Goal: Use online tool/utility: Utilize a website feature to perform a specific function

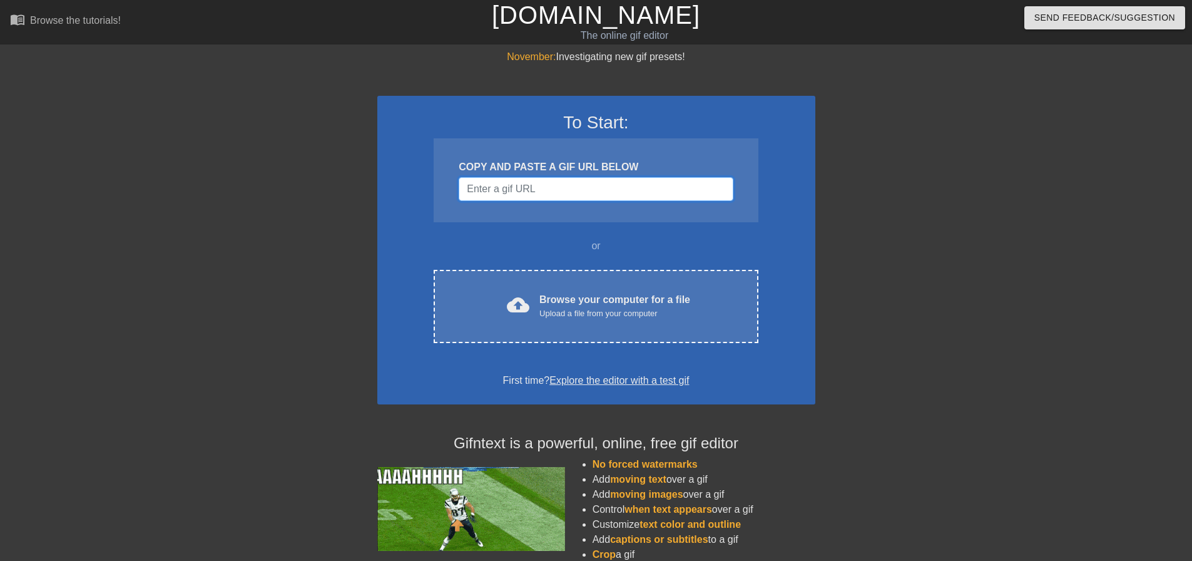
click at [549, 185] on input "Username" at bounding box center [596, 189] width 274 height 24
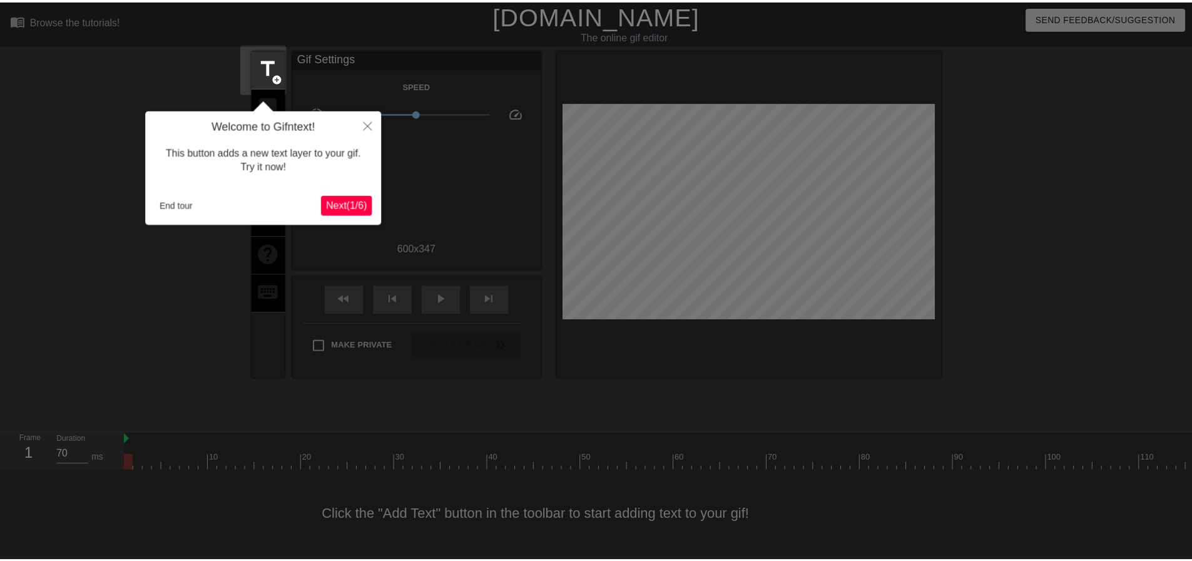
scroll to position [6, 0]
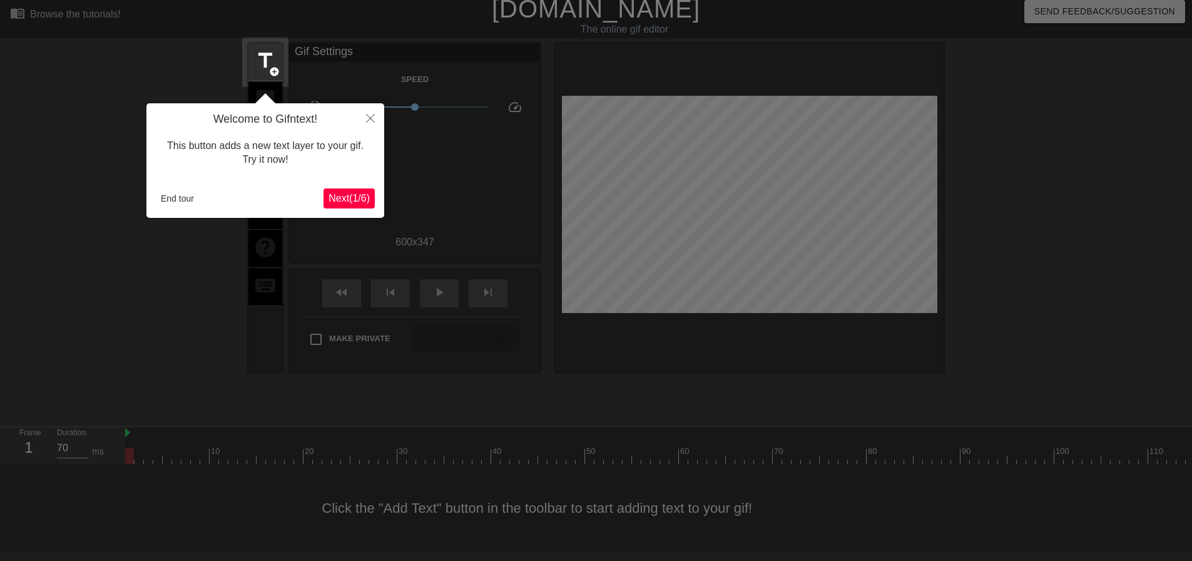
click at [359, 198] on span "Next ( 1 / 6 )" at bounding box center [349, 198] width 41 height 11
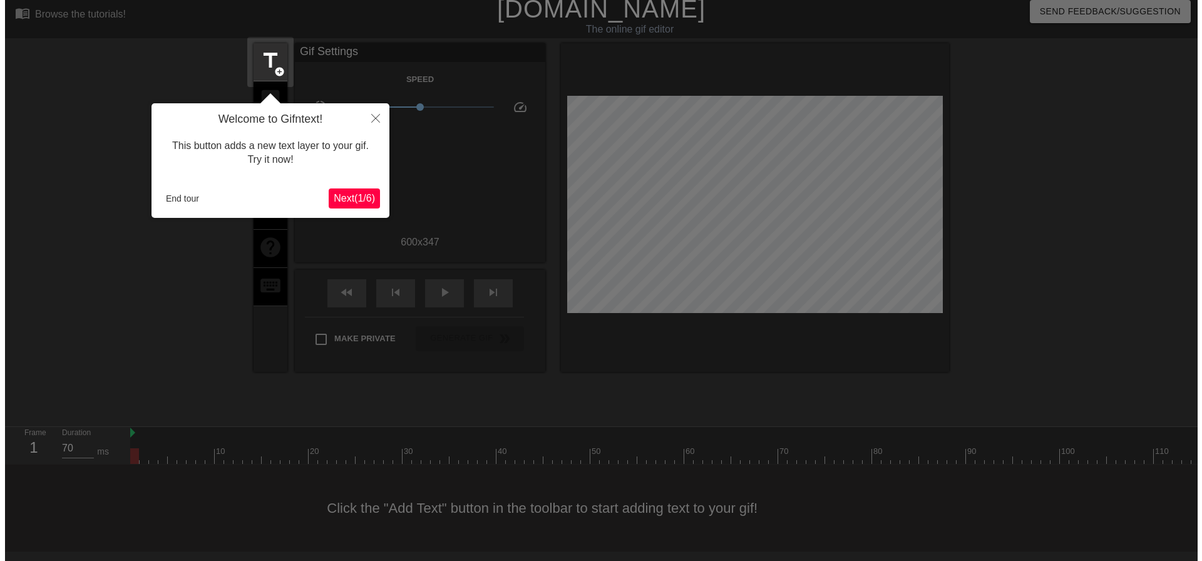
scroll to position [0, 0]
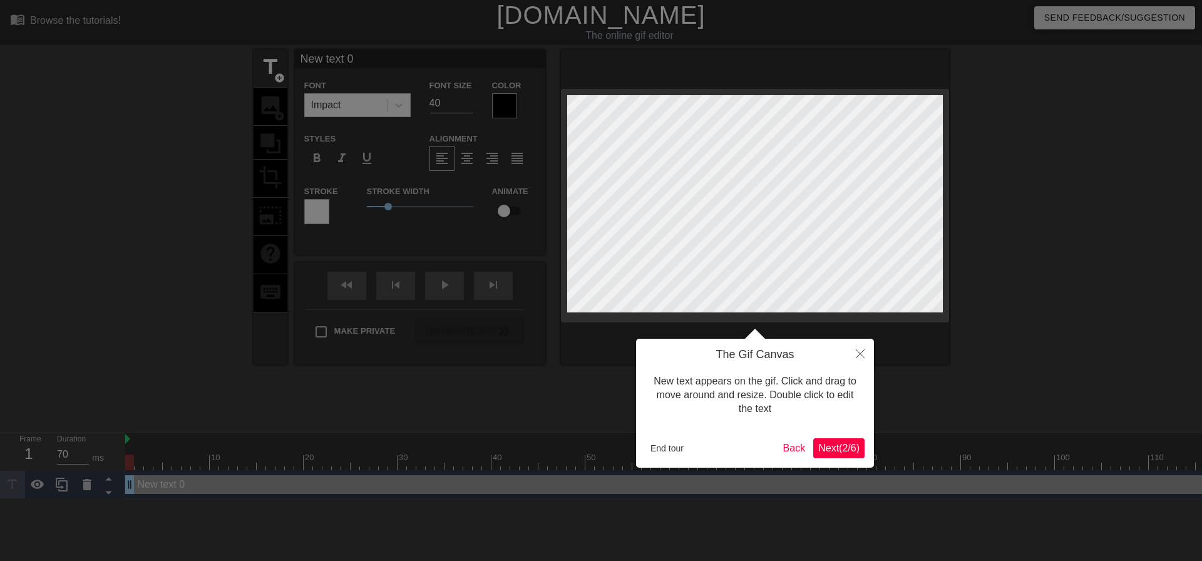
click at [818, 444] on span "Next ( 2 / 6 )" at bounding box center [838, 448] width 41 height 11
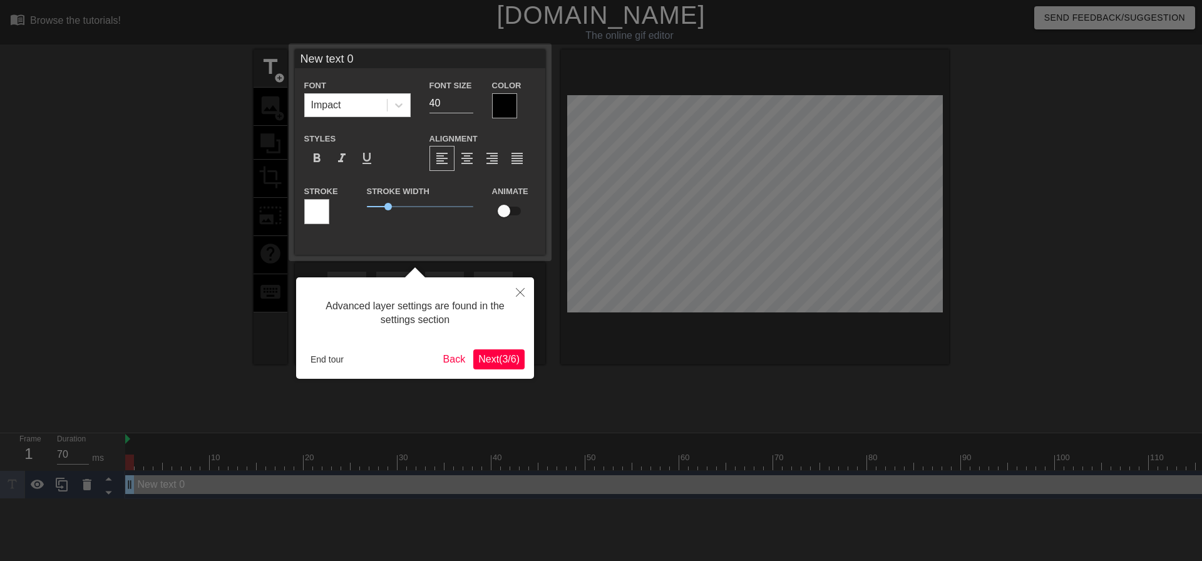
click at [495, 360] on span "Next ( 3 / 6 )" at bounding box center [498, 359] width 41 height 11
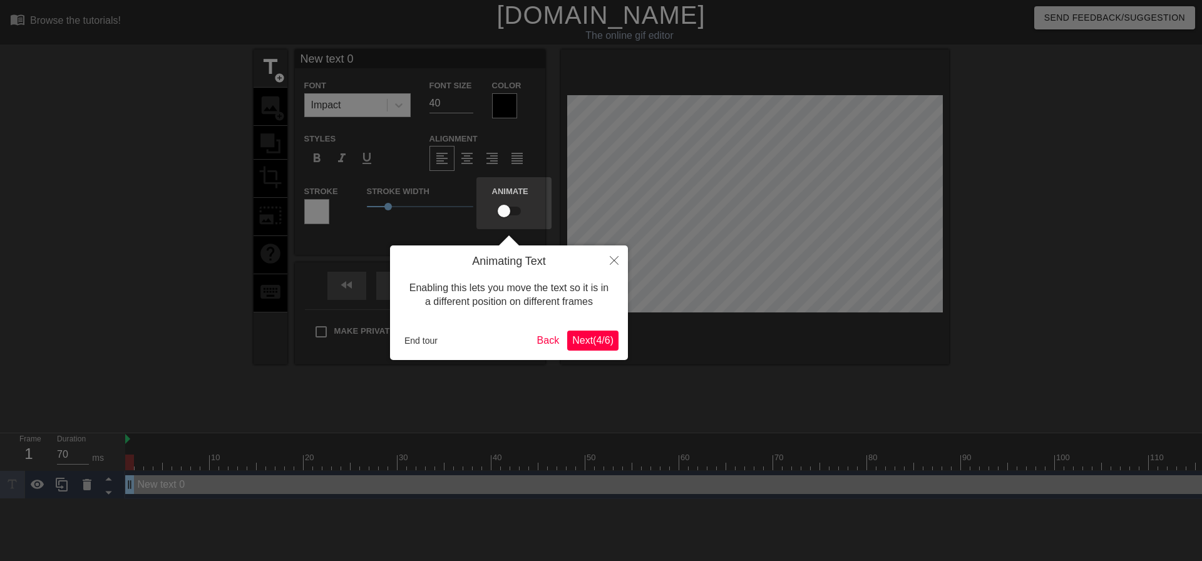
click at [601, 336] on span "Next ( 4 / 6 )" at bounding box center [592, 340] width 41 height 11
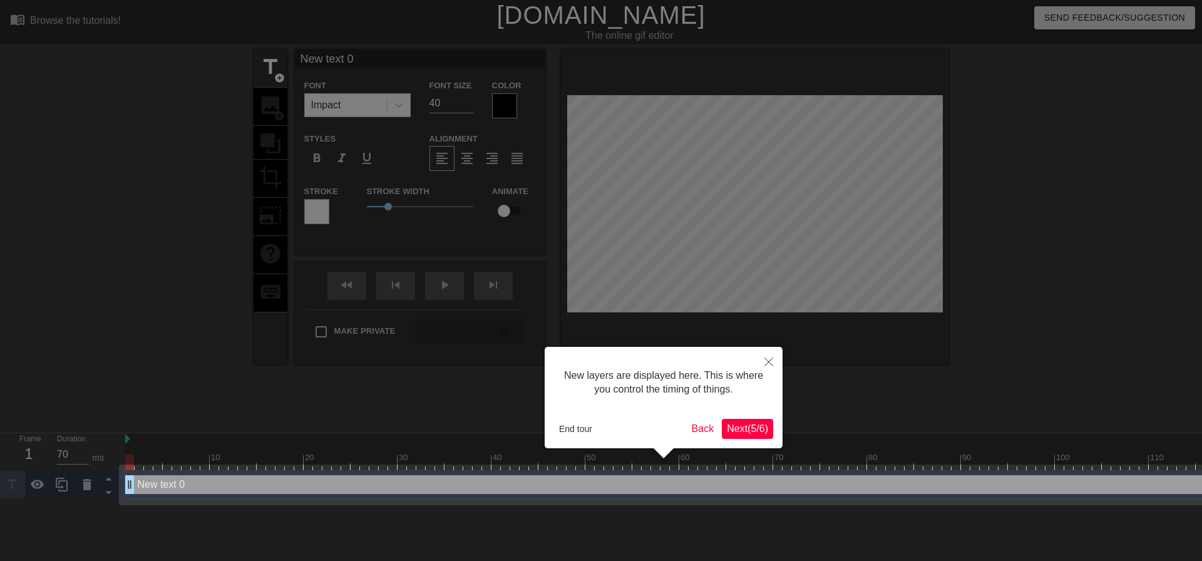
click at [750, 429] on span "Next ( 5 / 6 )" at bounding box center [747, 428] width 41 height 11
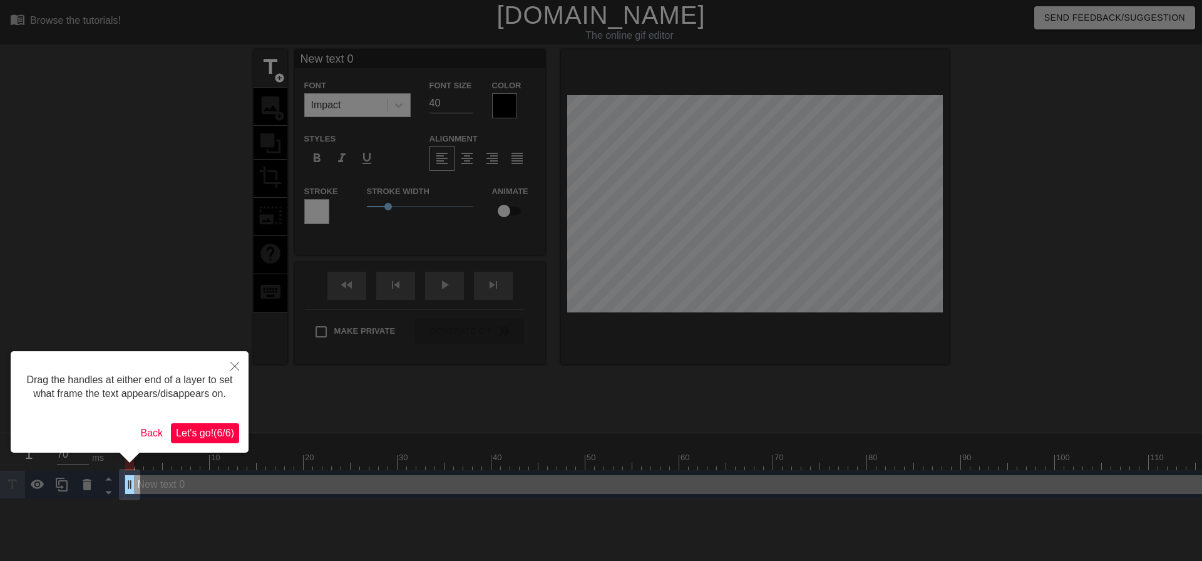
click at [207, 430] on span "Let's go! ( 6 / 6 )" at bounding box center [205, 432] width 58 height 11
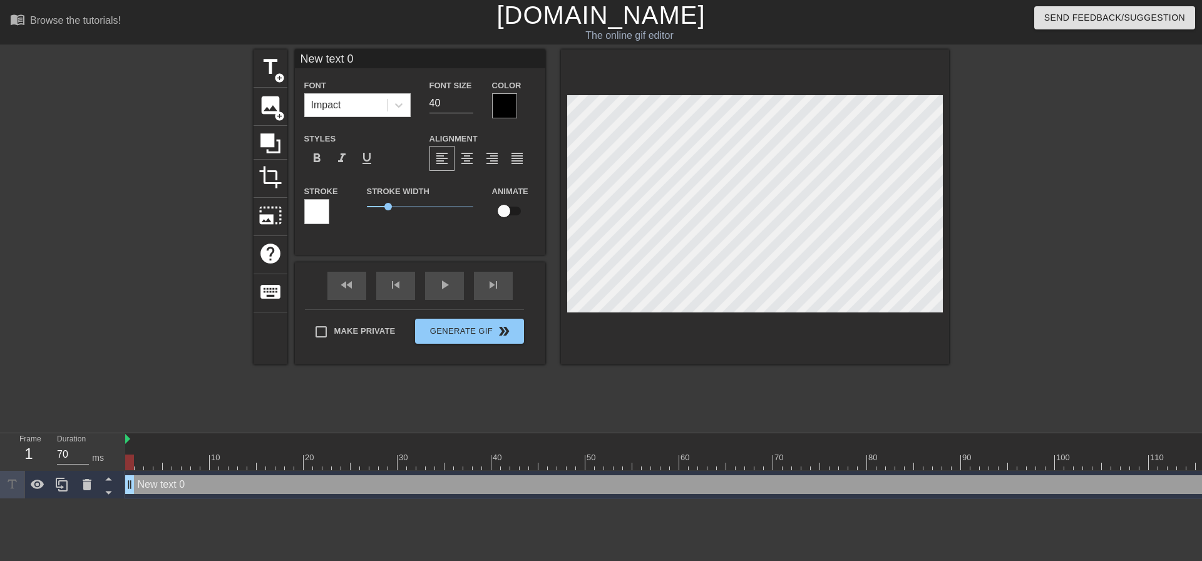
click at [504, 98] on div at bounding box center [504, 105] width 25 height 25
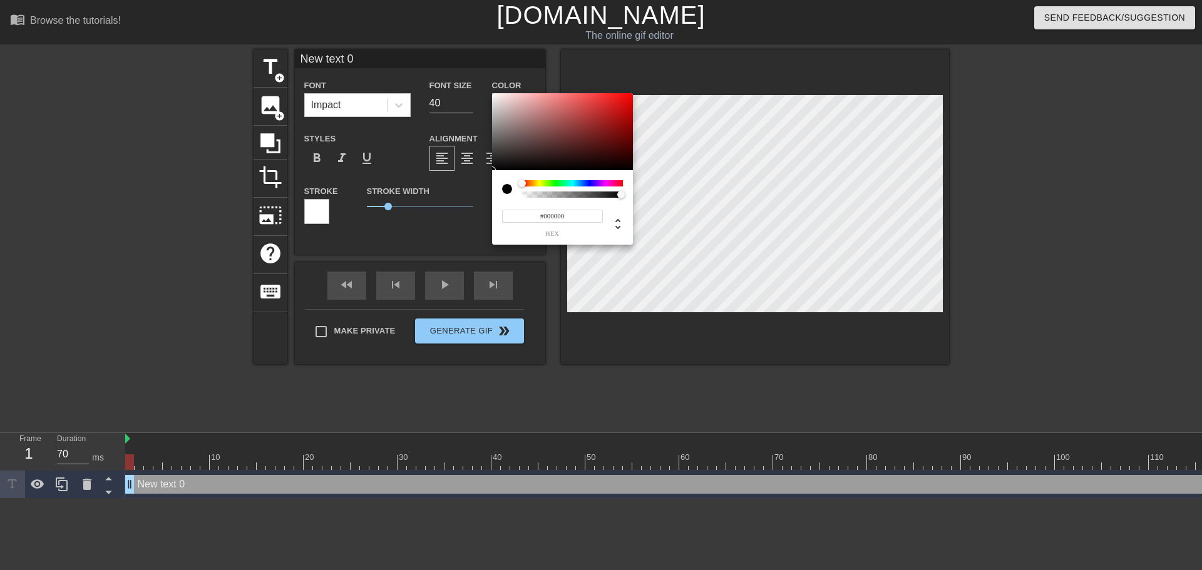
click at [520, 194] on div at bounding box center [512, 189] width 20 height 18
click at [521, 195] on div at bounding box center [512, 189] width 20 height 18
drag, startPoint x: 617, startPoint y: 194, endPoint x: 430, endPoint y: 203, distance: 187.4
click at [430, 203] on div "0 r 0 g 0 b 0 a" at bounding box center [601, 285] width 1202 height 570
type input "219"
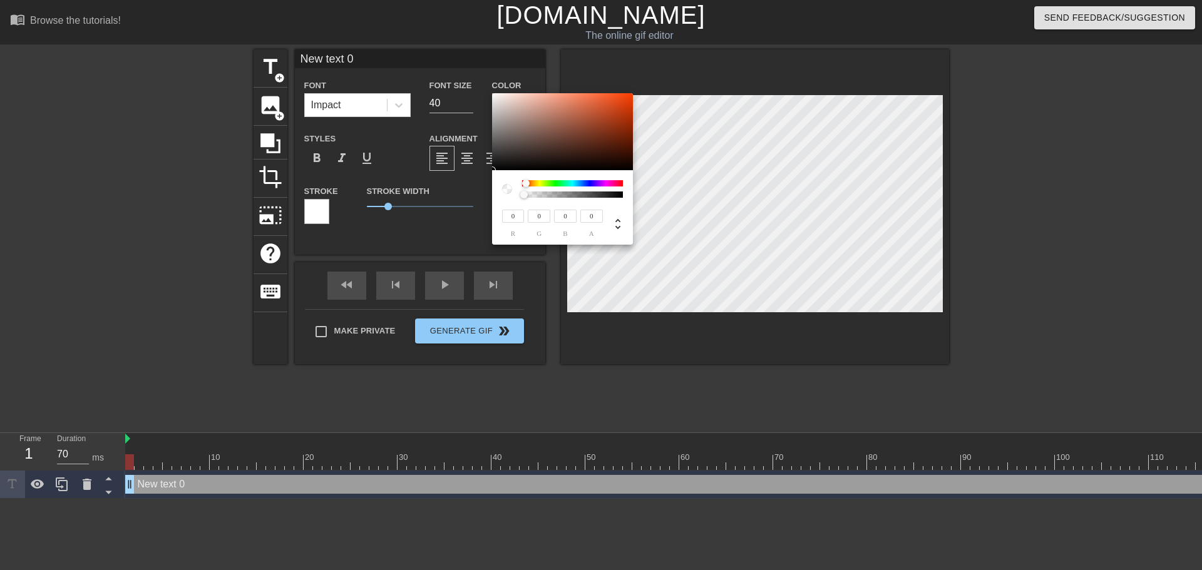
type input "182"
type input "170"
type input "221"
type input "172"
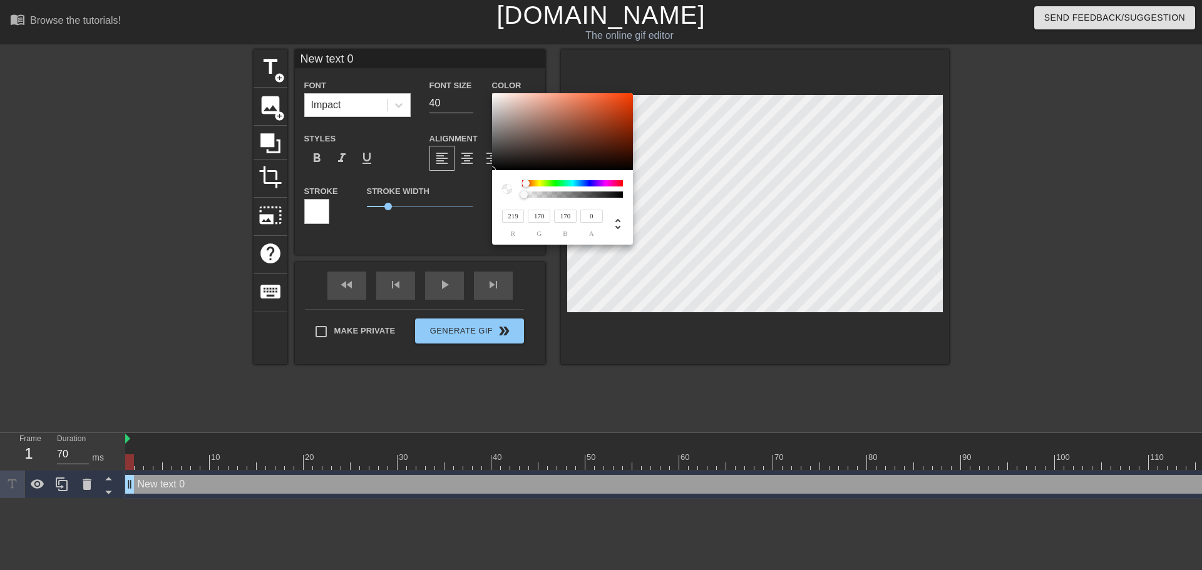
type input "172"
type input "227"
type input "225"
type input "254"
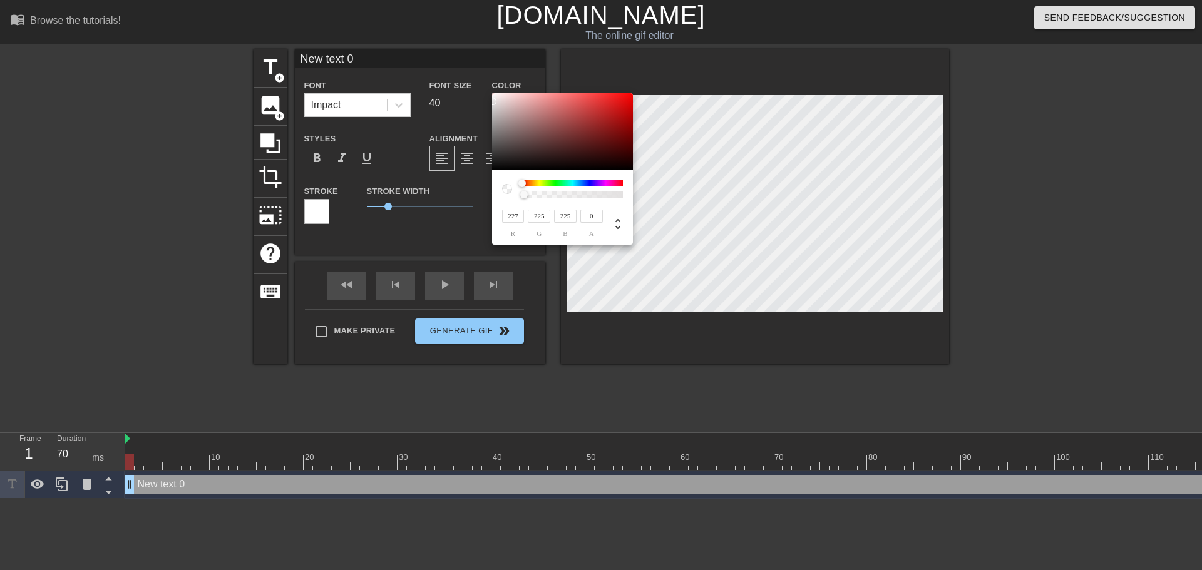
type input "247"
type input "237"
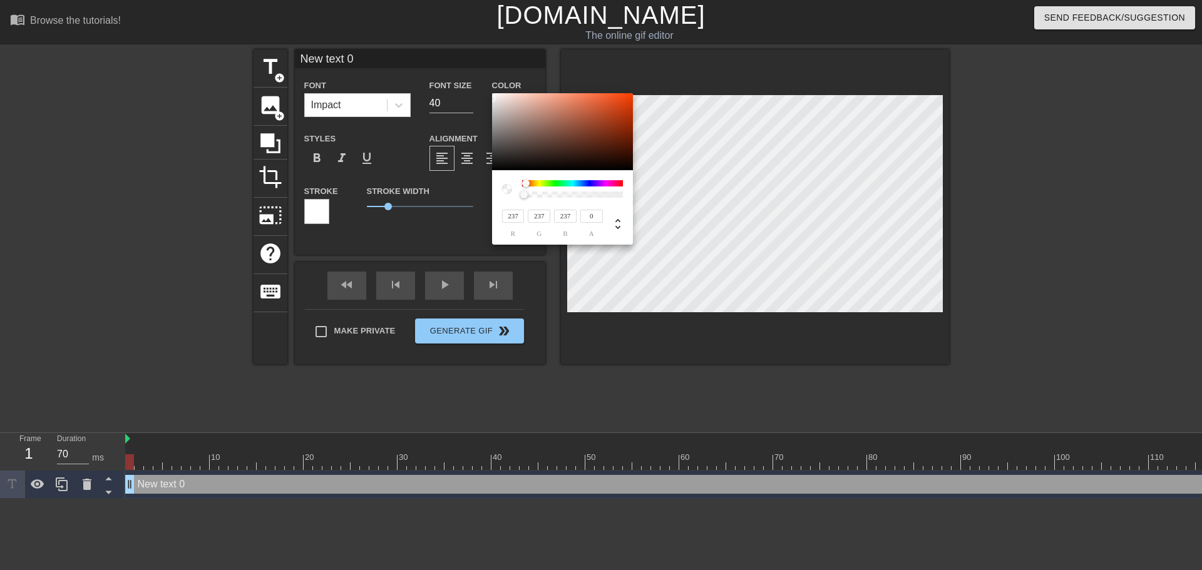
type input "235"
type input "207"
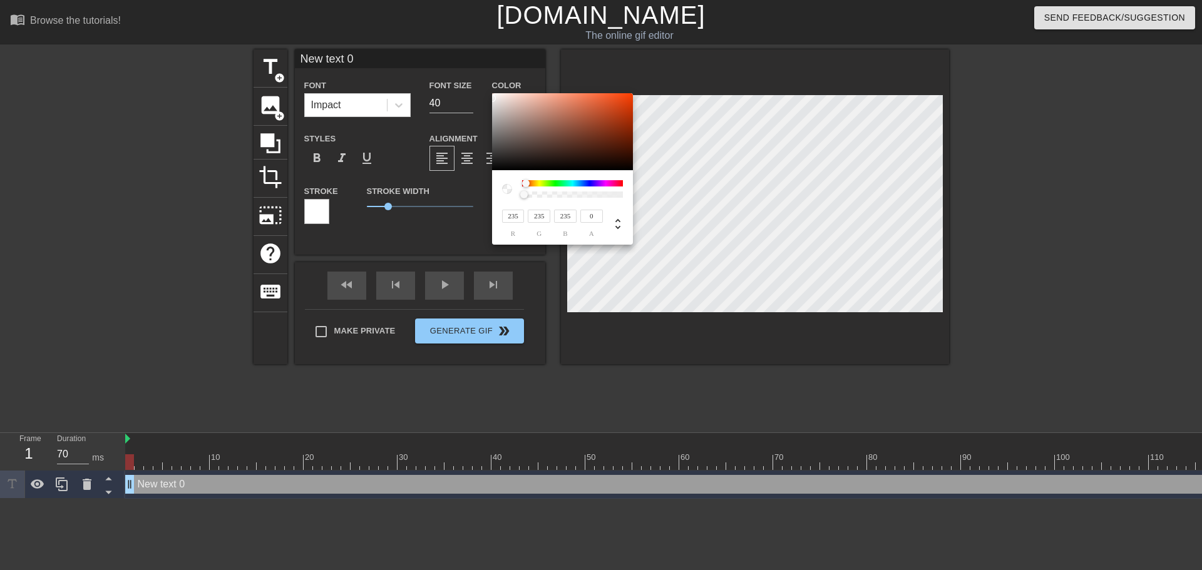
type input "207"
type input "137"
type input "69"
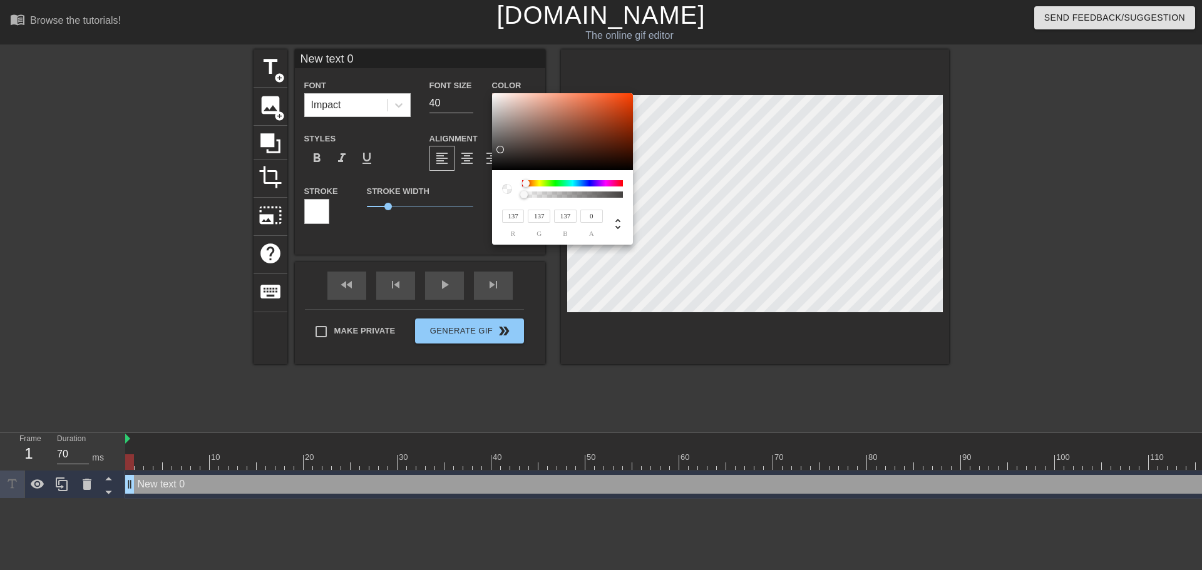
type input "66"
type input "65"
type input "33"
type input "30"
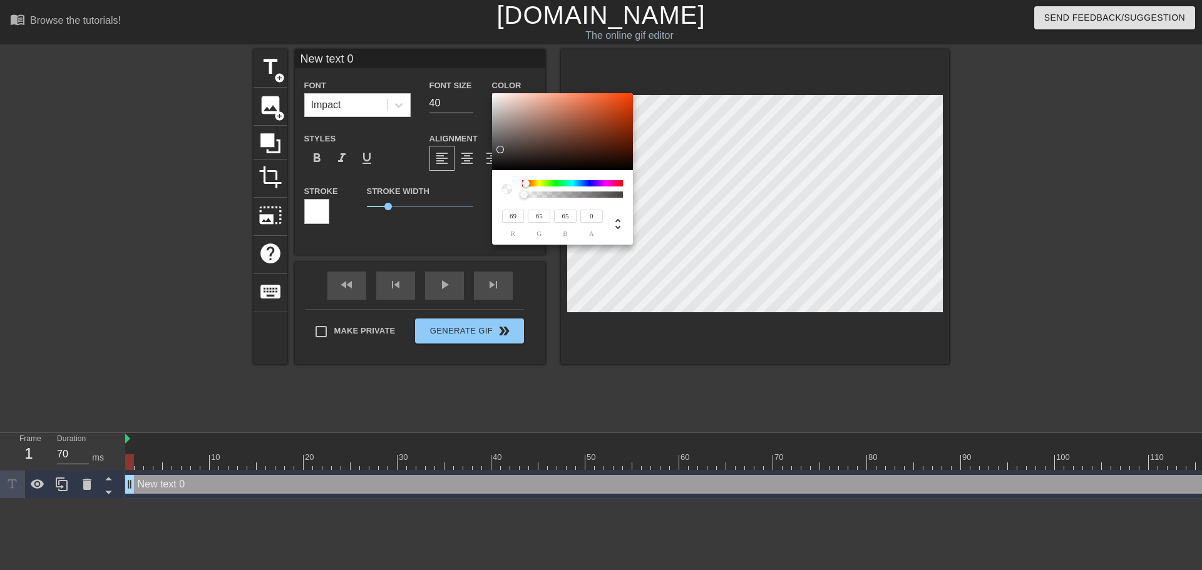
type input "30"
type input "7"
type input "6"
type input "0"
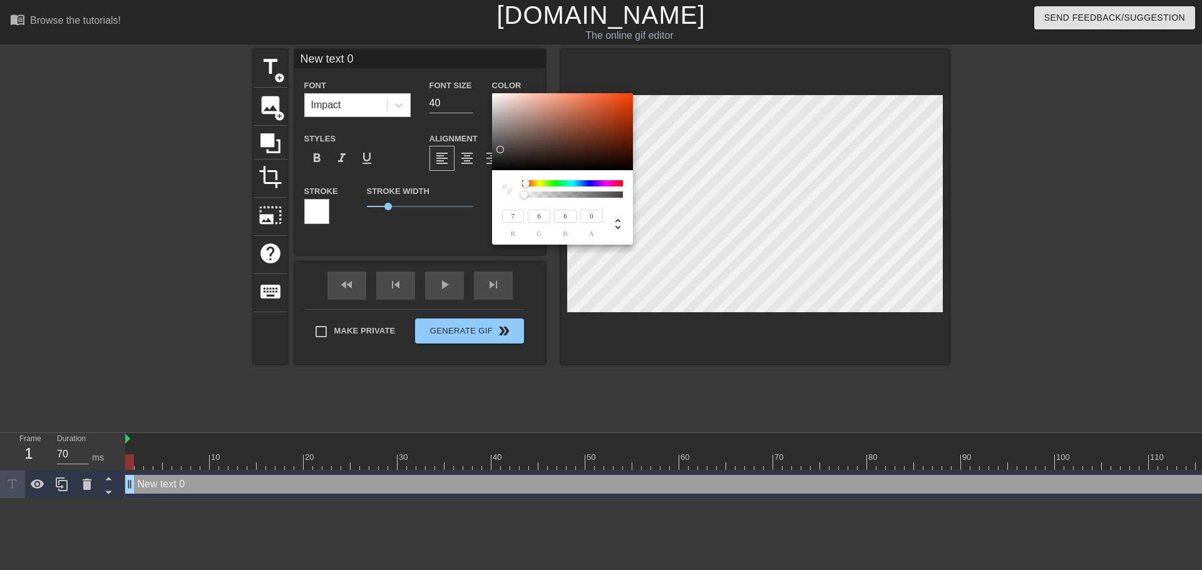
type input "0"
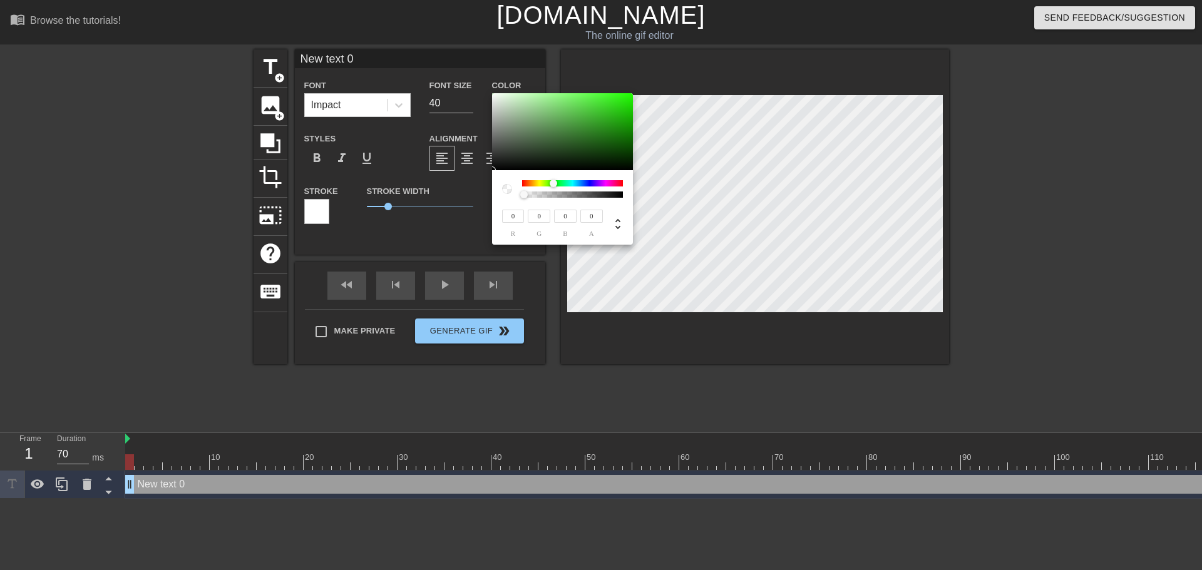
type input "213"
type input "255"
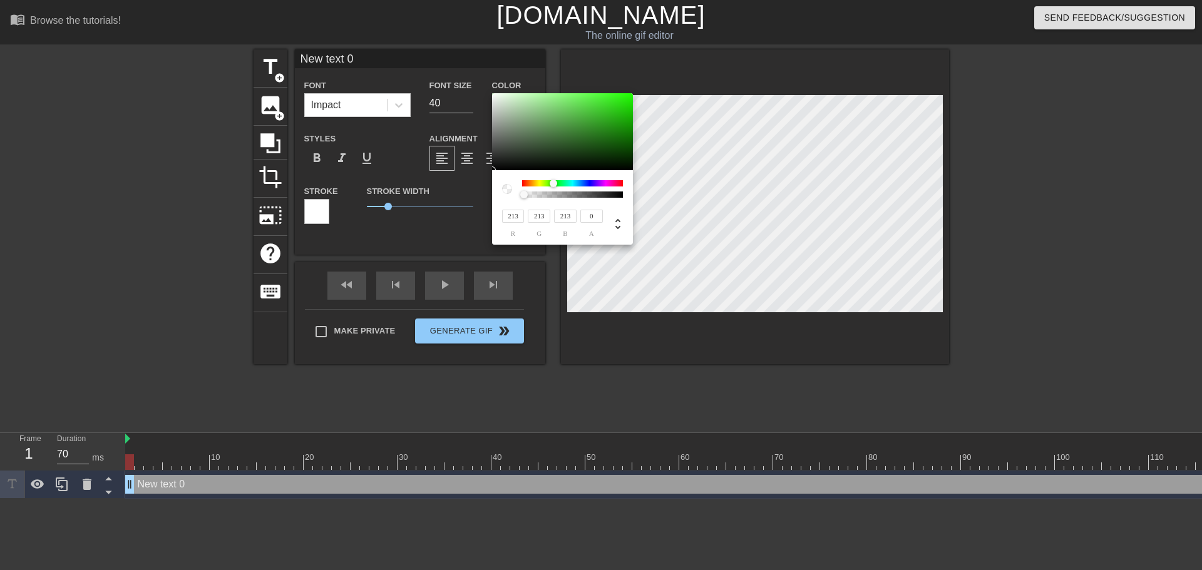
type input "255"
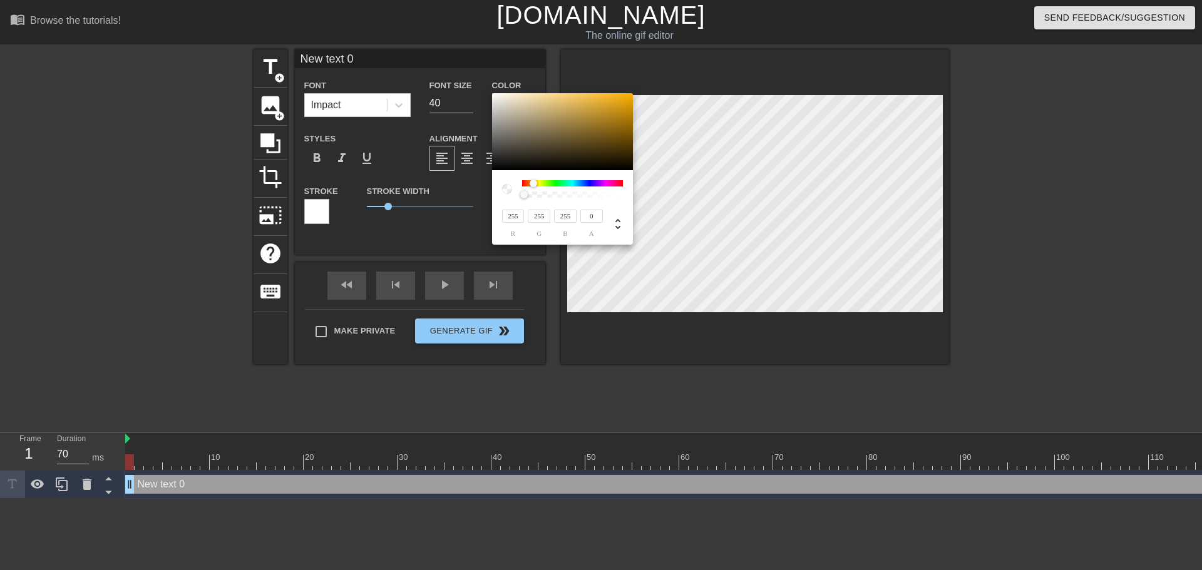
type input "252"
type input "250"
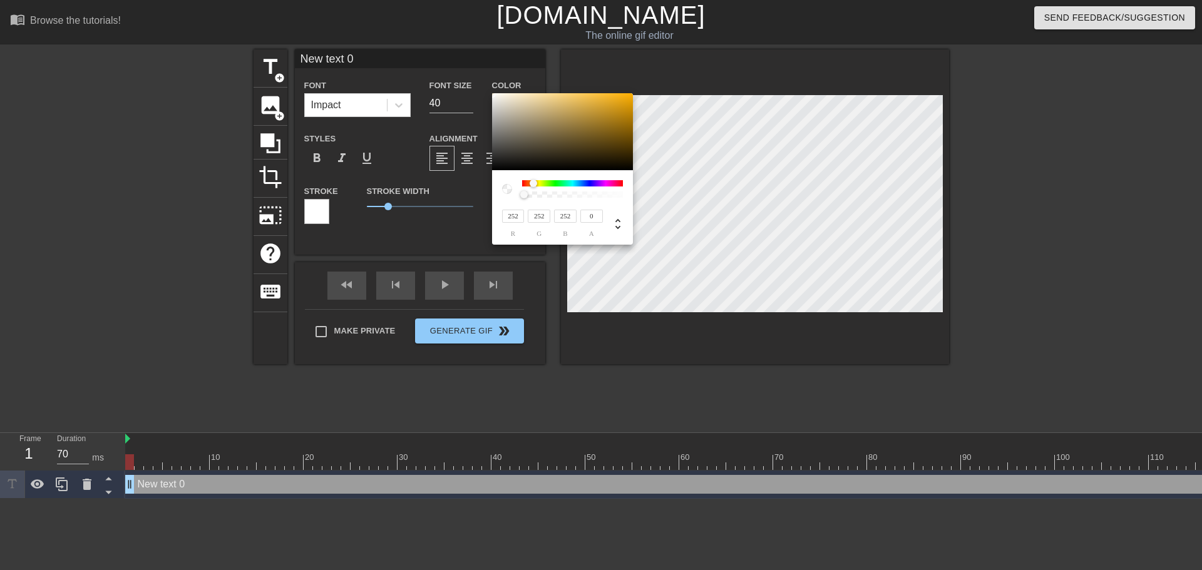
type input "250"
type input "246"
type input "242"
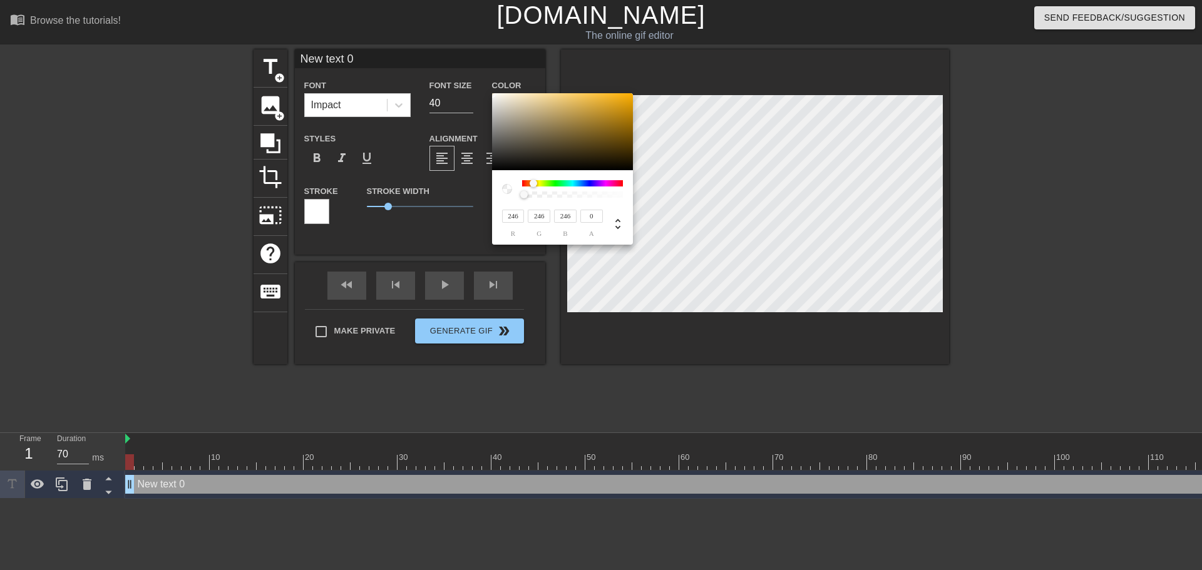
type input "225"
type input "188"
type input "240"
type input "236"
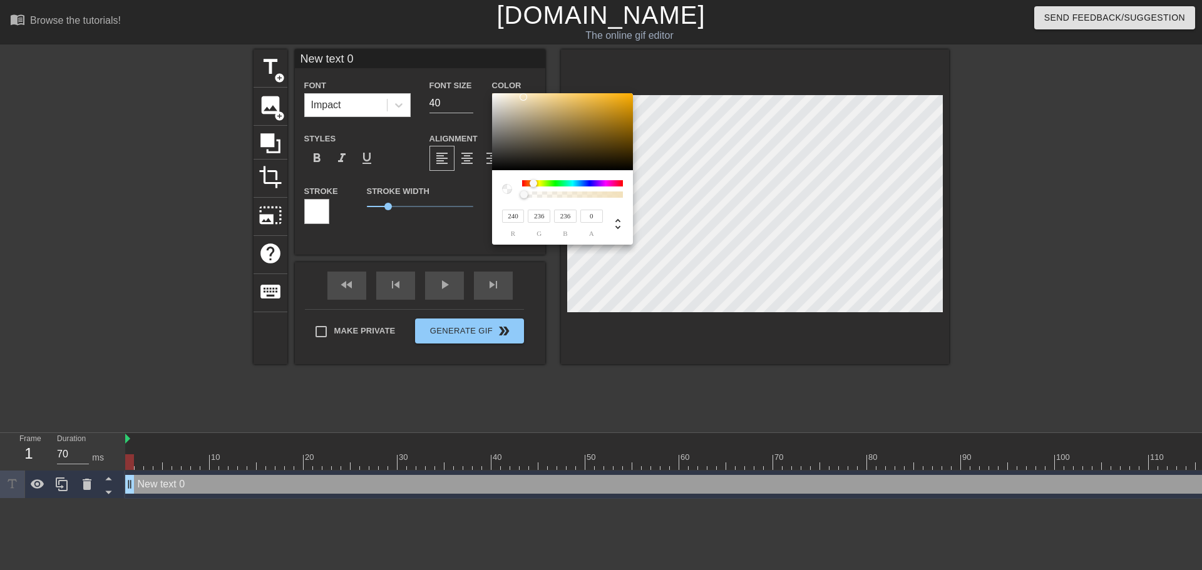
type input "235"
type input "227"
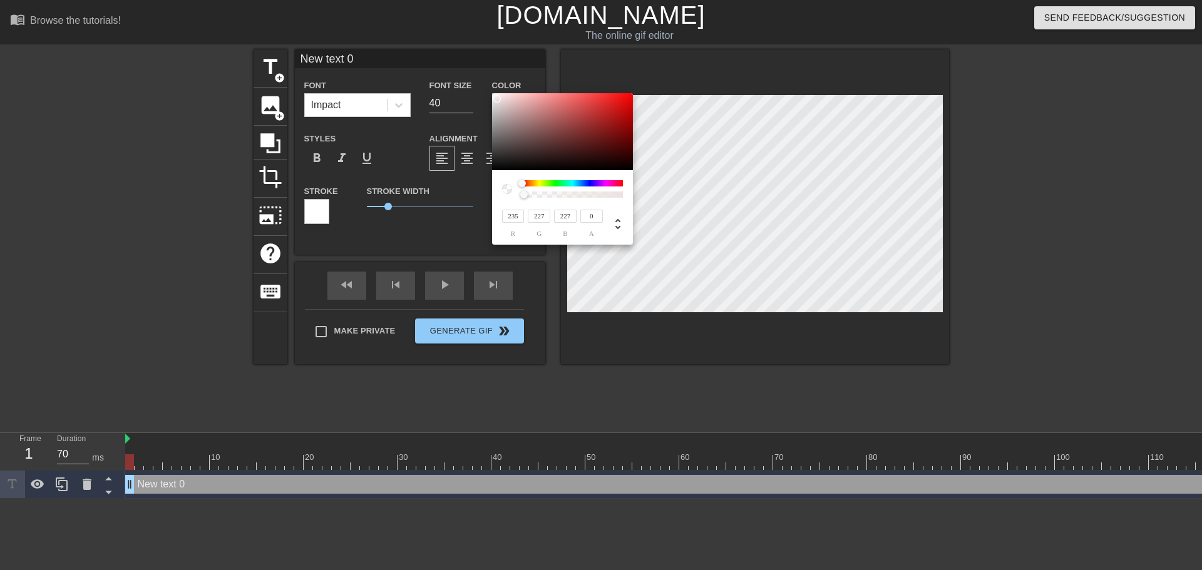
click at [497, 99] on div at bounding box center [497, 99] width 8 height 8
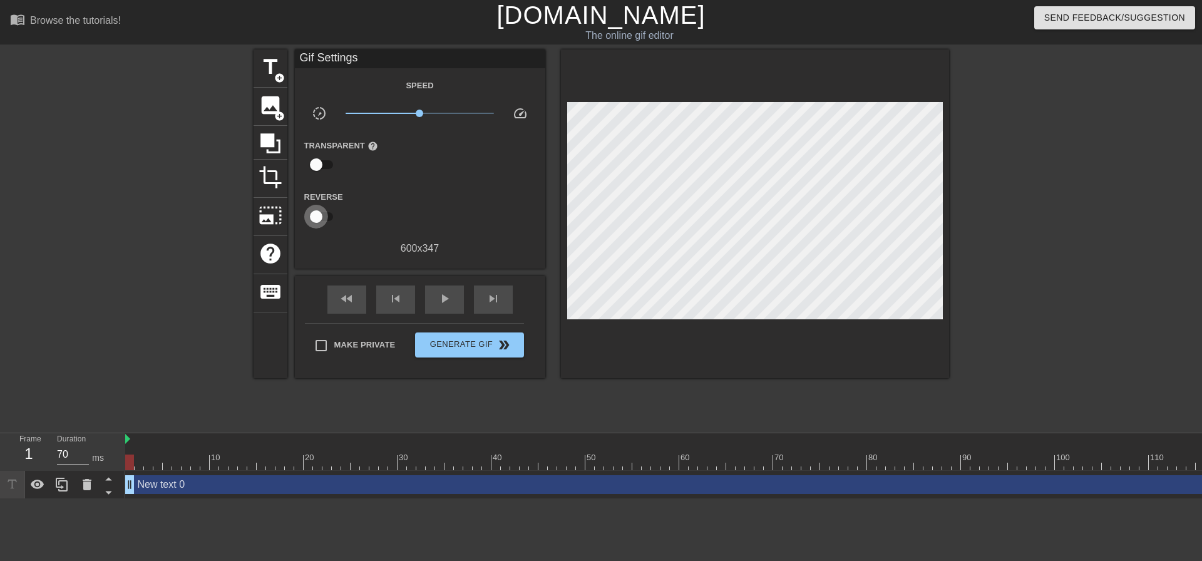
click at [324, 215] on input "checkbox" at bounding box center [315, 217] width 71 height 24
checkbox input "true"
type input "60"
click at [324, 215] on input "checkbox" at bounding box center [327, 217] width 71 height 24
checkbox input "false"
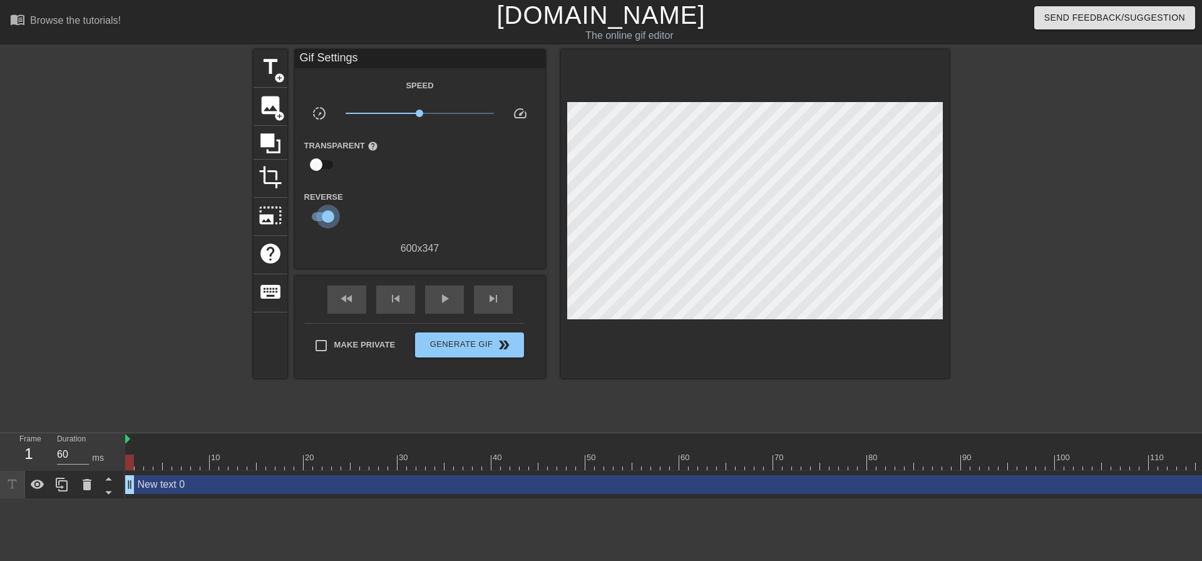
type input "70"
click at [322, 161] on input "checkbox" at bounding box center [315, 165] width 71 height 24
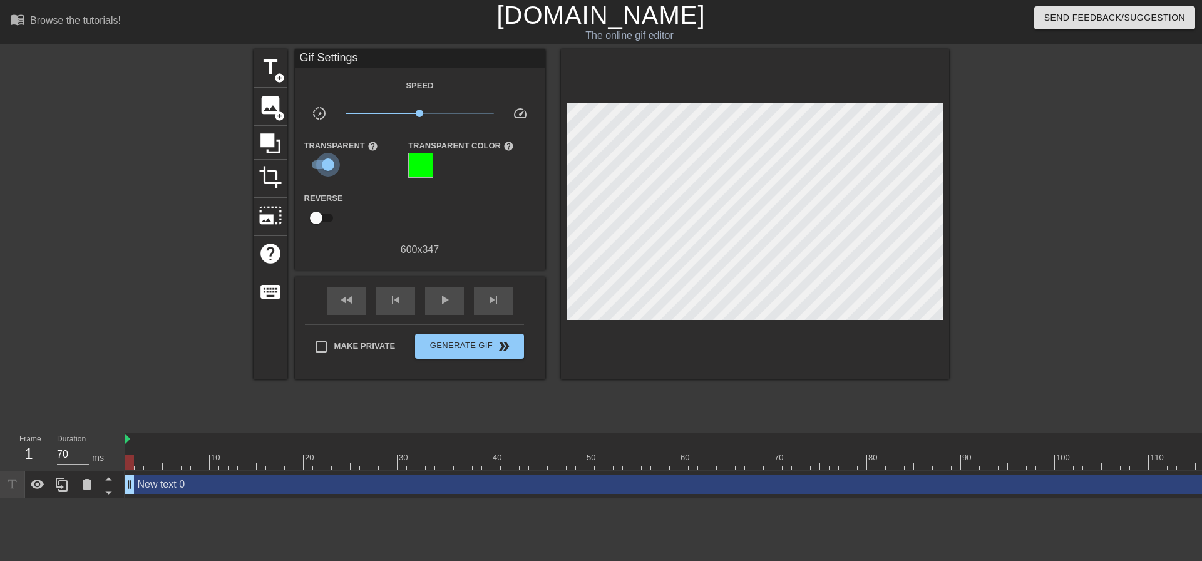
click at [322, 161] on input "checkbox" at bounding box center [327, 165] width 71 height 24
checkbox input "false"
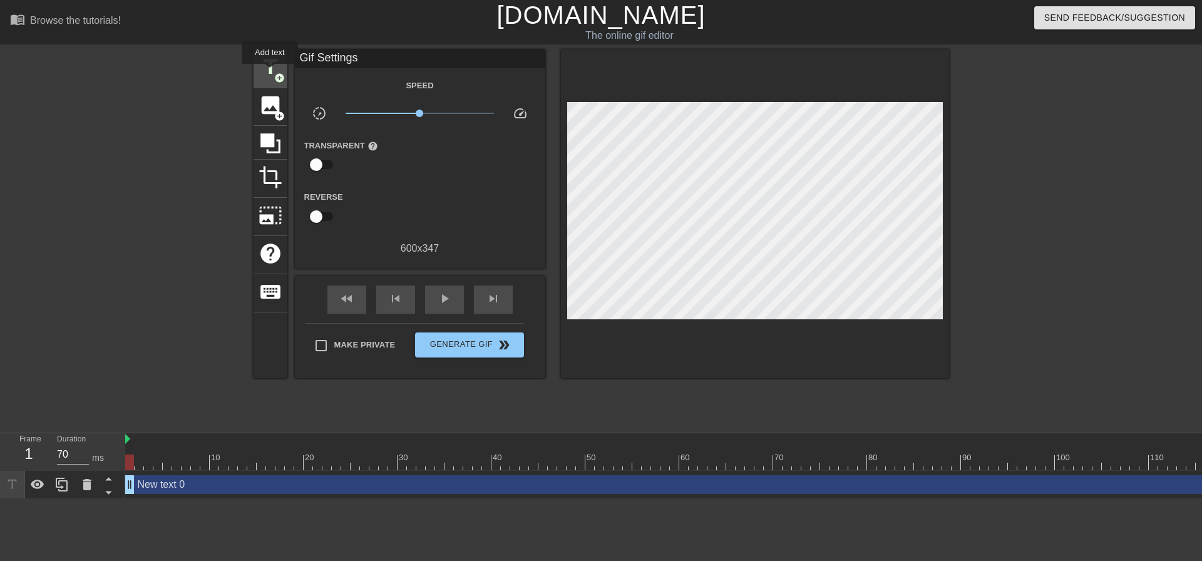
click at [270, 73] on span "title" at bounding box center [270, 67] width 24 height 24
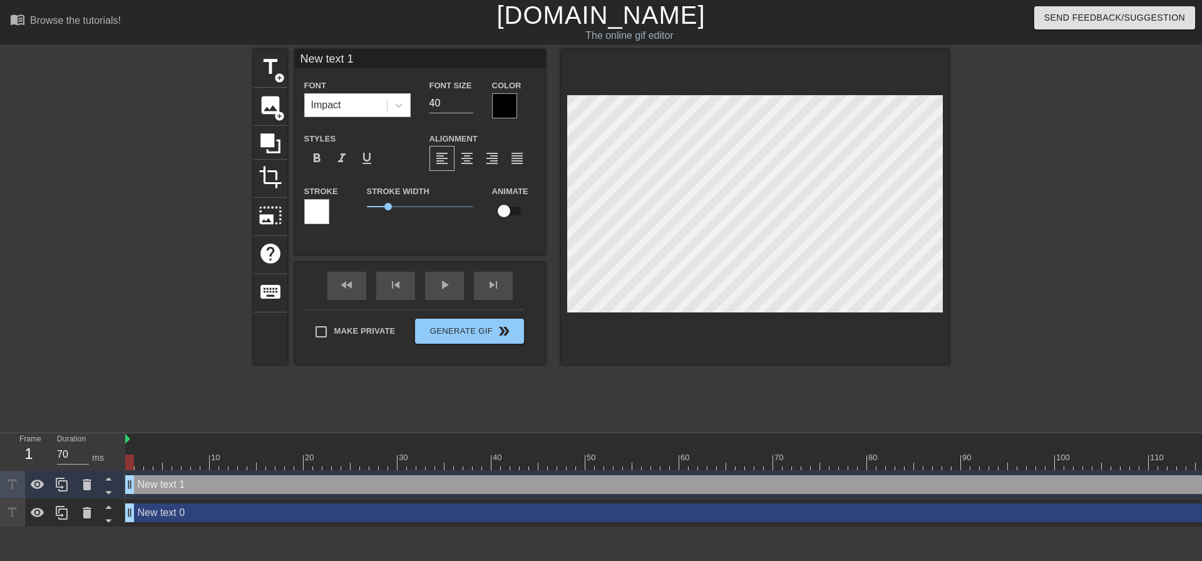
click at [320, 205] on div at bounding box center [316, 211] width 25 height 25
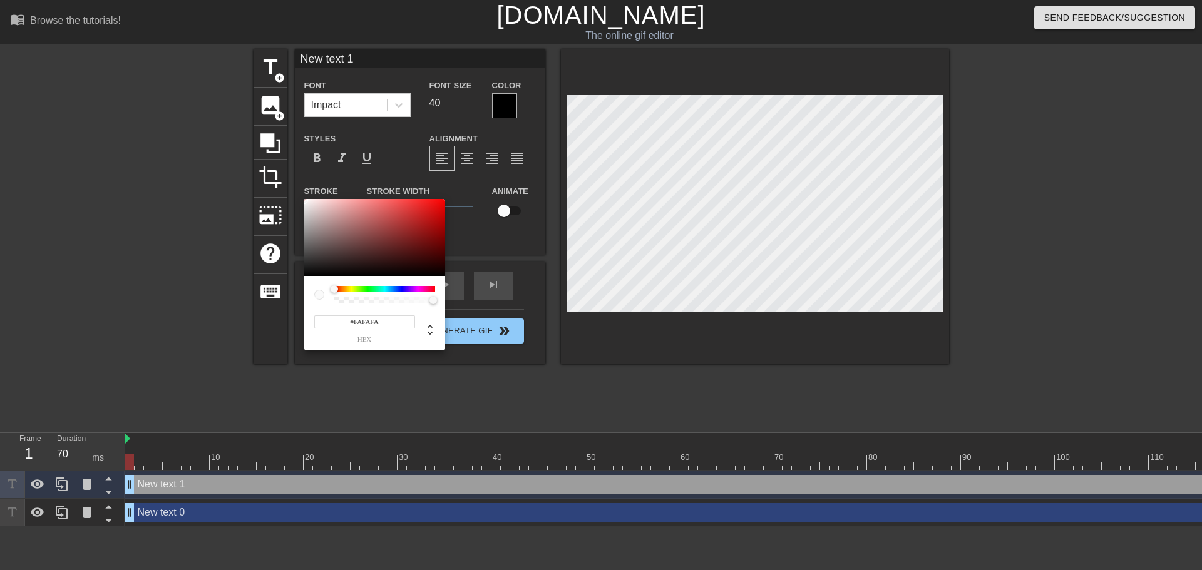
type input "#FEFEFE"
drag, startPoint x: 305, startPoint y: 207, endPoint x: 299, endPoint y: 199, distance: 10.2
click at [299, 199] on div "#FEFEFE hex" at bounding box center [601, 285] width 1202 height 570
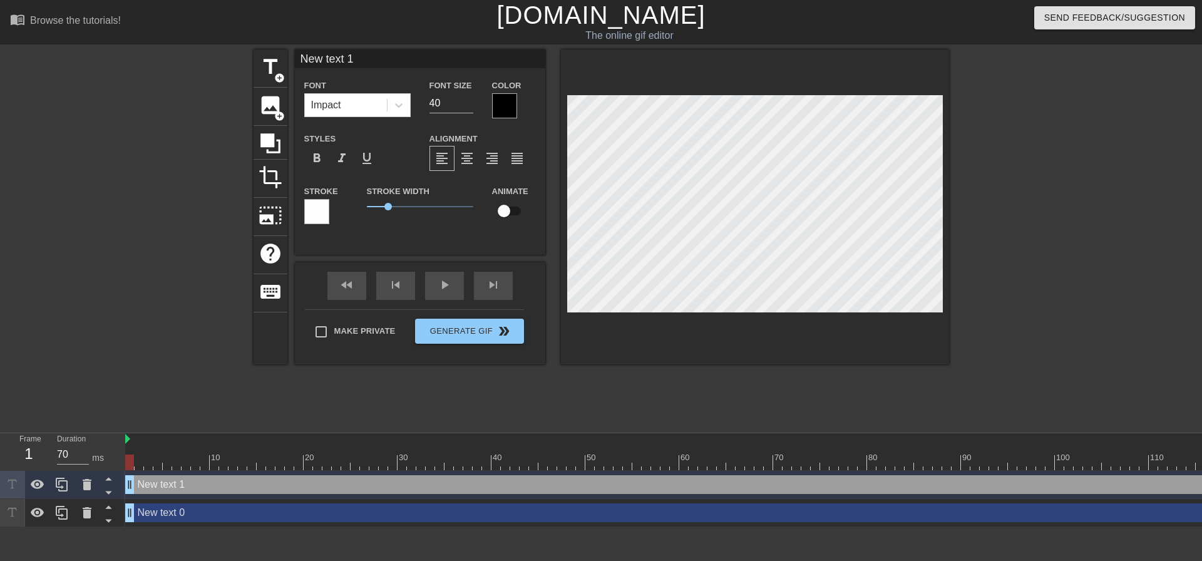
click at [496, 102] on div at bounding box center [504, 105] width 25 height 25
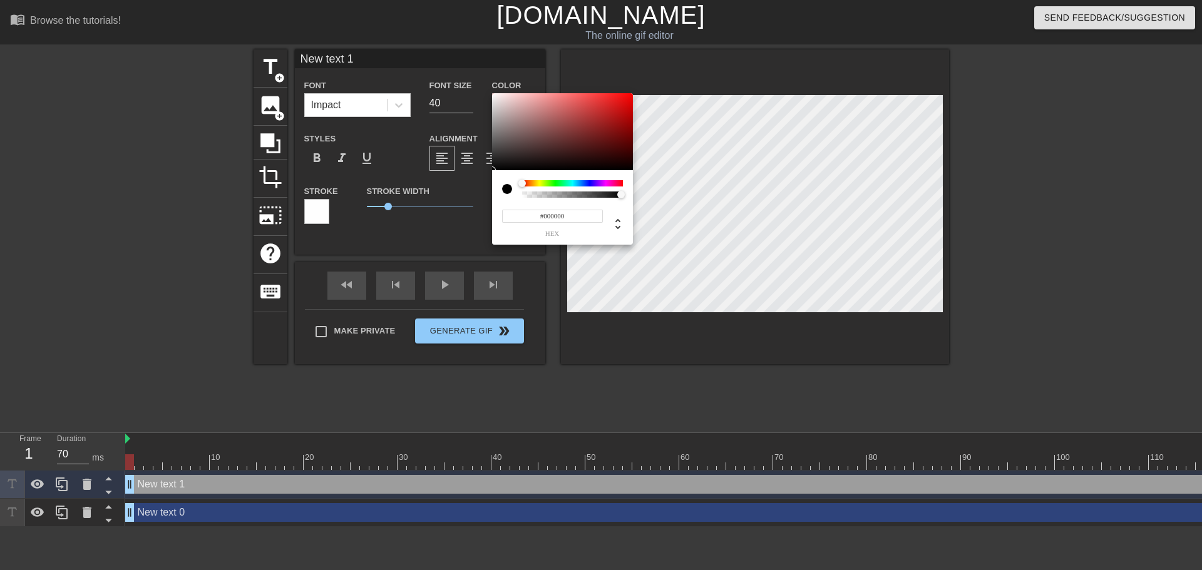
click at [510, 192] on div at bounding box center [507, 189] width 10 height 10
click at [551, 216] on input "#000000" at bounding box center [552, 216] width 101 height 13
click at [615, 228] on icon at bounding box center [617, 224] width 15 height 15
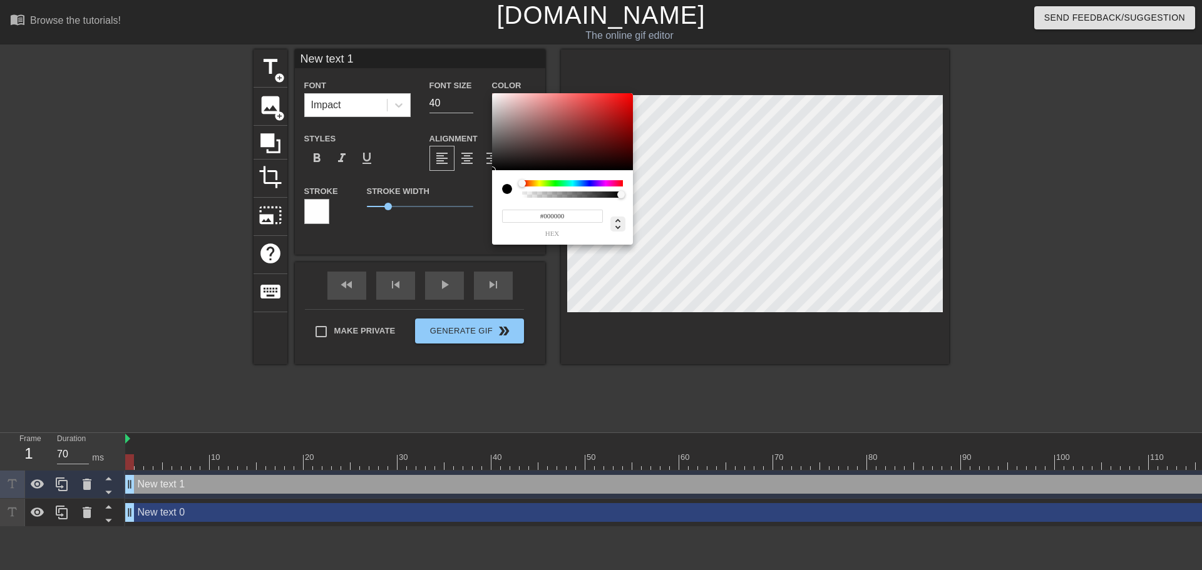
type input "0"
click at [615, 228] on icon at bounding box center [617, 224] width 15 height 15
type input "0%"
click at [615, 217] on icon at bounding box center [617, 224] width 15 height 15
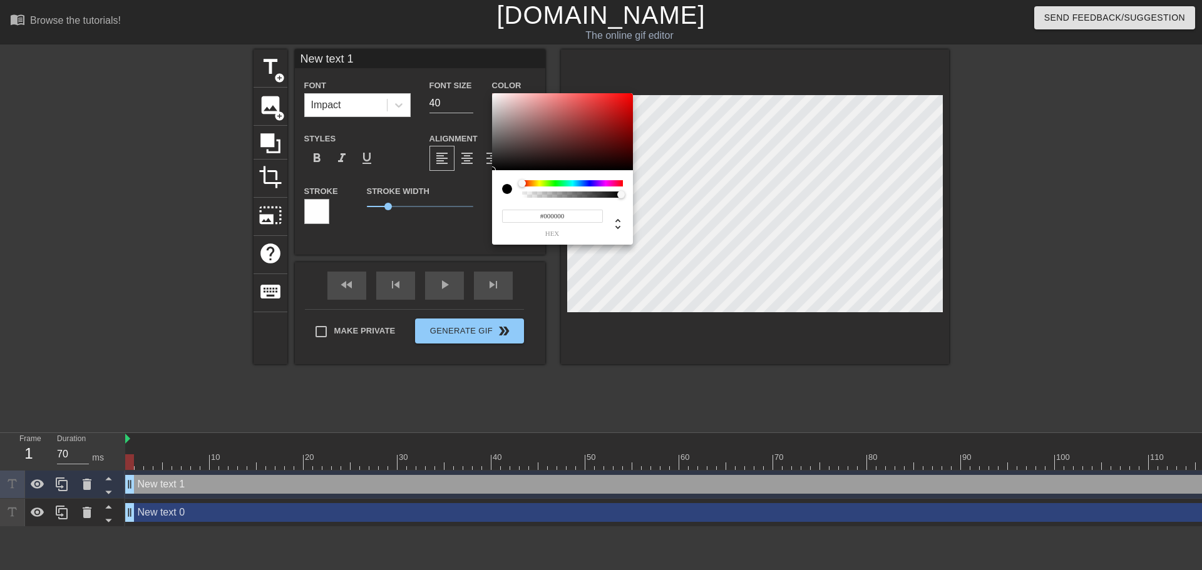
click at [615, 178] on div "#000000 hex" at bounding box center [562, 207] width 141 height 74
type input "0"
drag, startPoint x: 619, startPoint y: 195, endPoint x: 519, endPoint y: 203, distance: 100.5
click at [519, 203] on div "0 r 0 g 0 b 0 a" at bounding box center [562, 207] width 141 height 74
type input "1"
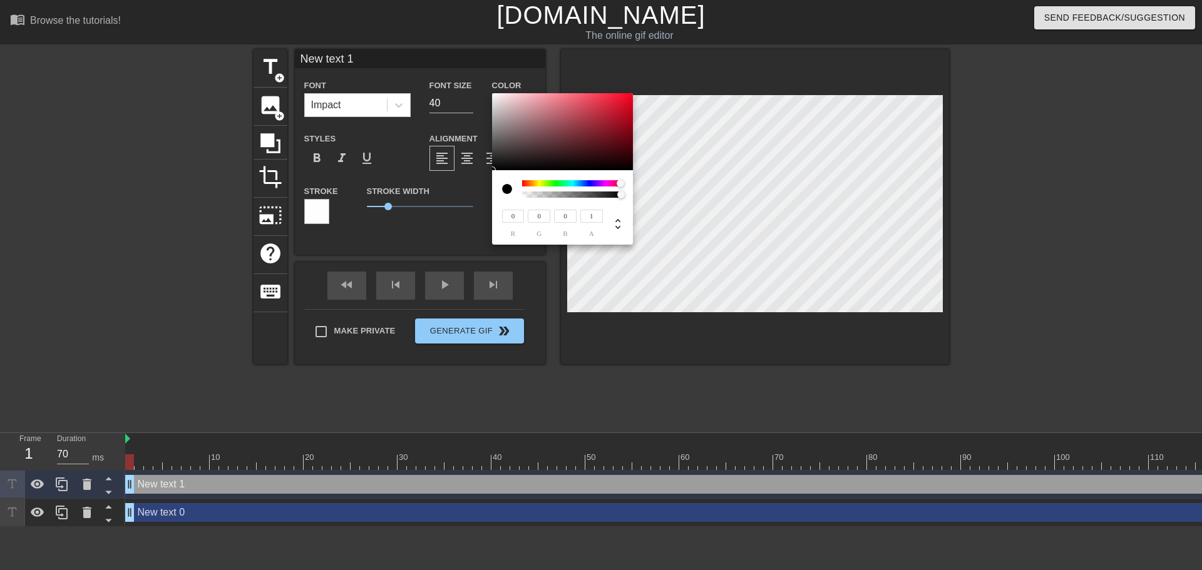
click at [620, 182] on div at bounding box center [572, 183] width 101 height 6
click at [625, 182] on div at bounding box center [622, 184] width 8 height 8
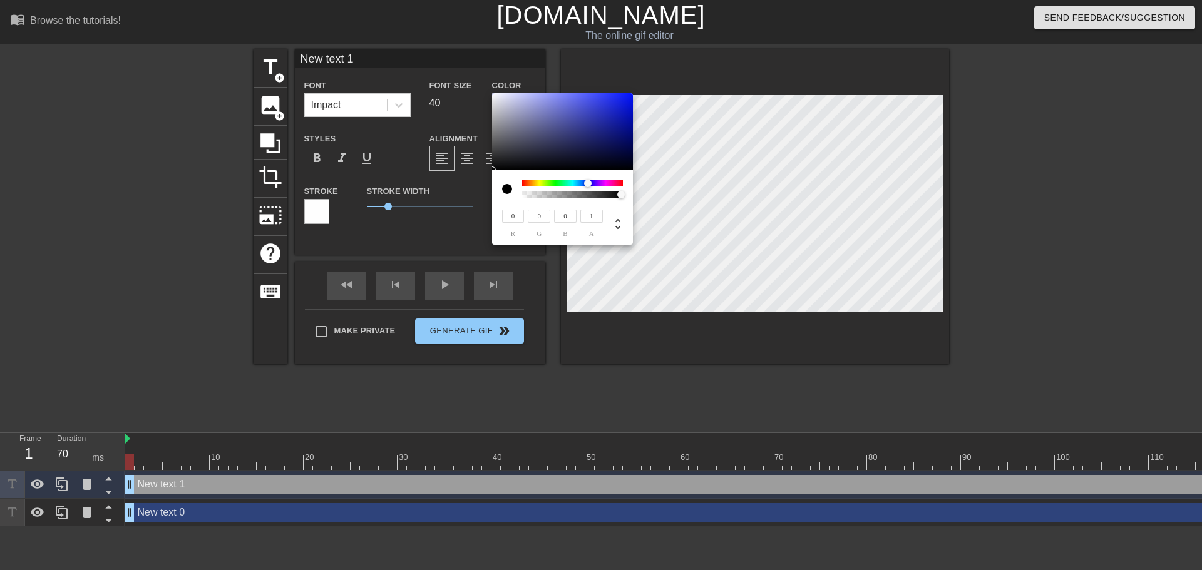
click at [588, 181] on div at bounding box center [572, 183] width 101 height 6
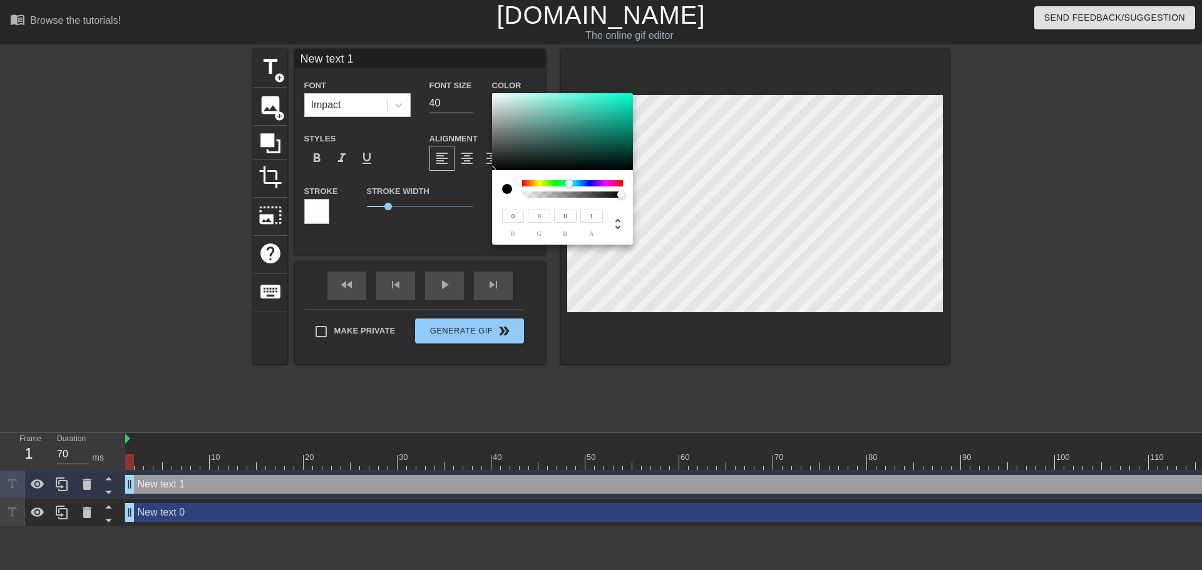
click at [569, 181] on div at bounding box center [572, 183] width 101 height 6
click at [550, 180] on div "0 r 0 g 0 b 1 a" at bounding box center [562, 207] width 141 height 74
click at [523, 180] on div at bounding box center [572, 183] width 101 height 6
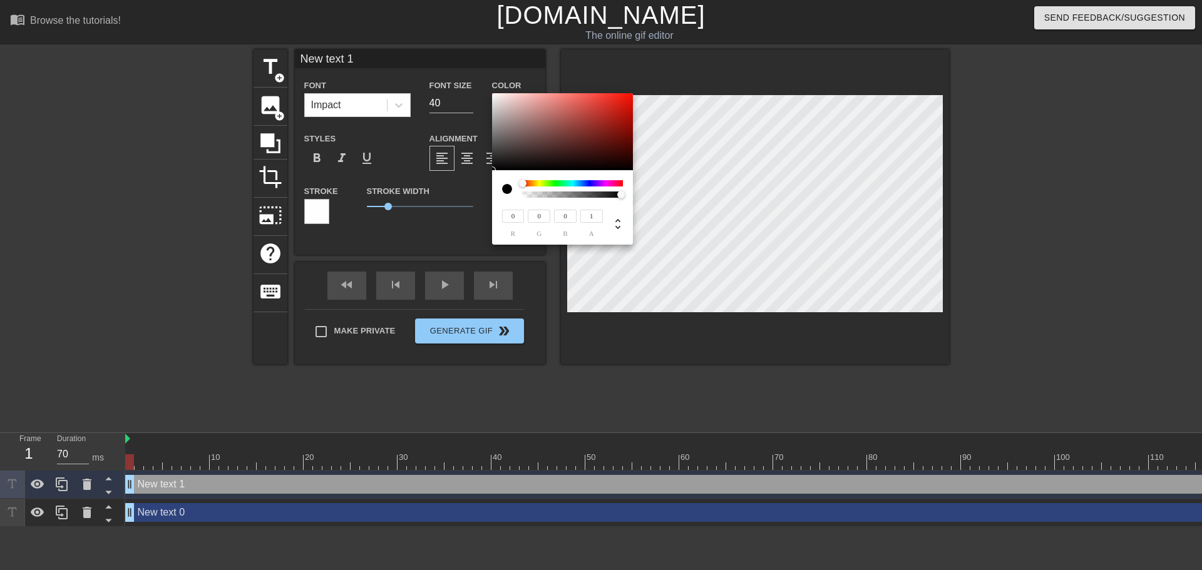
click at [535, 185] on div at bounding box center [572, 183] width 101 height 6
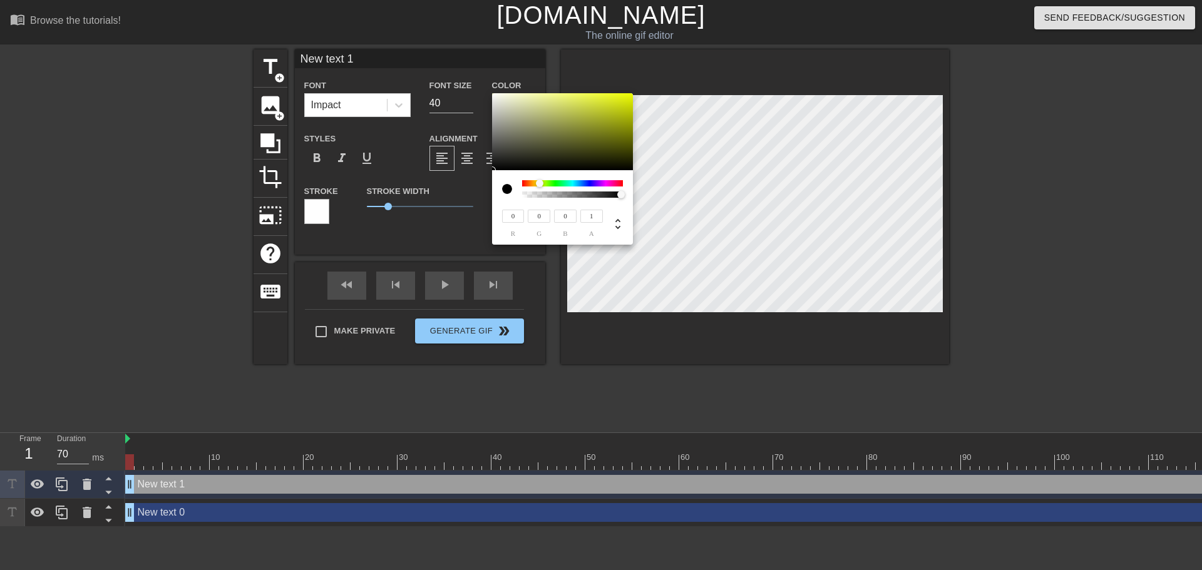
click at [540, 183] on div at bounding box center [544, 184] width 8 height 8
type input "228"
type input "229"
type input "215"
click at [500, 101] on div at bounding box center [562, 132] width 141 height 78
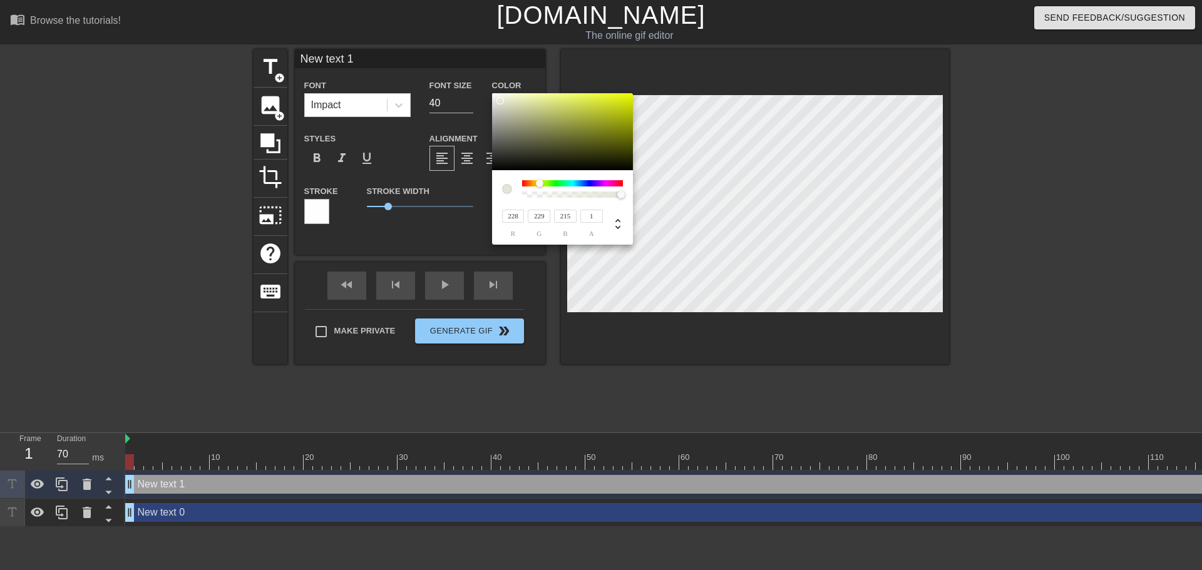
type input "233"
type input "227"
type input "235"
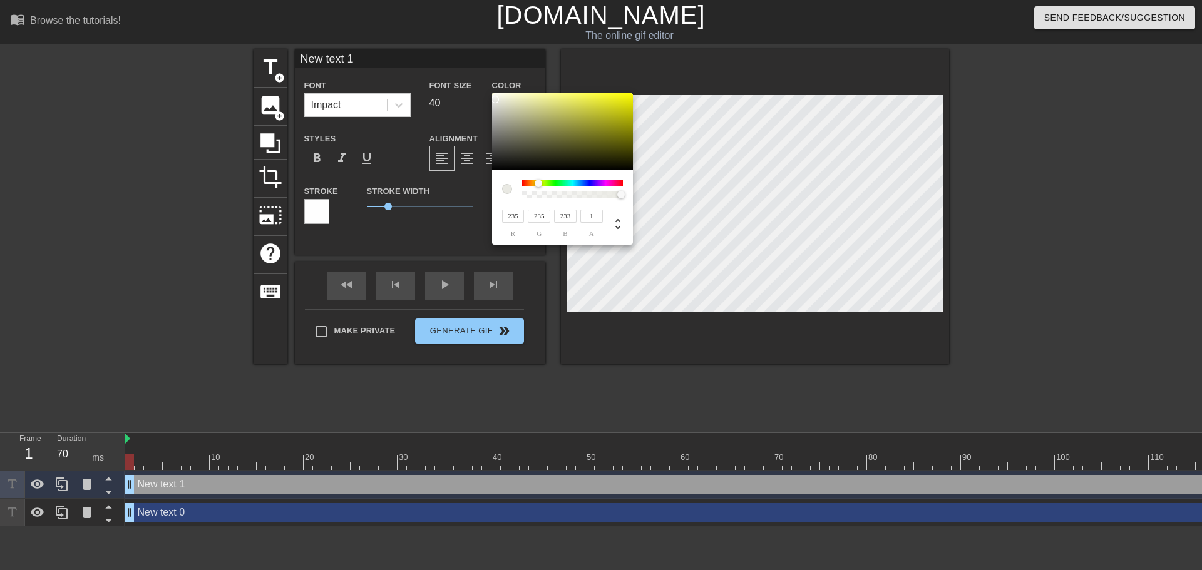
type input "183"
type input "240"
type input "246"
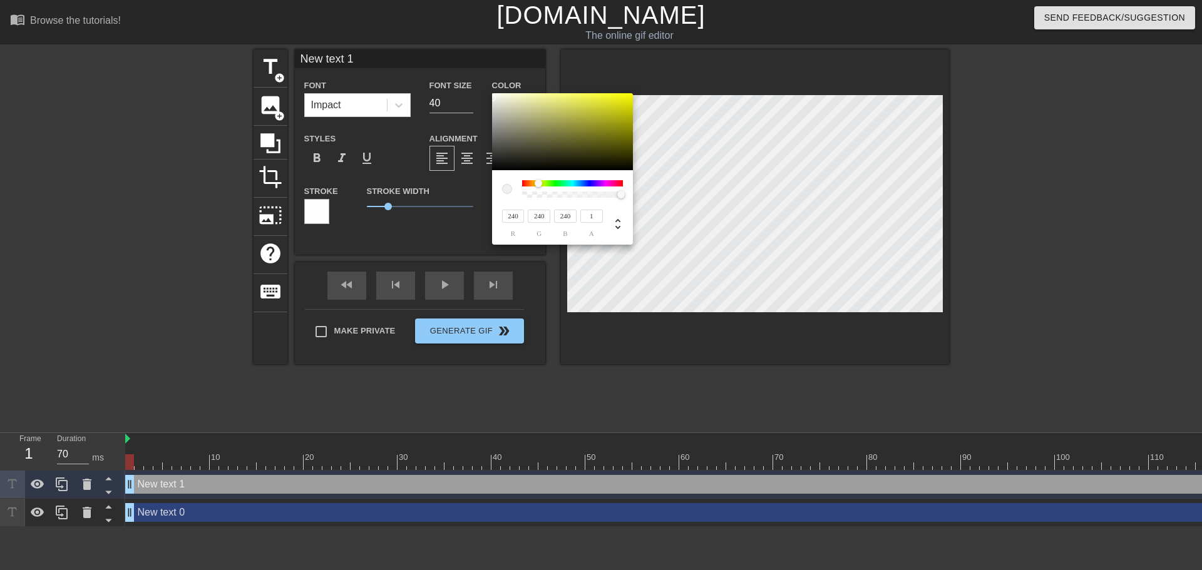
type input "246"
type input "252"
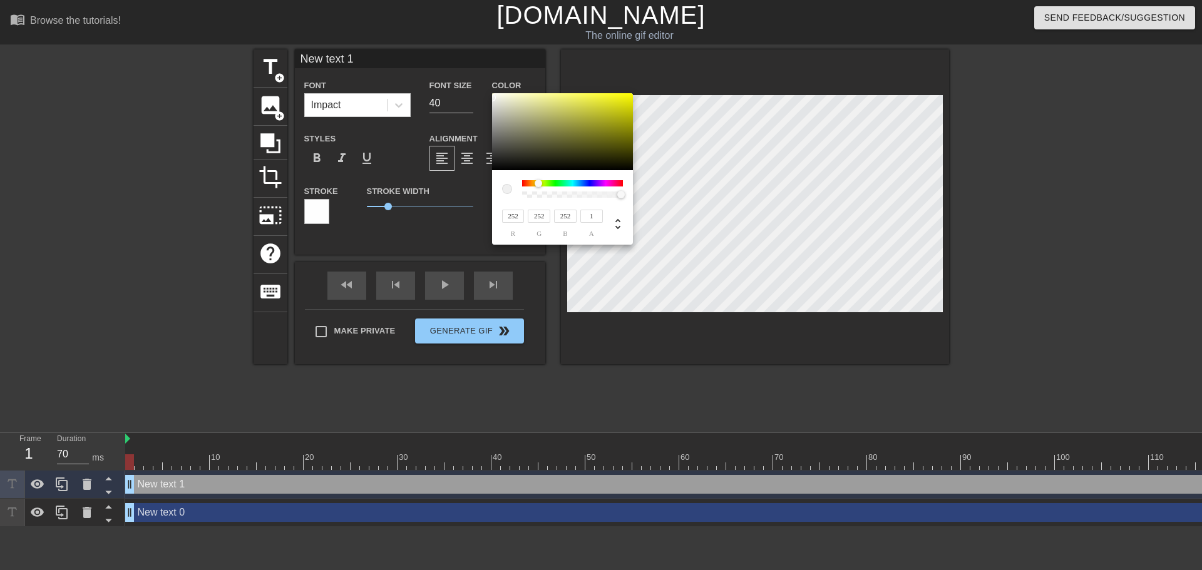
type input "254"
type input "255"
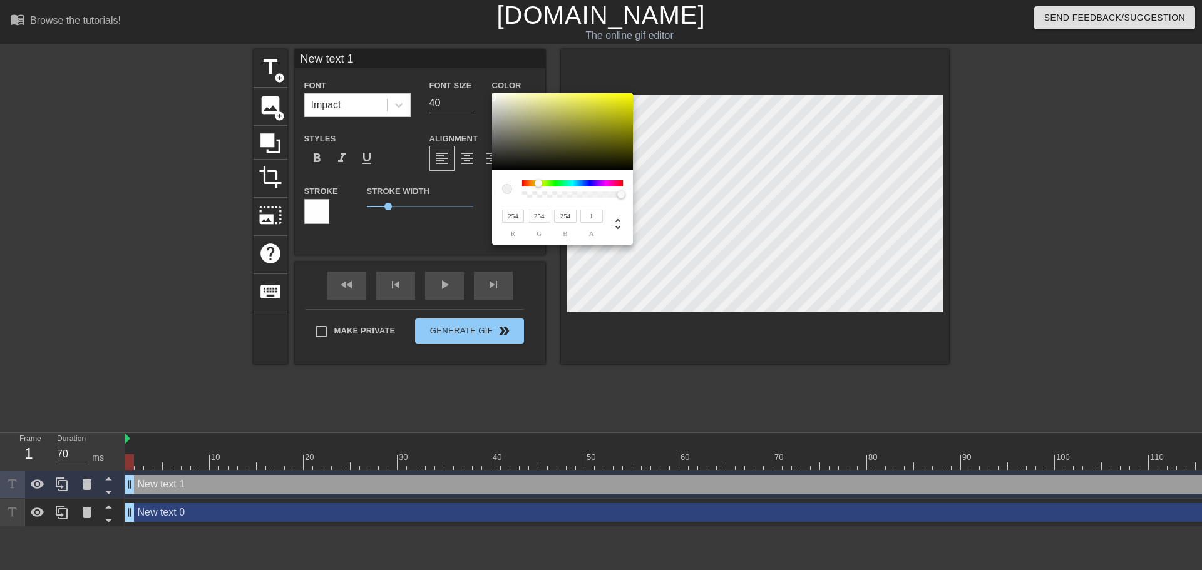
type input "255"
drag, startPoint x: 496, startPoint y: 100, endPoint x: 471, endPoint y: 90, distance: 26.7
click at [471, 90] on div "255 r 255 g 255 b 1 a" at bounding box center [601, 285] width 1202 height 570
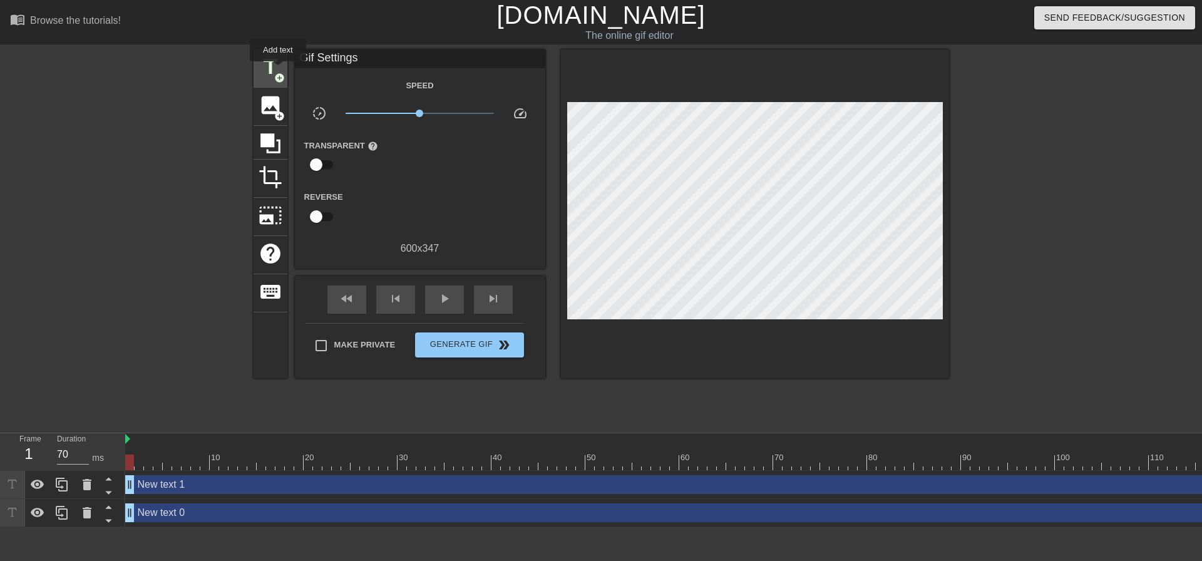
click at [278, 70] on span "title" at bounding box center [270, 67] width 24 height 24
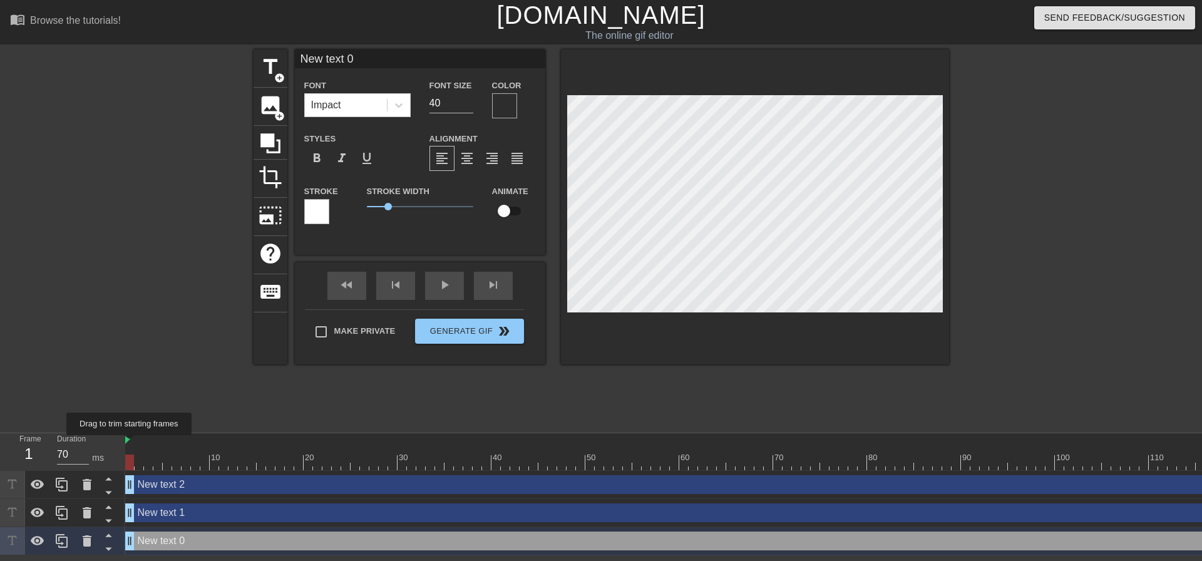
click at [130, 444] on img at bounding box center [127, 439] width 5 height 10
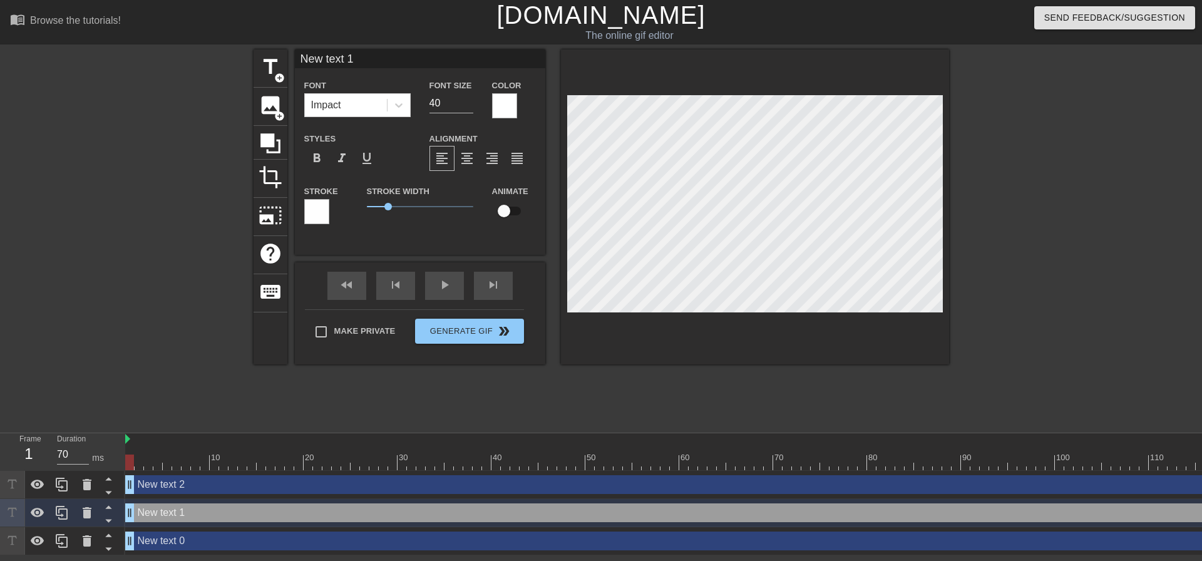
type input "New text 2"
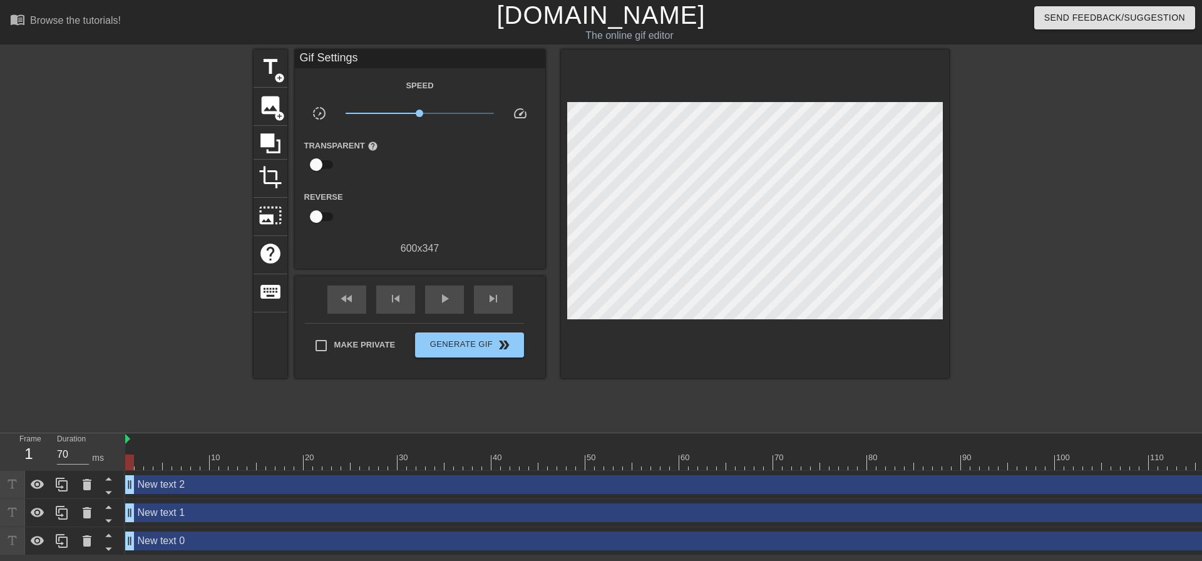
drag, startPoint x: 141, startPoint y: 465, endPoint x: 427, endPoint y: 472, distance: 286.1
click at [427, 472] on div "10 20 30 40 50 60 70 80 90 100 110 120 130 140 150 160" at bounding box center [663, 494] width 1077 height 122
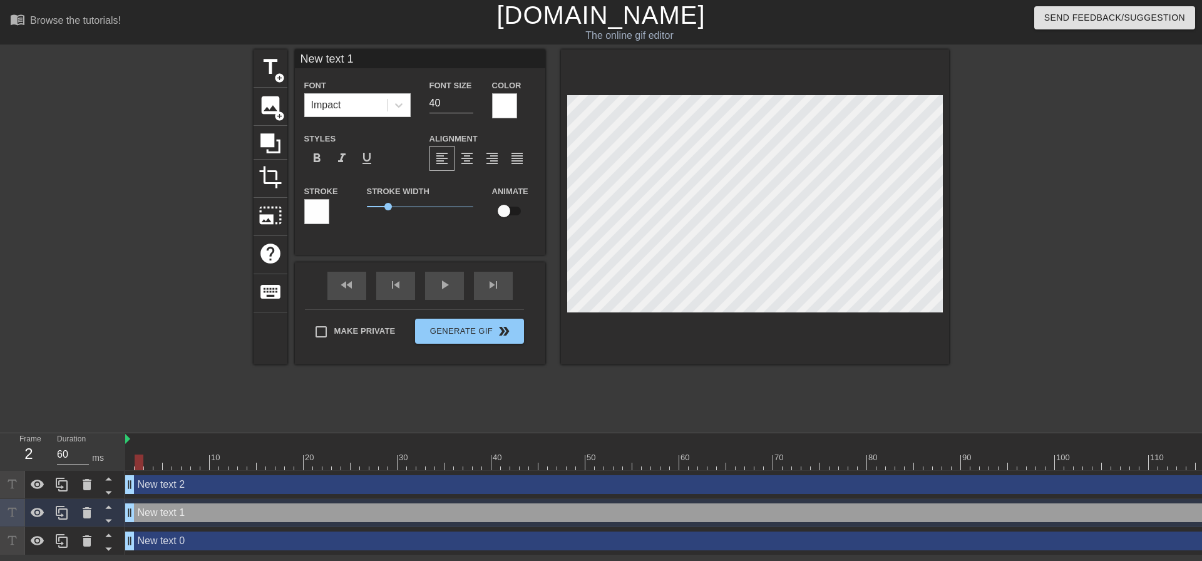
drag, startPoint x: 433, startPoint y: 461, endPoint x: 142, endPoint y: 474, distance: 291.3
click at [142, 474] on div "10 20 30 40 50 60 70 80 90 100 110 120 130 140 150 160" at bounding box center [663, 494] width 1077 height 122
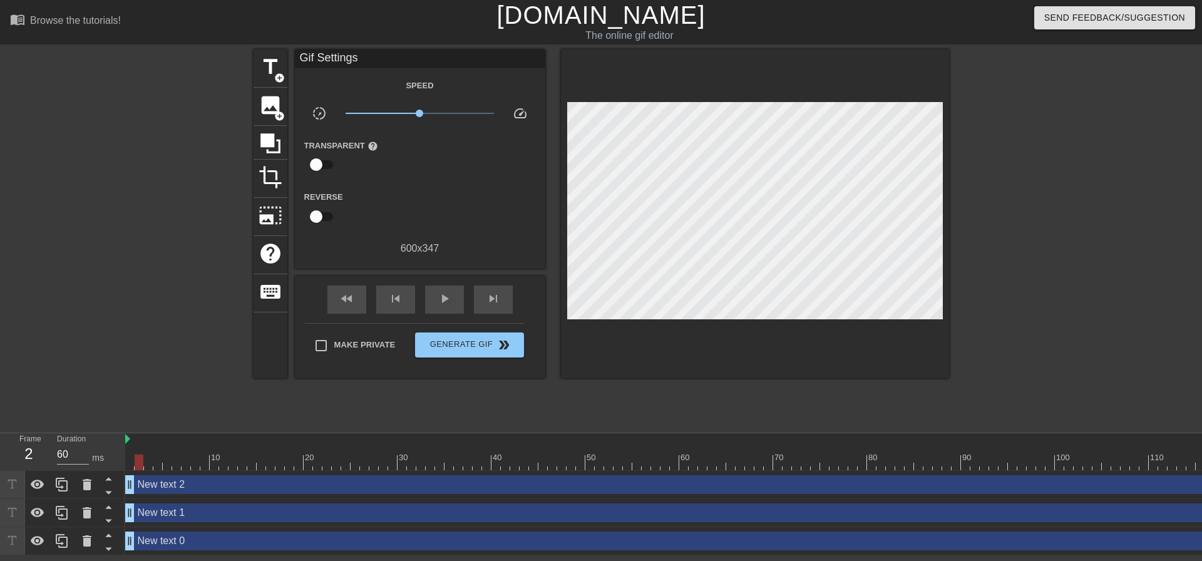
drag, startPoint x: 136, startPoint y: 463, endPoint x: 125, endPoint y: 465, distance: 12.0
click at [125, 465] on div "Frame 1 Duration 70 ms 10 20 30 40 50 60 70 80 90 100 110 120 130 140 150" at bounding box center [601, 494] width 1202 height 122
click at [130, 464] on div at bounding box center [129, 462] width 9 height 16
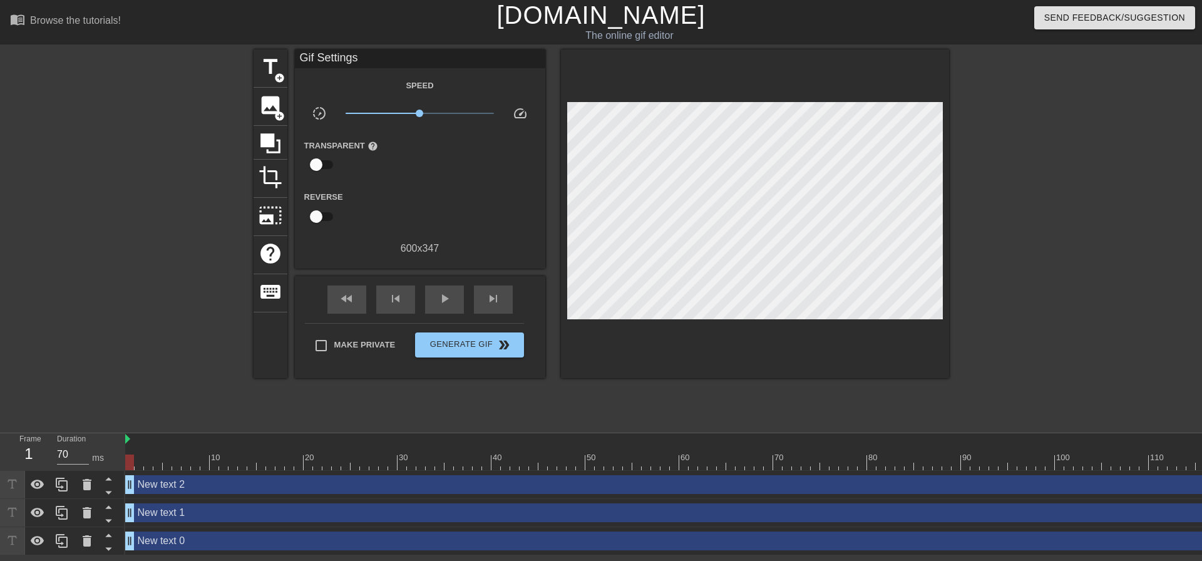
click at [128, 439] on img at bounding box center [127, 439] width 5 height 10
click at [134, 463] on div at bounding box center [129, 462] width 9 height 16
click at [138, 463] on div at bounding box center [139, 462] width 9 height 16
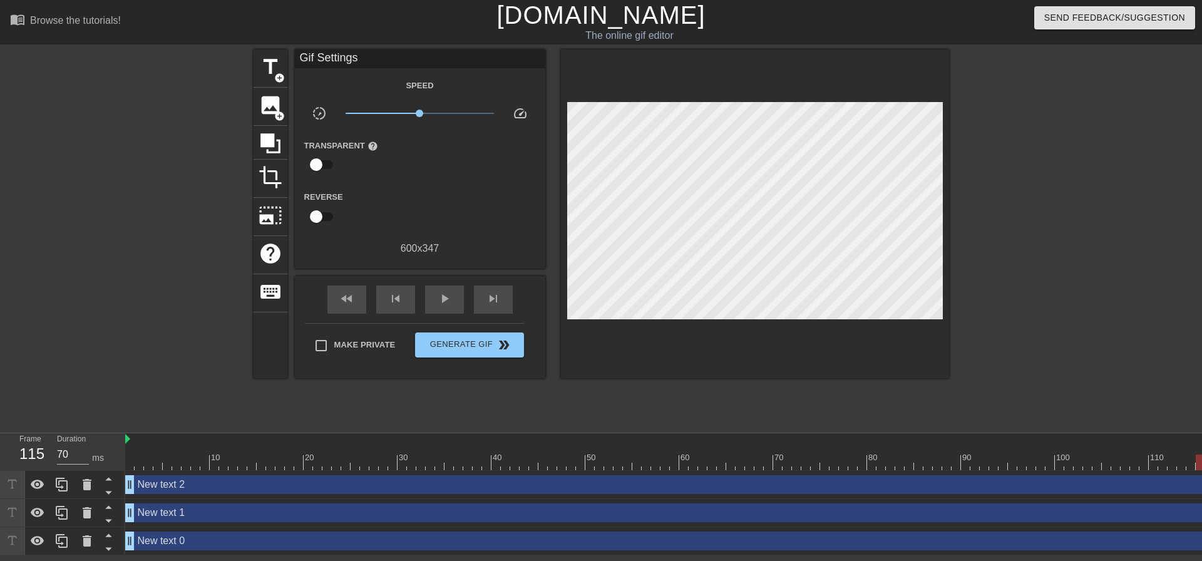
drag, startPoint x: 138, startPoint y: 463, endPoint x: 1201, endPoint y: 468, distance: 1063.4
click at [1192, 468] on div at bounding box center [1199, 462] width 9 height 16
type input "70"
drag, startPoint x: 147, startPoint y: 465, endPoint x: 133, endPoint y: 469, distance: 14.4
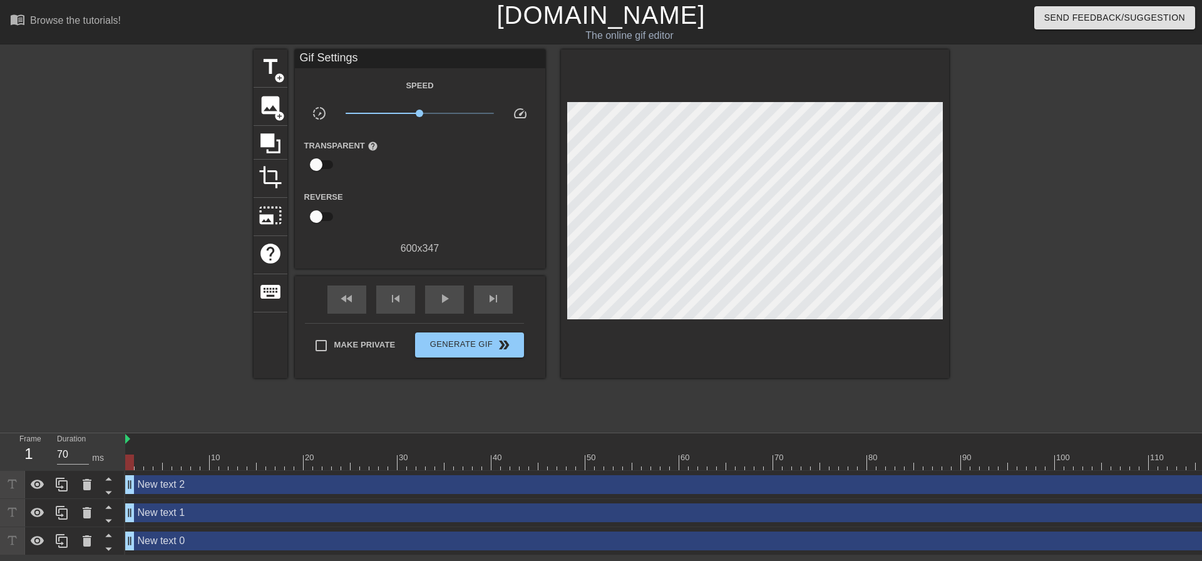
click at [133, 469] on div at bounding box center [129, 462] width 9 height 16
click at [81, 487] on icon at bounding box center [86, 484] width 15 height 15
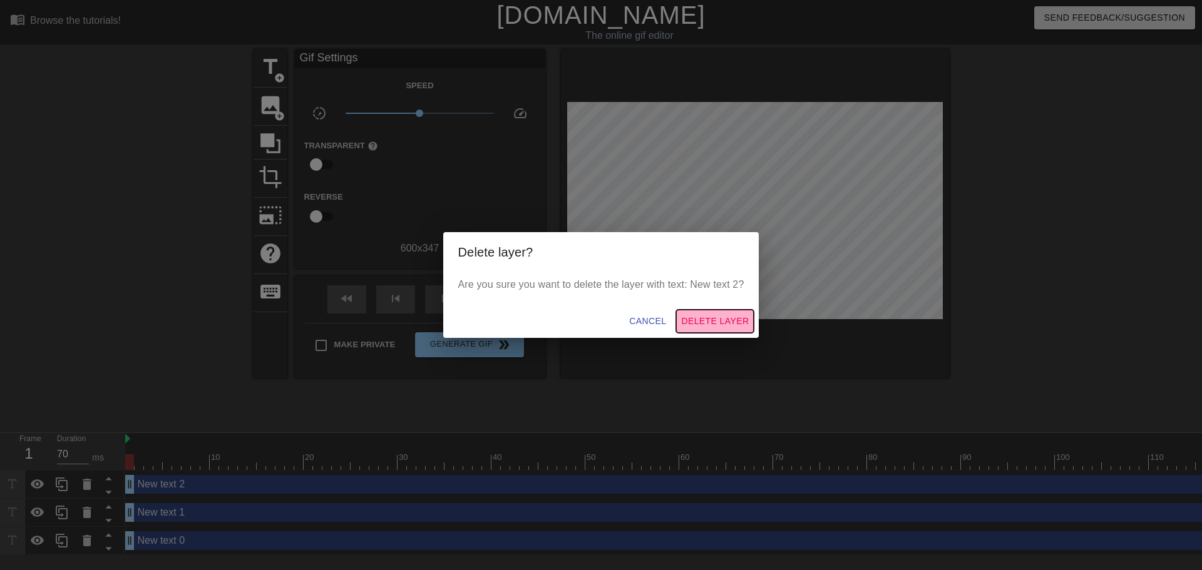
click at [703, 317] on span "Delete Layer" at bounding box center [715, 322] width 68 height 16
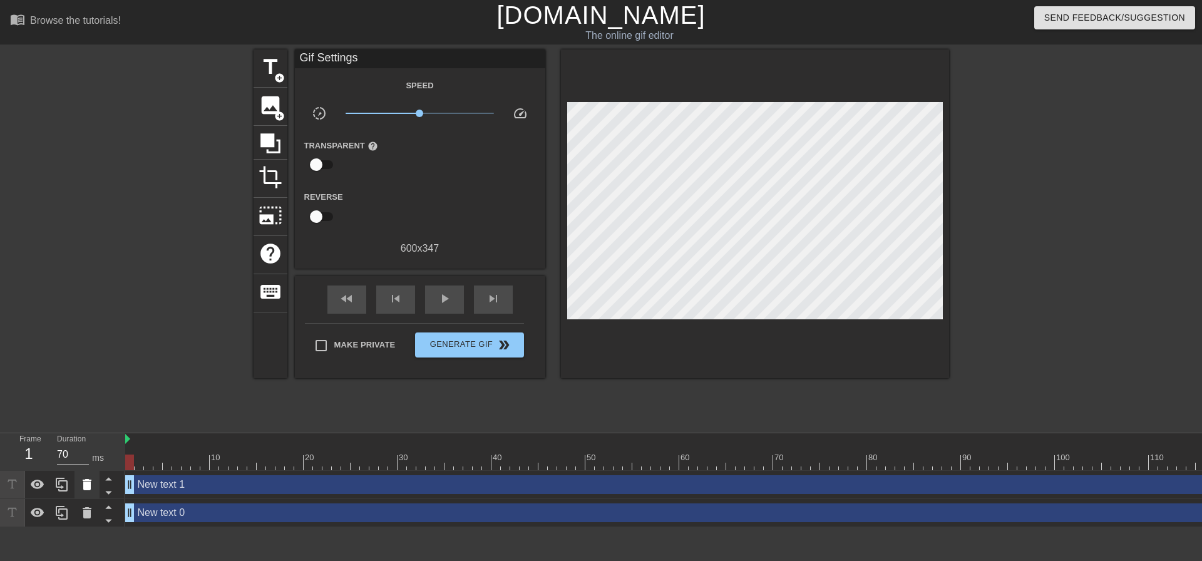
click at [86, 489] on icon at bounding box center [87, 484] width 9 height 11
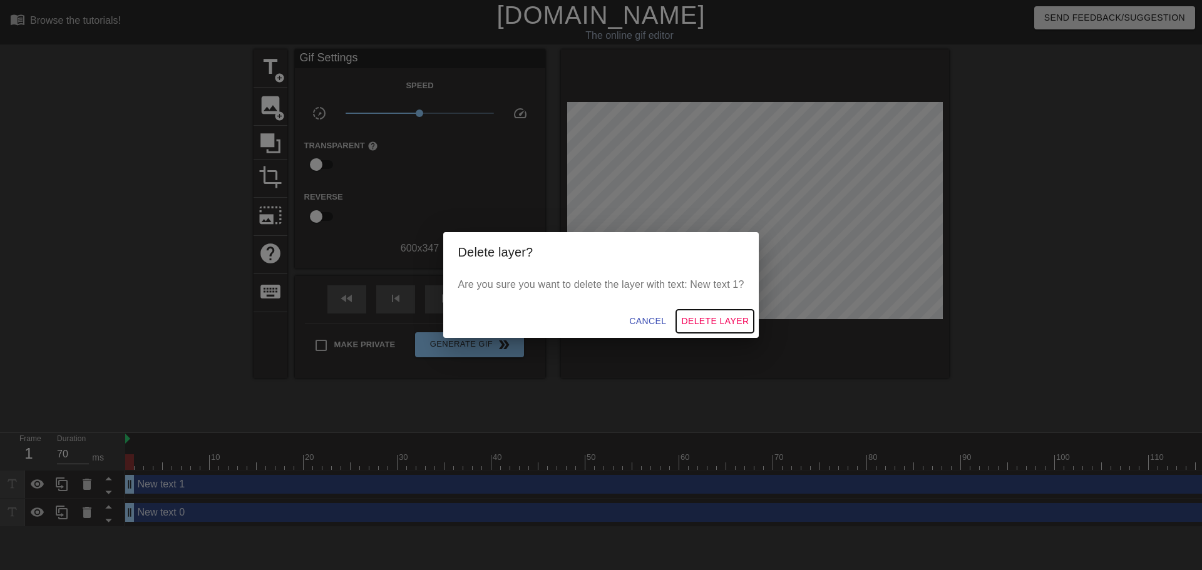
click at [707, 319] on span "Delete Layer" at bounding box center [715, 322] width 68 height 16
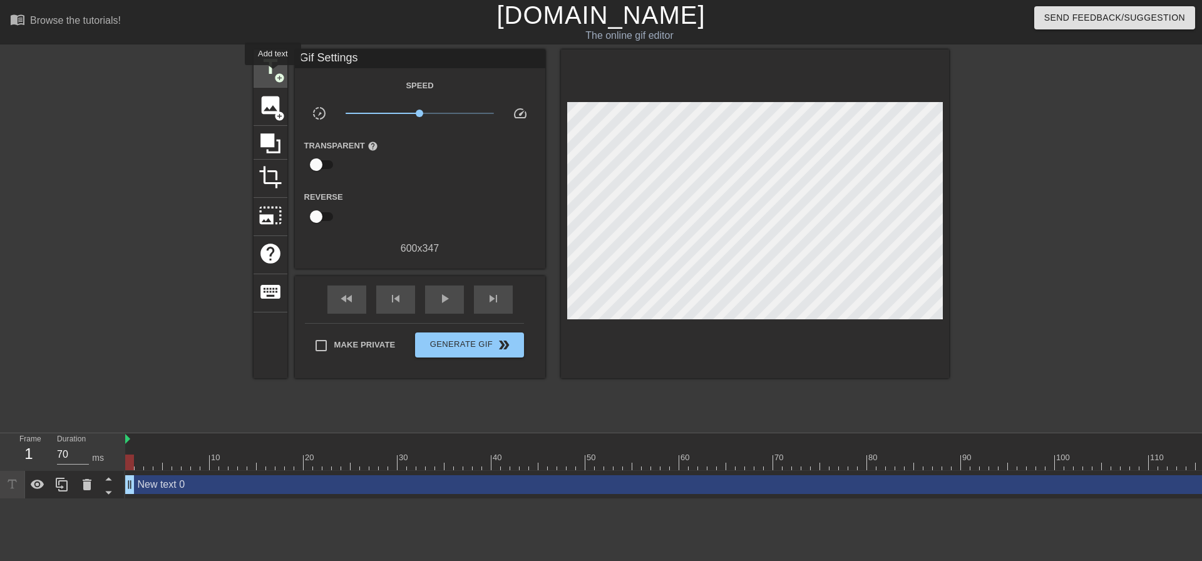
click at [273, 74] on span "title" at bounding box center [270, 67] width 24 height 24
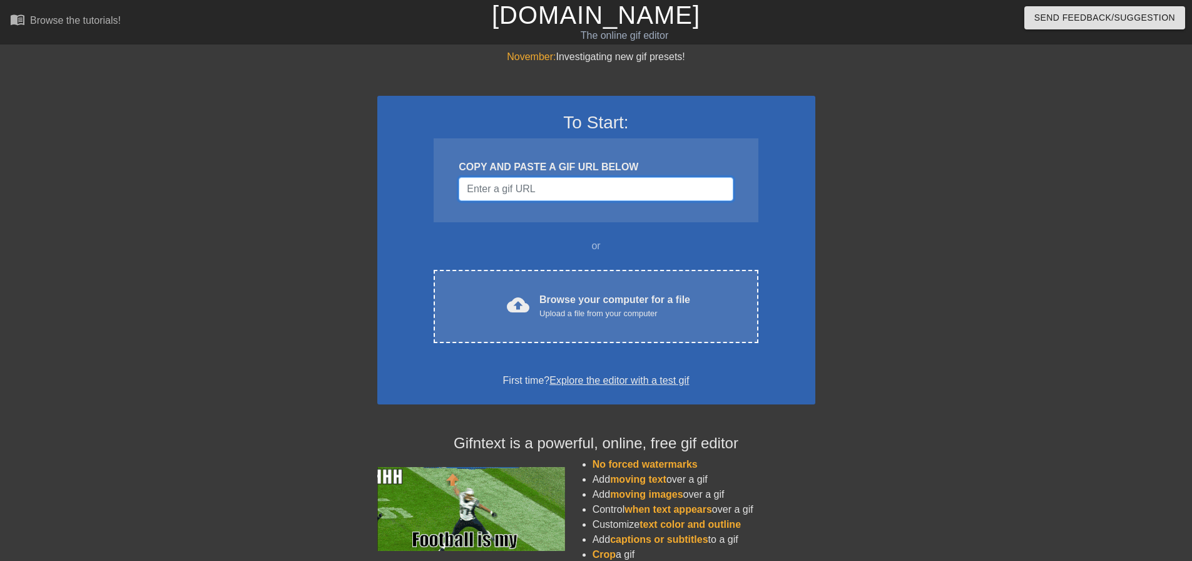
click at [603, 193] on input "Username" at bounding box center [596, 189] width 274 height 24
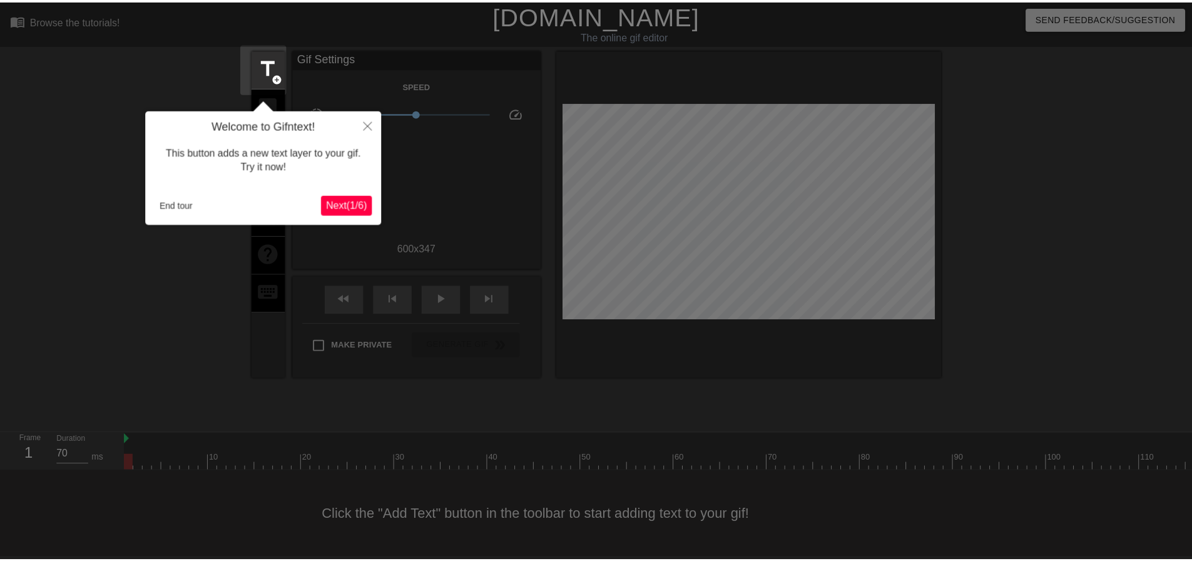
scroll to position [6, 0]
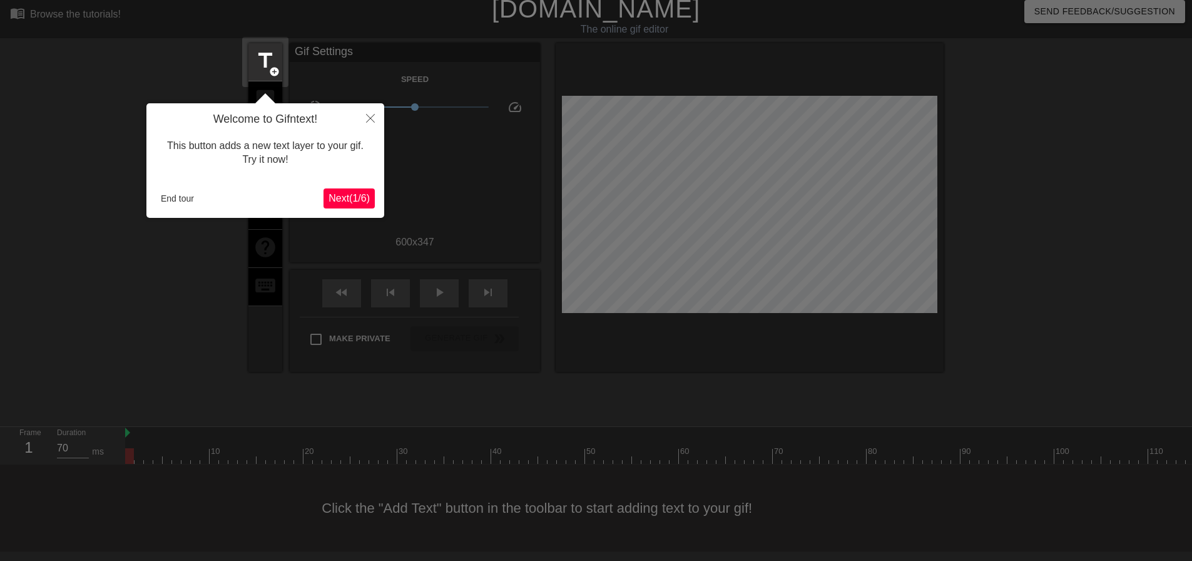
click at [352, 193] on span "Next ( 1 / 6 )" at bounding box center [349, 198] width 41 height 11
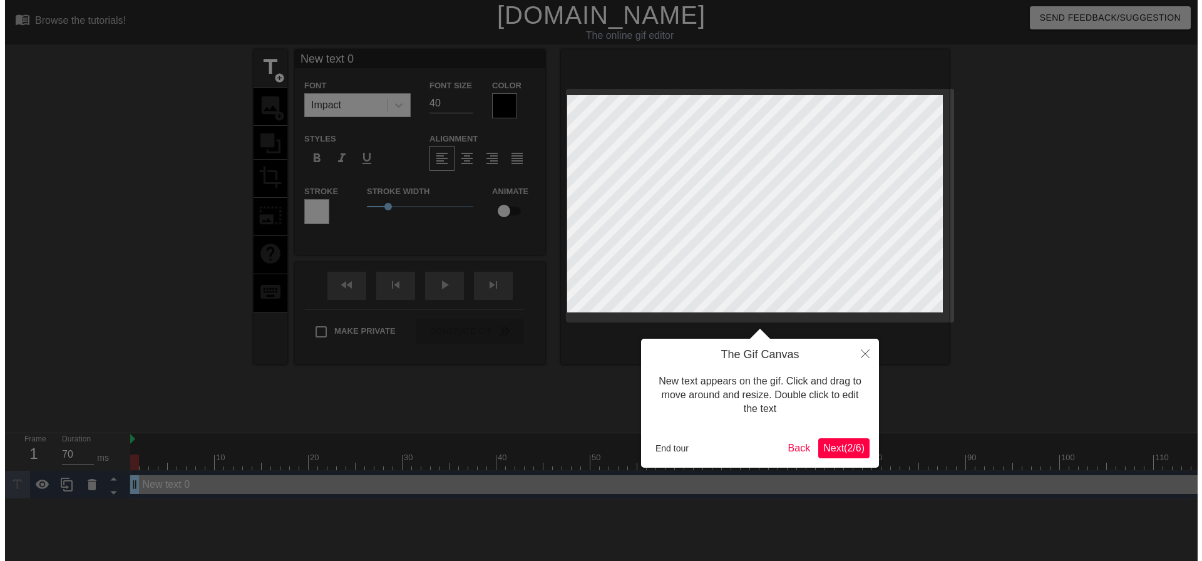
scroll to position [0, 0]
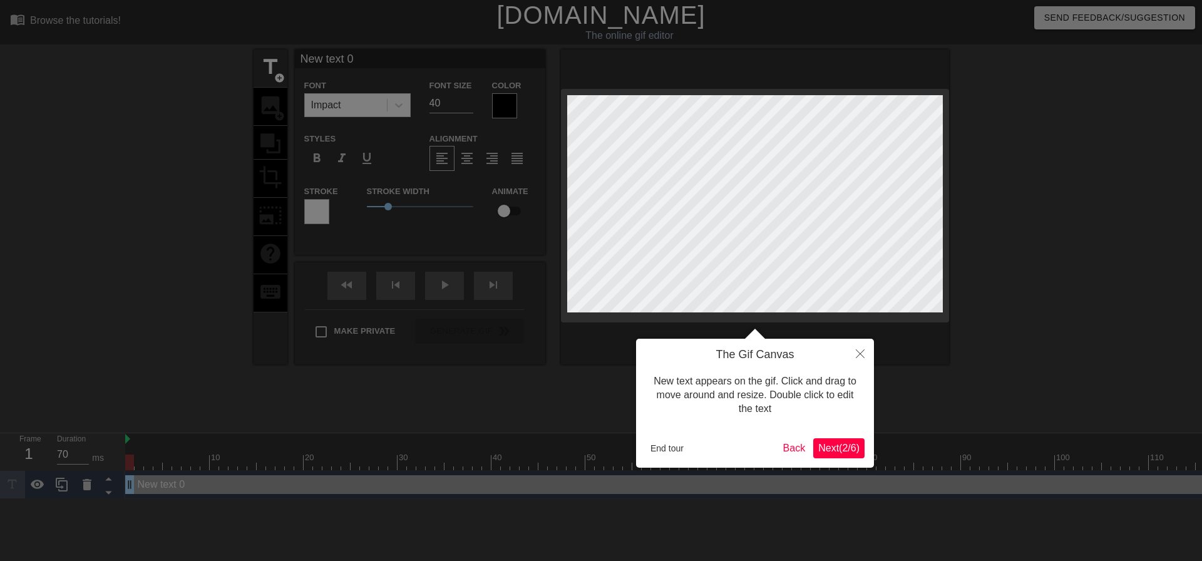
click at [830, 447] on span "Next ( 2 / 6 )" at bounding box center [838, 448] width 41 height 11
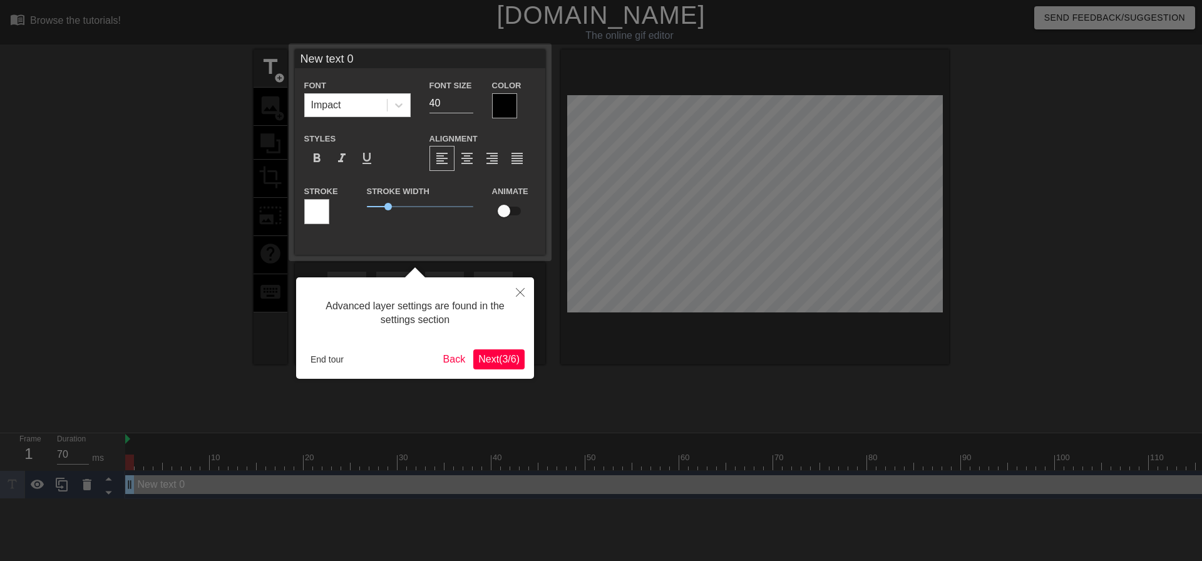
click at [512, 362] on span "Next ( 3 / 6 )" at bounding box center [498, 359] width 41 height 11
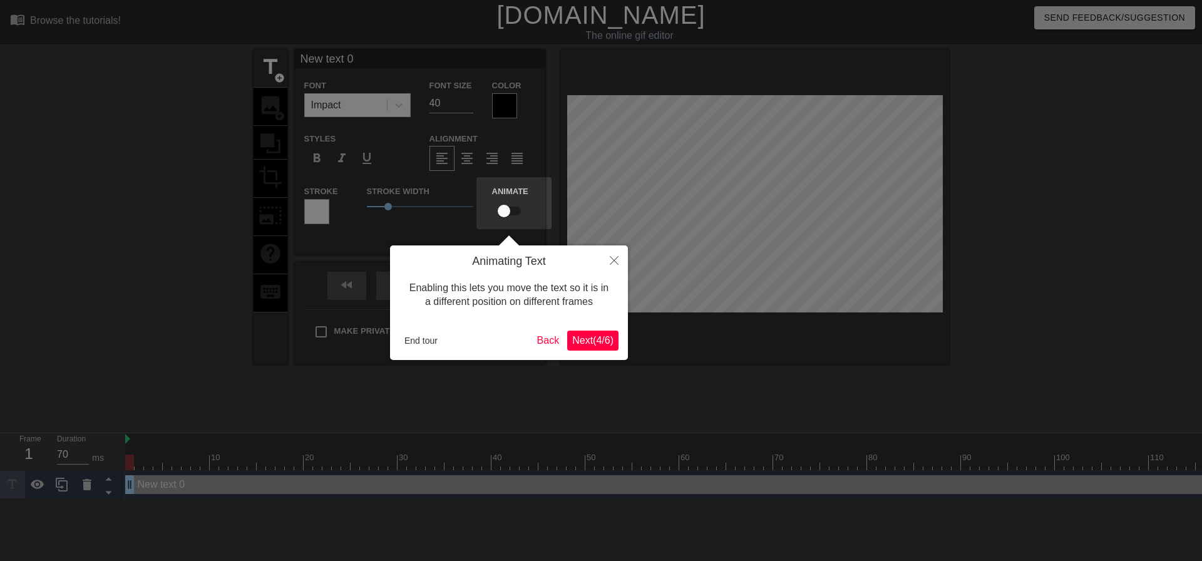
click at [595, 344] on span "Next ( 4 / 6 )" at bounding box center [592, 340] width 41 height 11
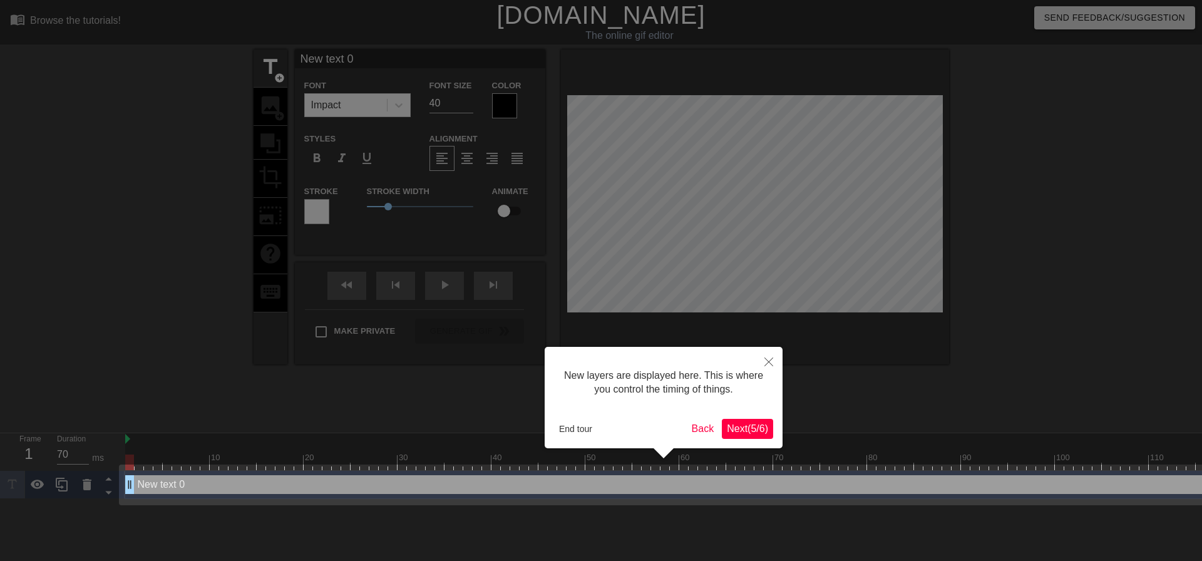
click at [754, 430] on span "Next ( 5 / 6 )" at bounding box center [747, 428] width 41 height 11
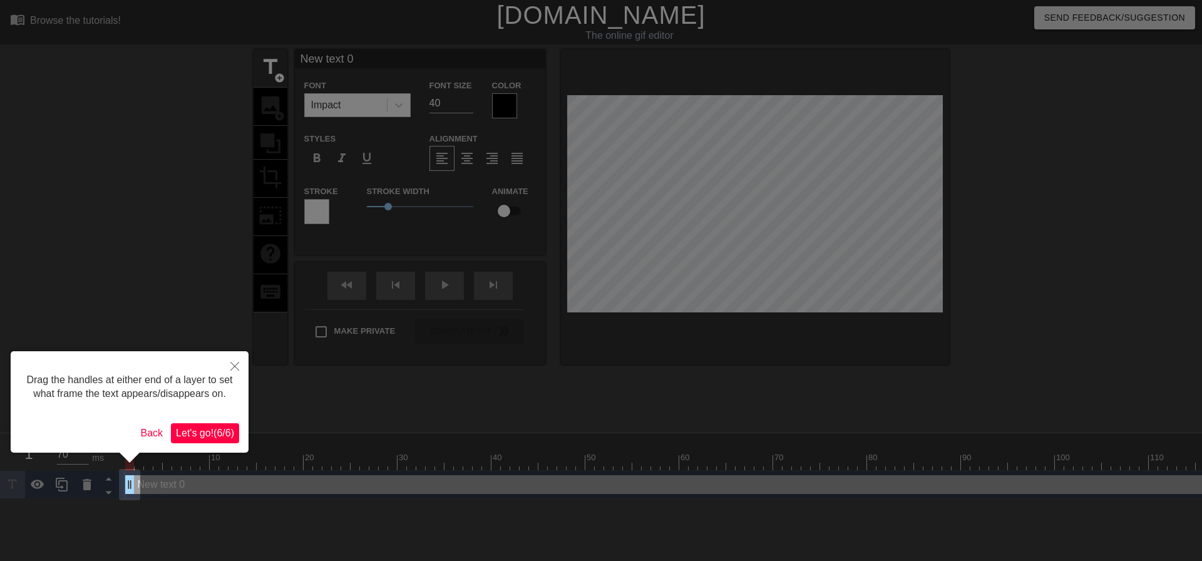
click at [225, 427] on span "Let's go! ( 6 / 6 )" at bounding box center [205, 432] width 58 height 11
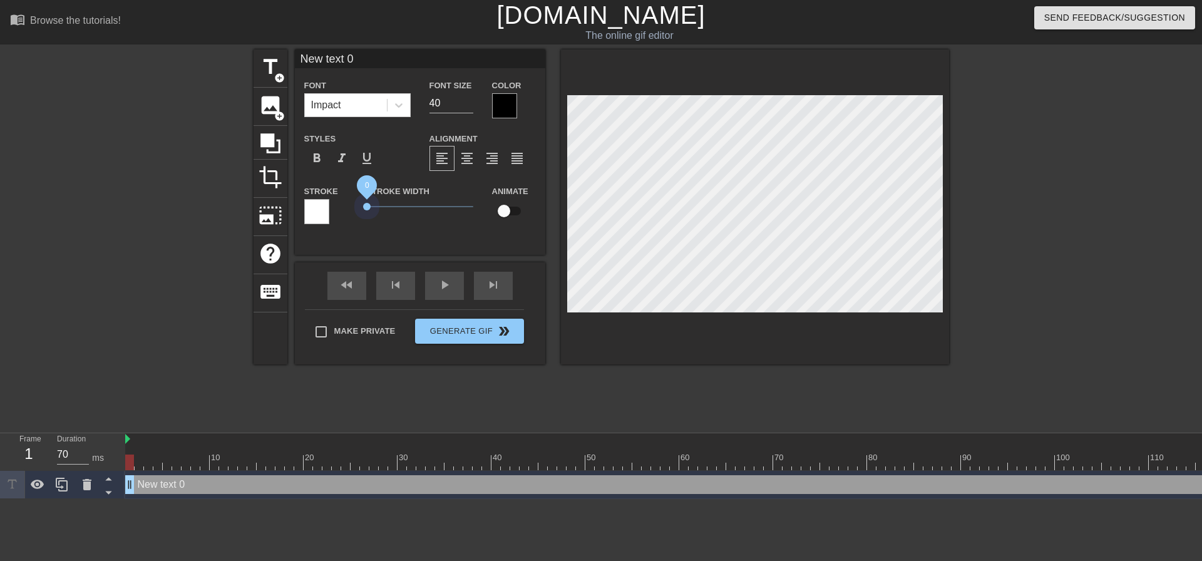
drag, startPoint x: 418, startPoint y: 207, endPoint x: 352, endPoint y: 220, distance: 67.8
click at [352, 220] on div "Stroke Stroke Width 0 Animate" at bounding box center [420, 209] width 250 height 52
click at [504, 107] on div at bounding box center [504, 105] width 25 height 25
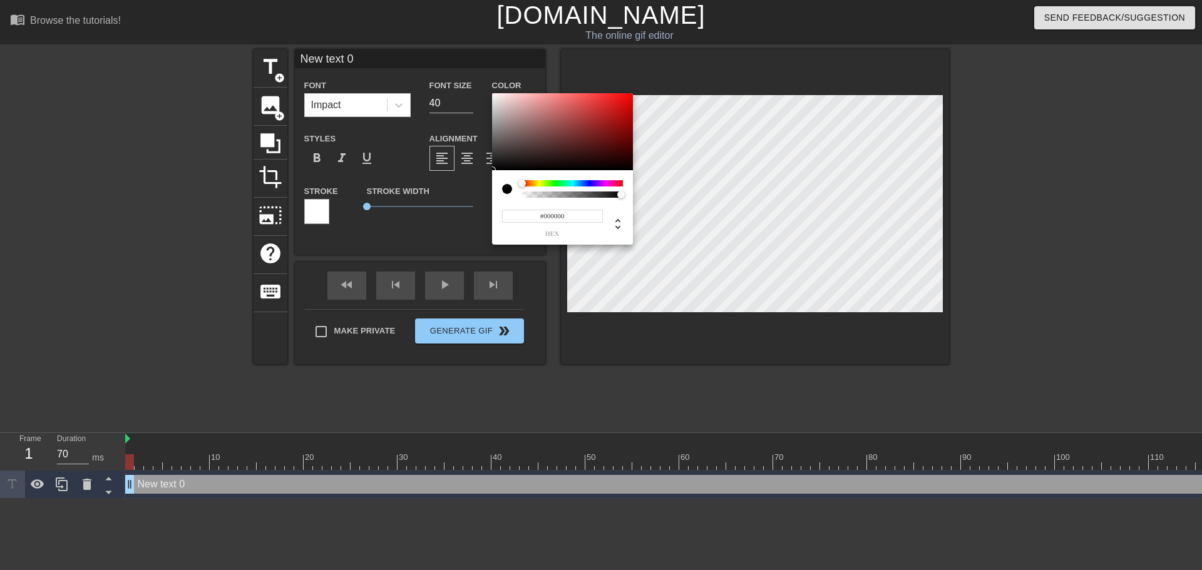
click at [561, 222] on input "#000000" at bounding box center [552, 216] width 101 height 13
click at [561, 221] on input "#000000" at bounding box center [552, 216] width 101 height 13
paste input "FFFFFF"
type input "#FFFFFF"
click at [566, 216] on input "#FFFFFF" at bounding box center [552, 216] width 101 height 13
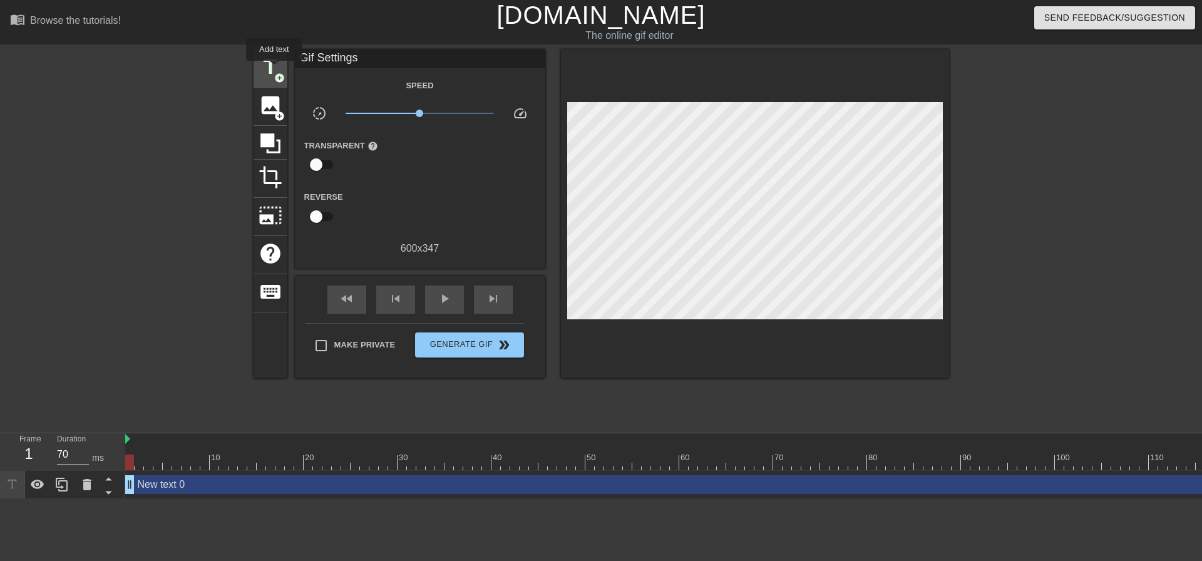
click at [274, 69] on span "title" at bounding box center [270, 67] width 24 height 24
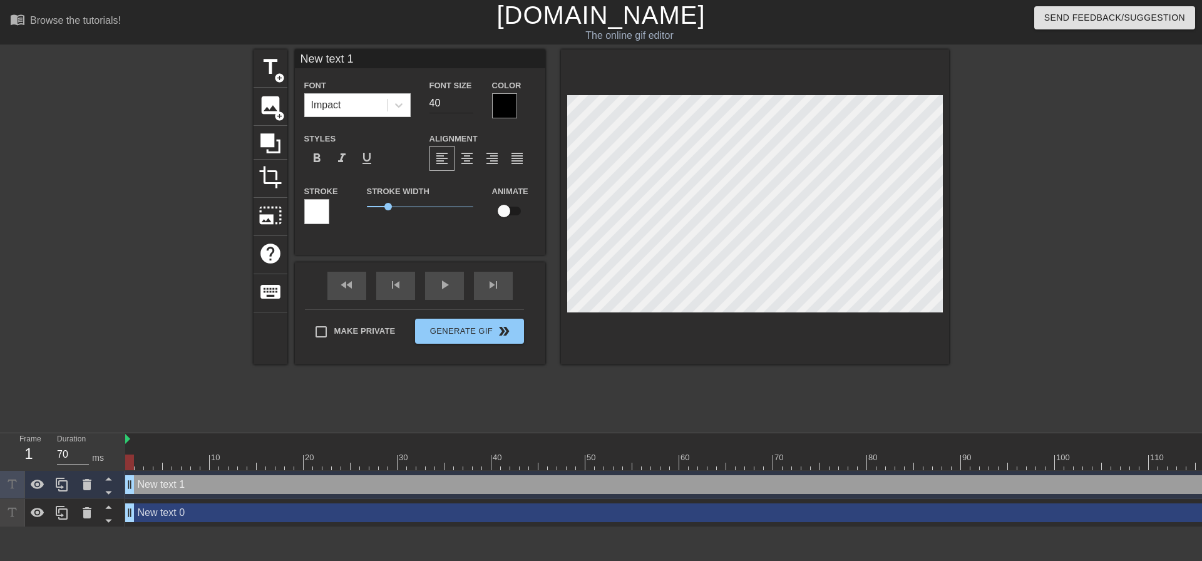
click at [441, 108] on input "40" at bounding box center [451, 103] width 44 height 20
click at [473, 106] on input "39" at bounding box center [451, 103] width 44 height 20
click at [473, 106] on input "38" at bounding box center [451, 103] width 44 height 20
click at [473, 106] on input "37" at bounding box center [451, 103] width 44 height 20
click at [473, 106] on input "36" at bounding box center [451, 103] width 44 height 20
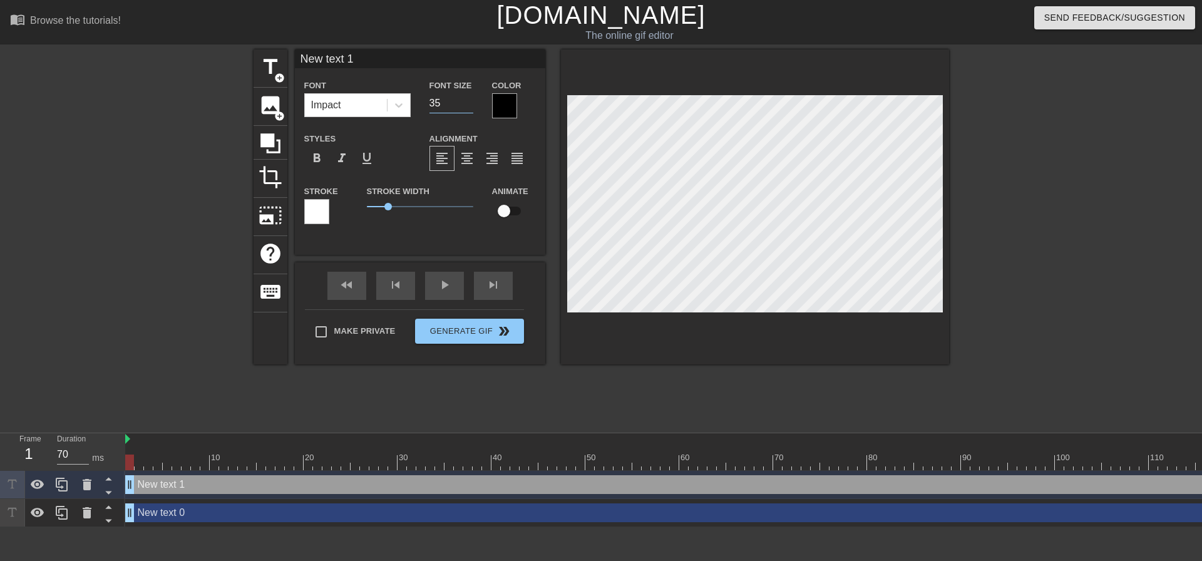
click at [473, 106] on input "35" at bounding box center [451, 103] width 44 height 20
click at [473, 106] on input "34" at bounding box center [451, 103] width 44 height 20
click at [473, 106] on input "33" at bounding box center [451, 103] width 44 height 20
click at [473, 106] on input "32" at bounding box center [451, 103] width 44 height 20
click at [473, 106] on input "31" at bounding box center [451, 103] width 44 height 20
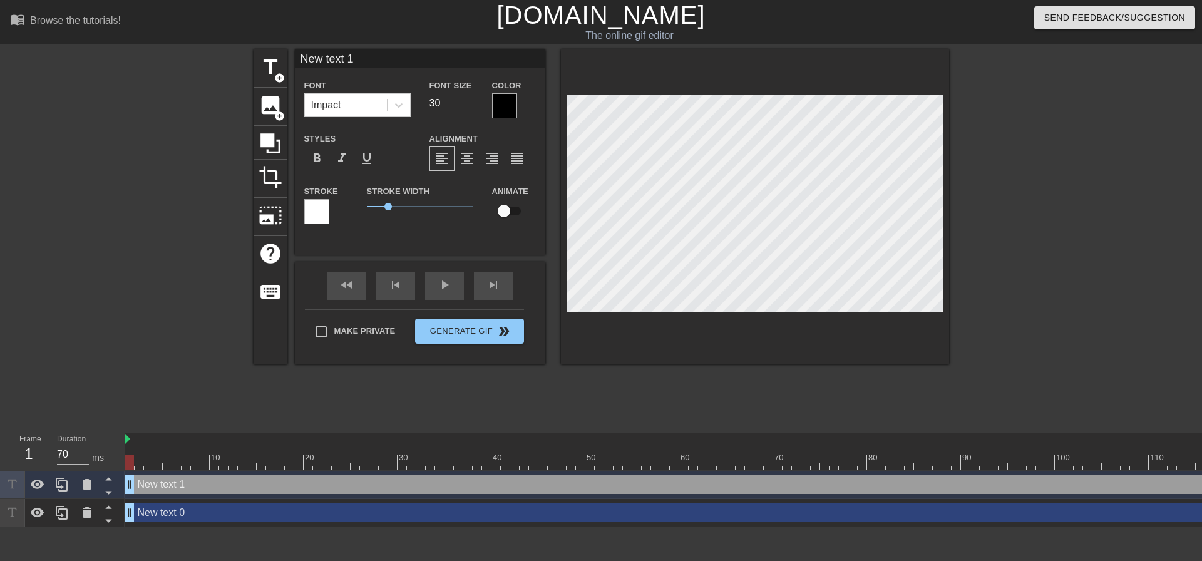
type input "30"
click at [473, 106] on input "30" at bounding box center [451, 103] width 44 height 20
click at [86, 487] on icon at bounding box center [87, 484] width 9 height 11
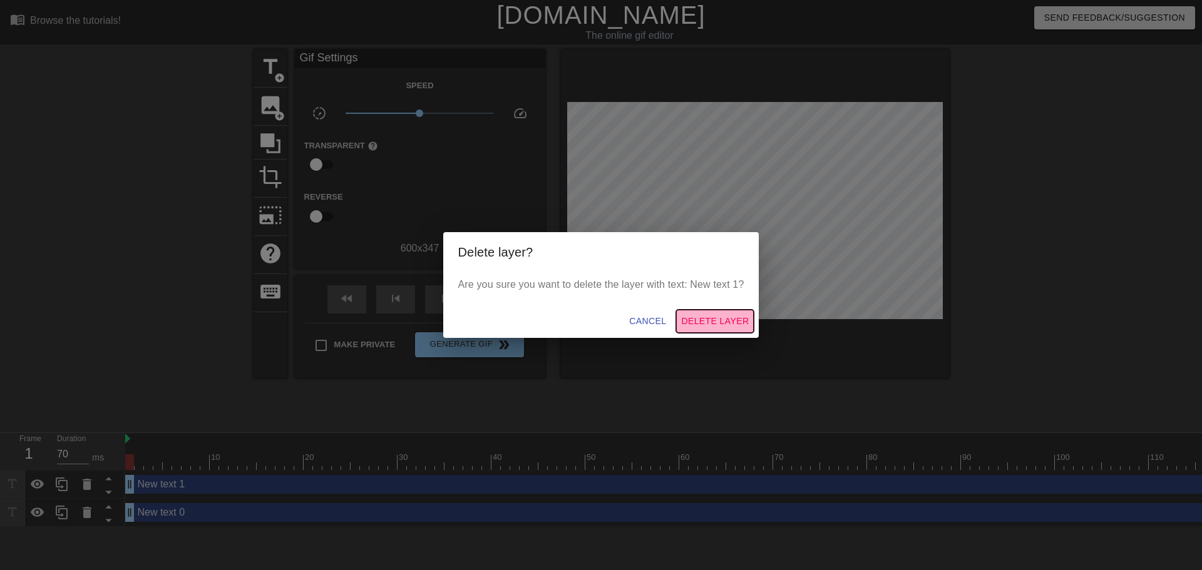
click at [700, 320] on span "Delete Layer" at bounding box center [715, 322] width 68 height 16
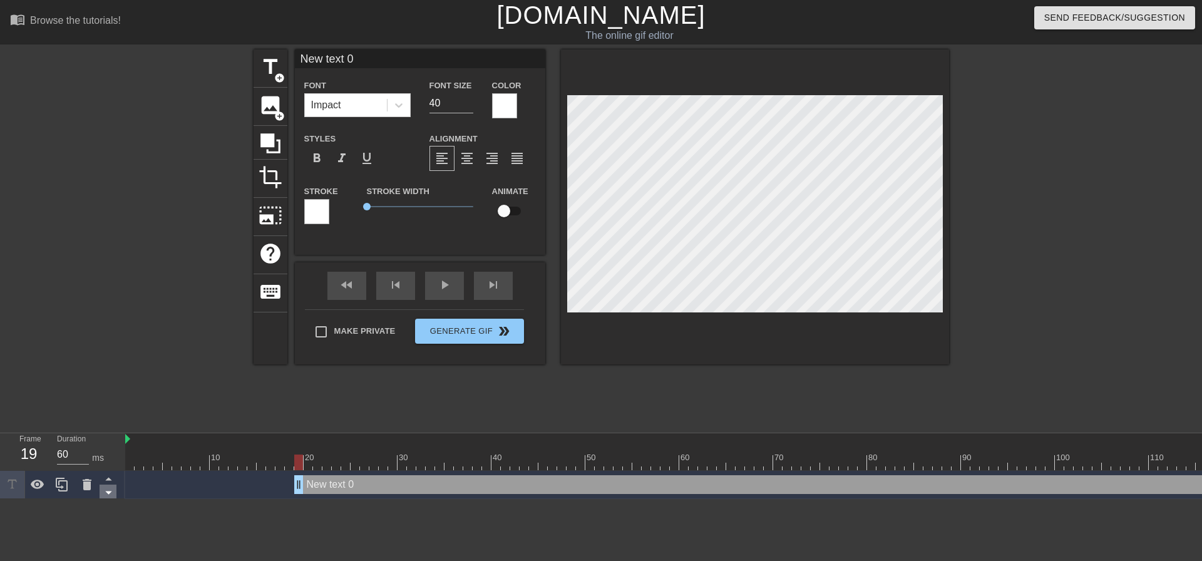
type input "70"
drag, startPoint x: 133, startPoint y: 489, endPoint x: 111, endPoint y: 499, distance: 24.1
click at [111, 499] on div "Frame 1 Duration 70 ms 10 20 30 40 50 60 70 80 90 100 110 120 130 140 150" at bounding box center [601, 466] width 1202 height 66
drag, startPoint x: 432, startPoint y: 105, endPoint x: 424, endPoint y: 102, distance: 7.9
click at [424, 102] on div "Font Size 40" at bounding box center [451, 98] width 63 height 41
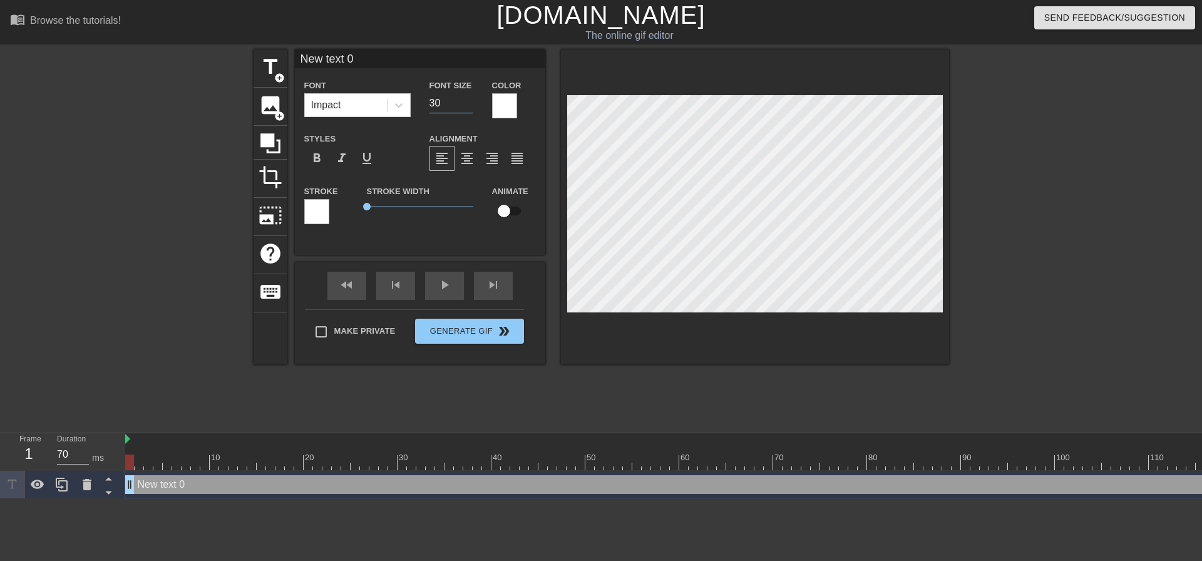
type input "30"
type input "New S"
type textarea "New S"
type input "New"
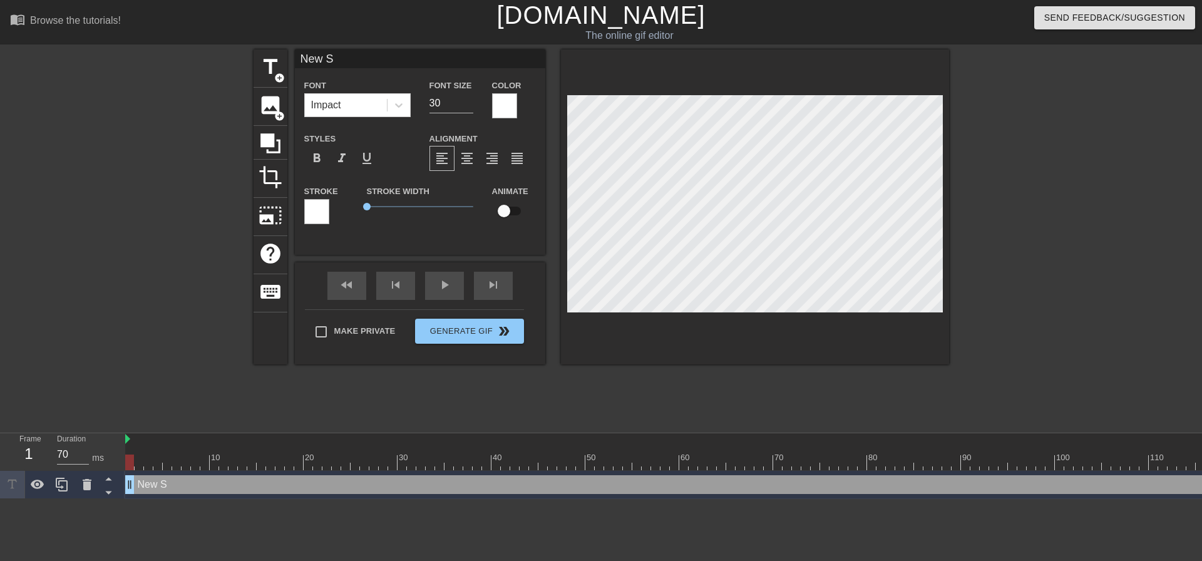
type textarea "New"
type input "New"
type textarea "New"
type input "Ne"
type textarea "Ne"
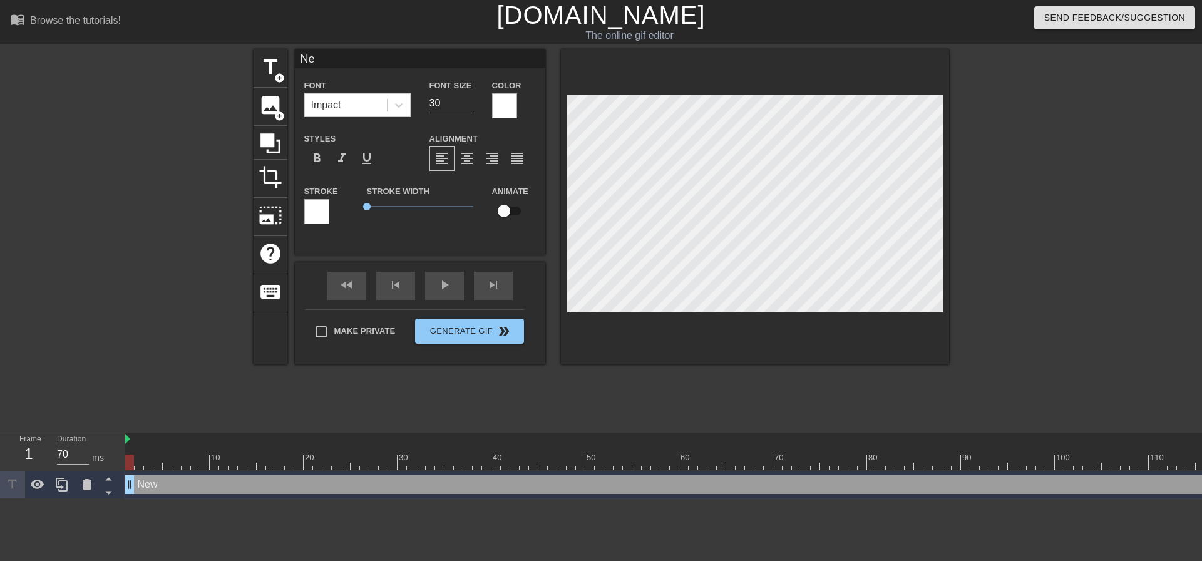
type input "N"
type textarea "N"
type input "S"
type textarea "S"
type input "SZ"
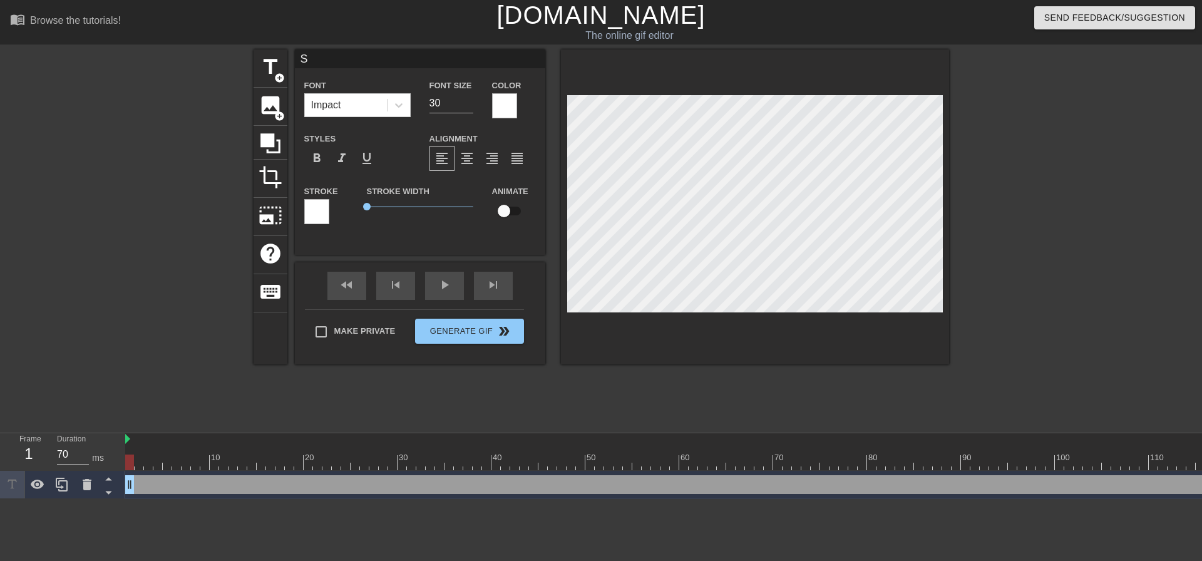
type textarea "SZ"
type input "SZY"
type textarea "SZY"
type input "SZYM"
type textarea "SZYM"
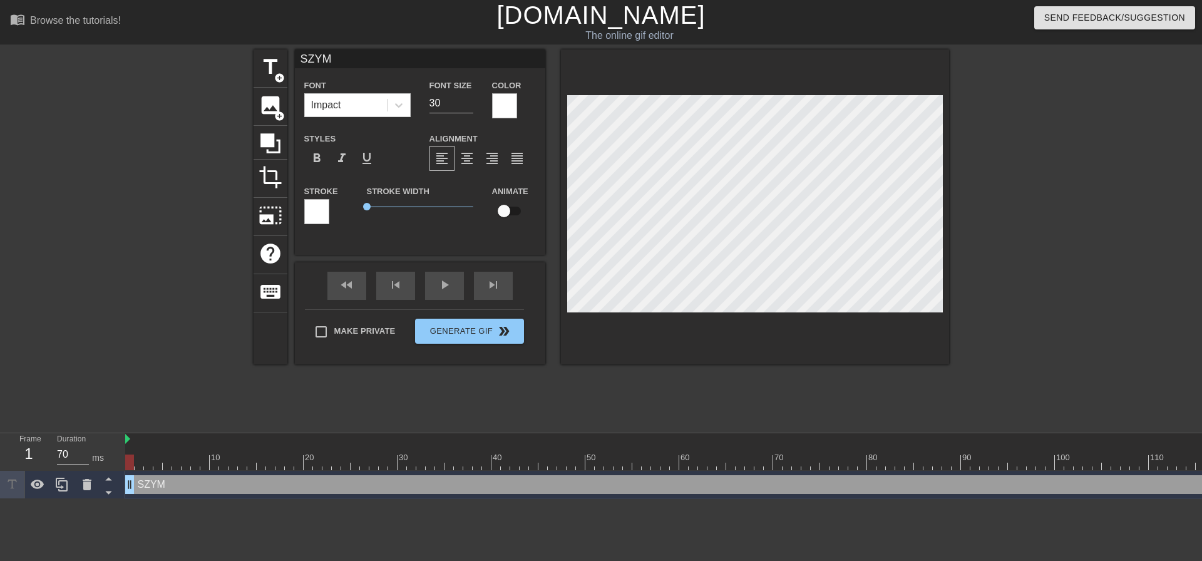
type input "SZYMO"
type textarea "SZYMO"
type input "SZYMON"
type textarea "SZYMON"
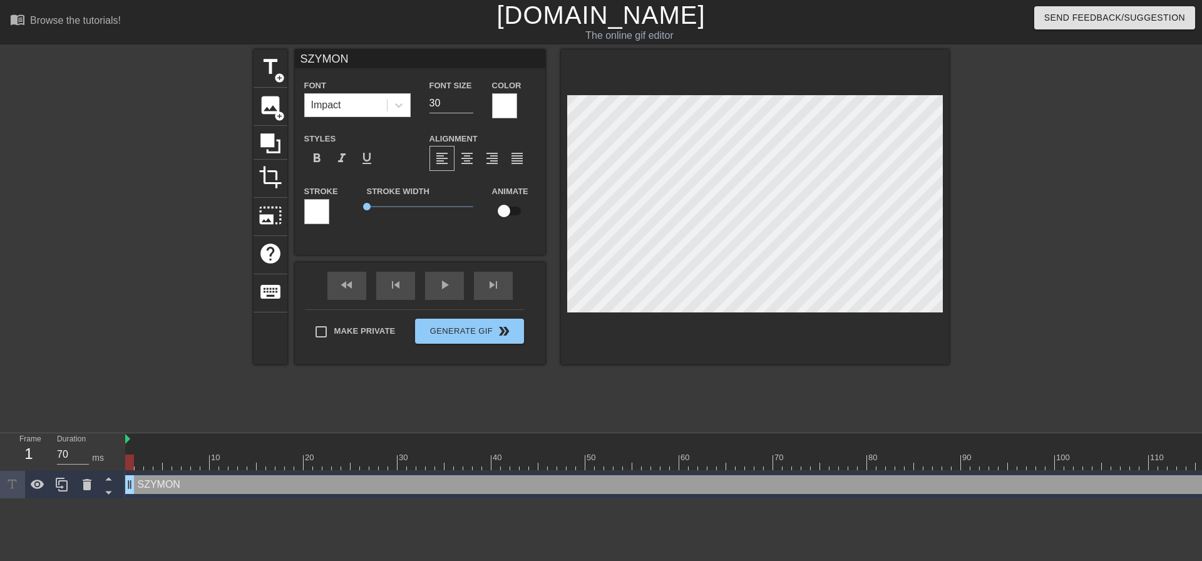
type input "70"
click at [277, 73] on span "add_circle" at bounding box center [279, 78] width 11 height 11
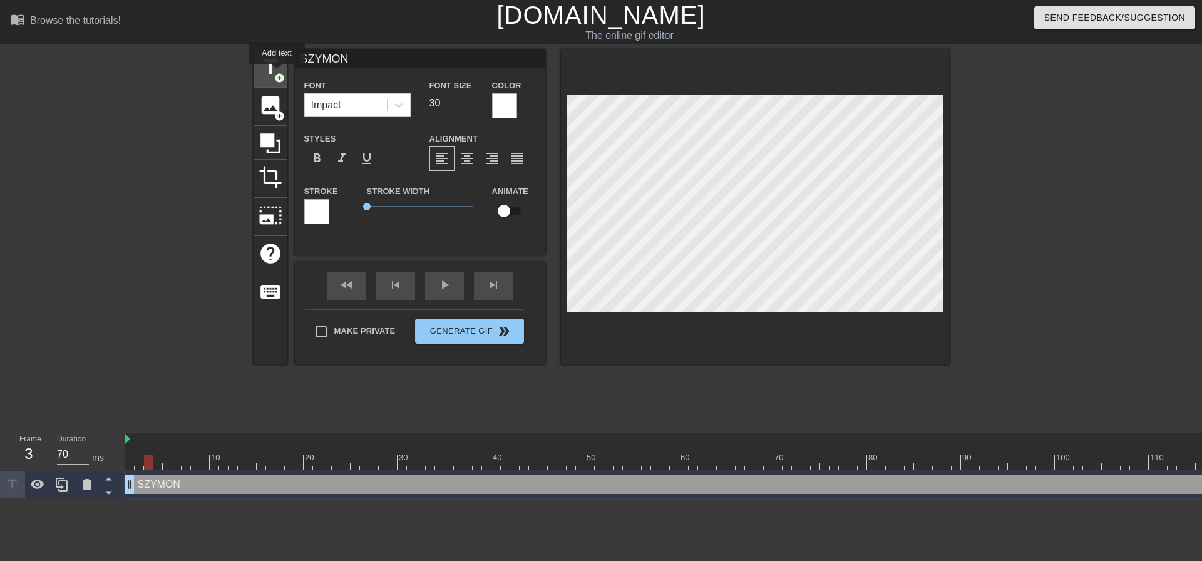
type input "New text 2"
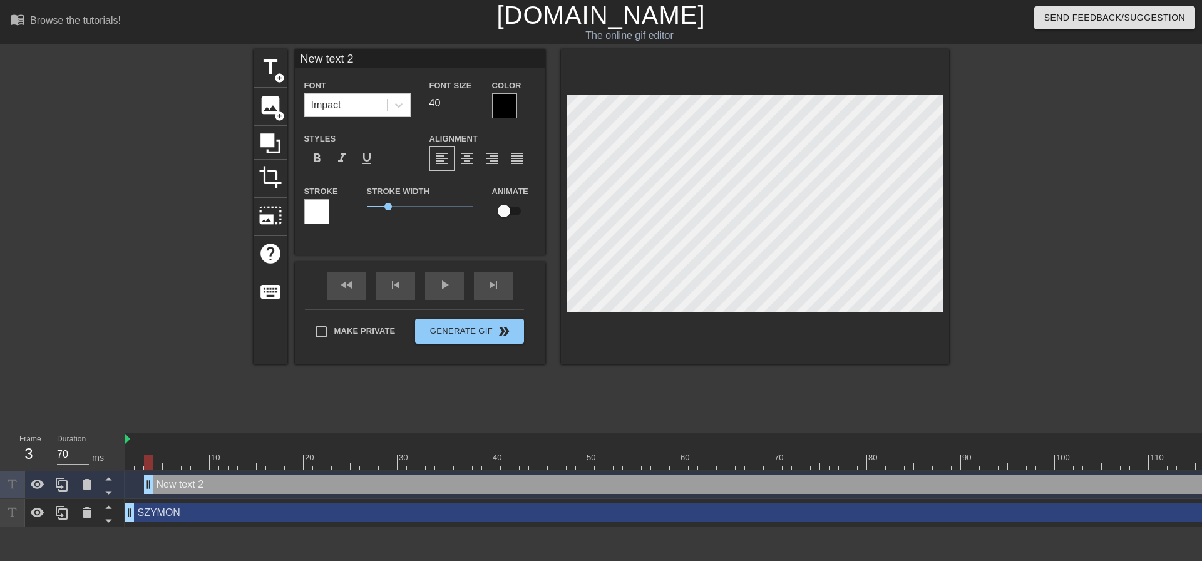
drag, startPoint x: 435, startPoint y: 104, endPoint x: 428, endPoint y: 106, distance: 7.3
click at [428, 106] on div "Font Size 40" at bounding box center [451, 98] width 63 height 41
type input "30"
click at [503, 110] on div at bounding box center [504, 105] width 25 height 25
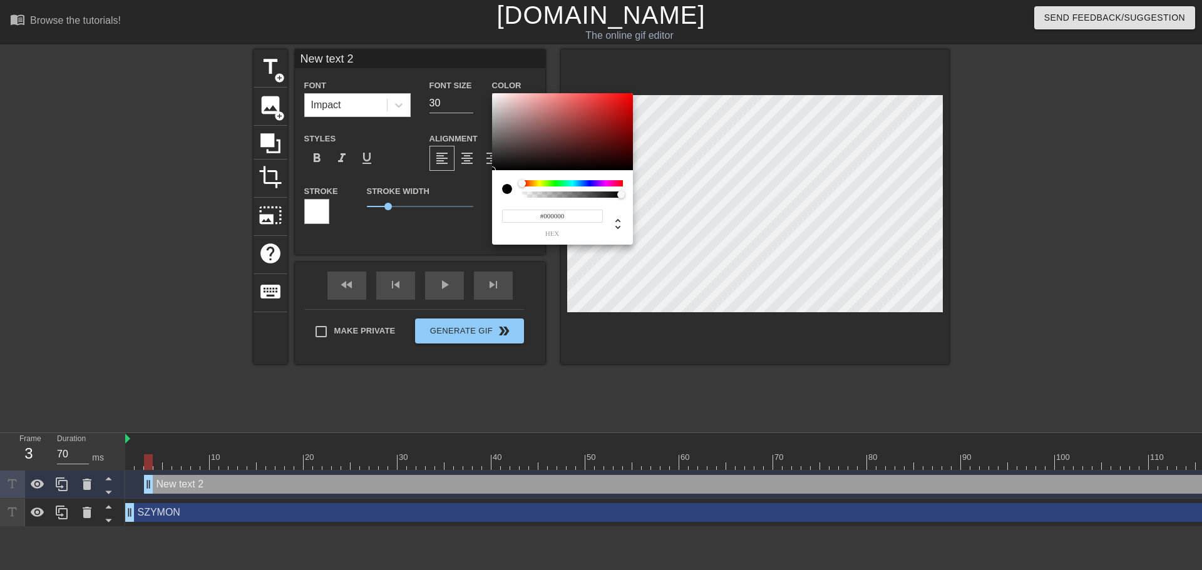
drag, startPoint x: 573, startPoint y: 220, endPoint x: 481, endPoint y: 222, distance: 92.0
click at [481, 222] on div "#000000 hex" at bounding box center [601, 285] width 1202 height 570
paste input "FFFFFF"
click at [540, 220] on input "FFFFFF" at bounding box center [552, 216] width 101 height 13
type input "255"
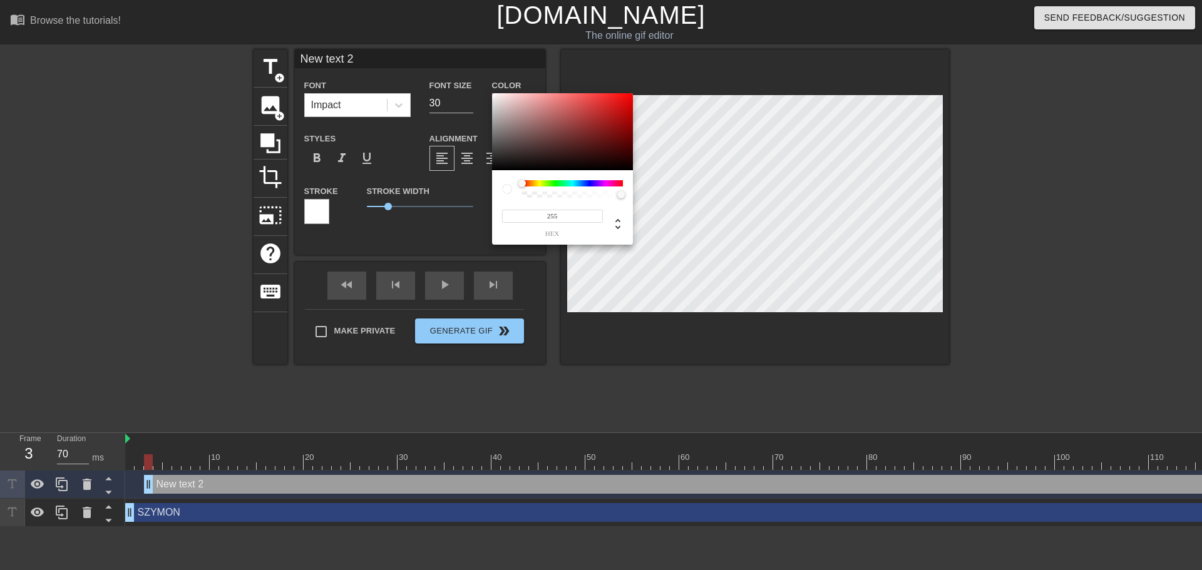
click at [610, 196] on div at bounding box center [572, 195] width 97 height 6
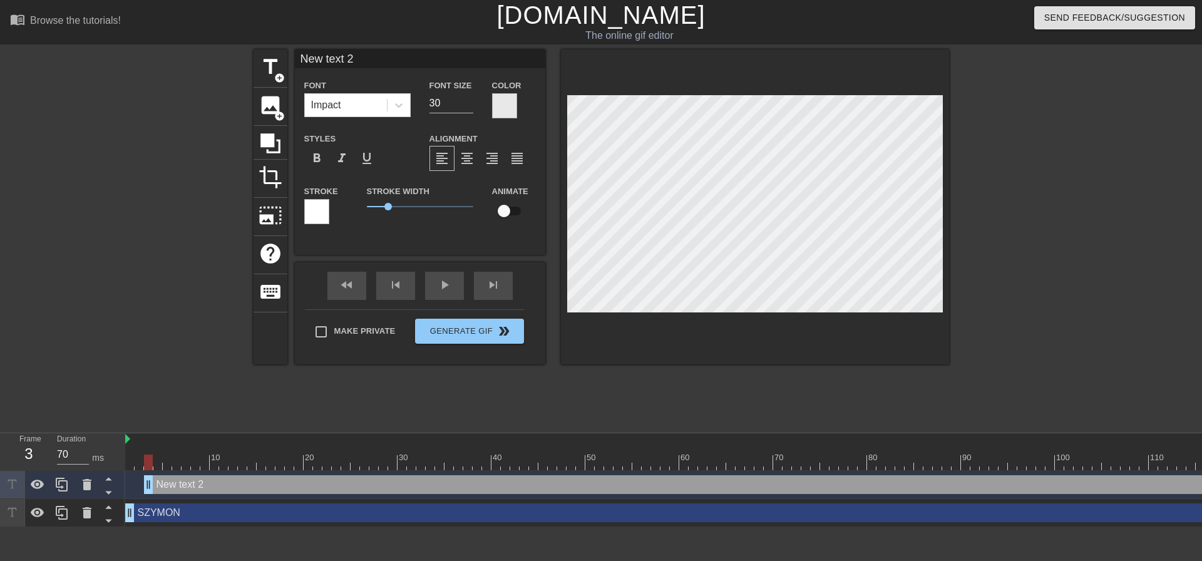
scroll to position [2, 3]
type input "P"
type textarea "P"
type input "PR"
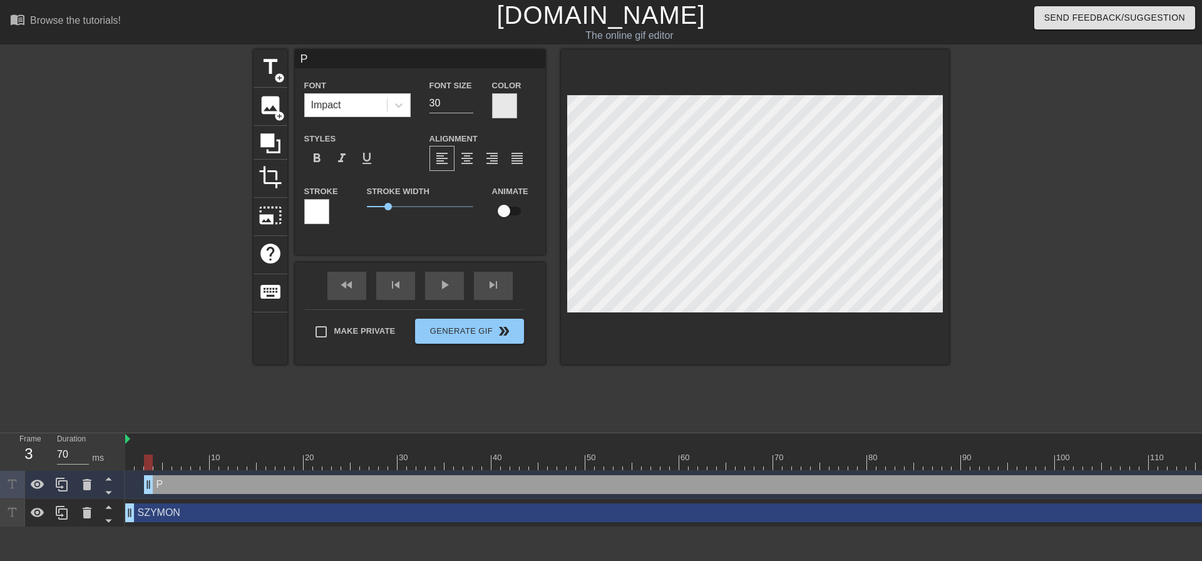
type textarea "PR"
type input "PRM"
type textarea "PRM"
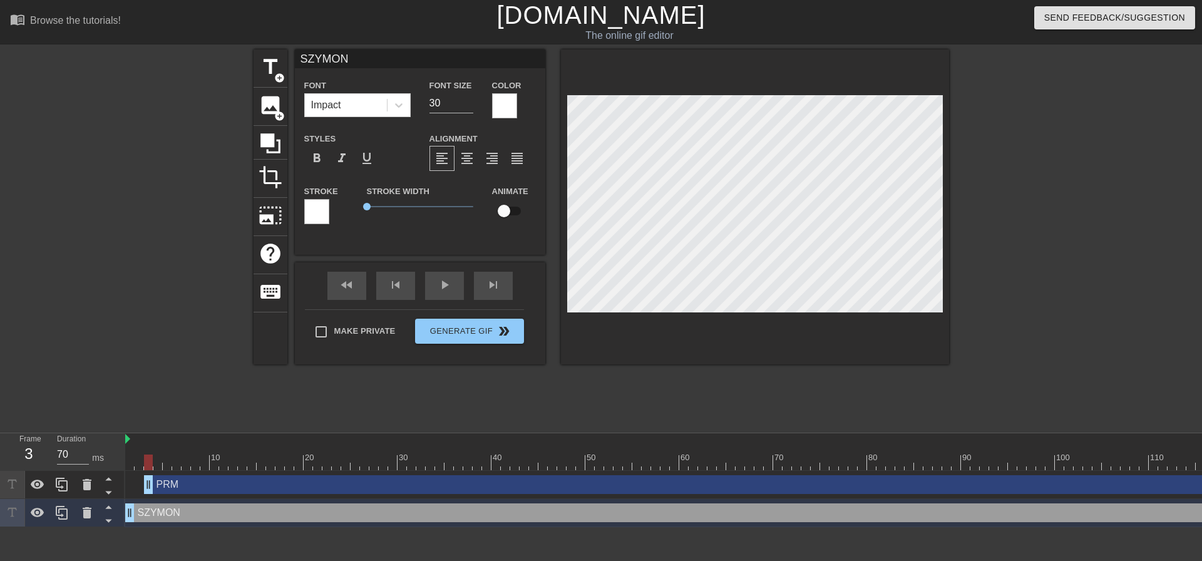
type input "PRM"
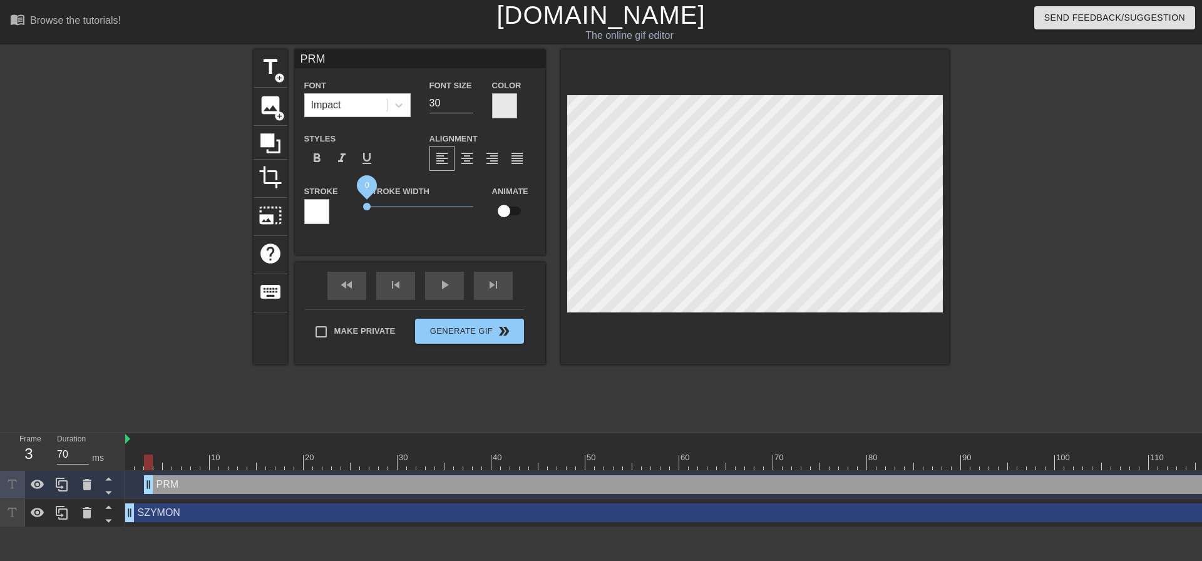
drag, startPoint x: 386, startPoint y: 205, endPoint x: 340, endPoint y: 209, distance: 45.2
click at [340, 209] on div "Stroke Stroke Width 0 Animate" at bounding box center [420, 209] width 250 height 52
click at [510, 96] on div at bounding box center [504, 105] width 25 height 25
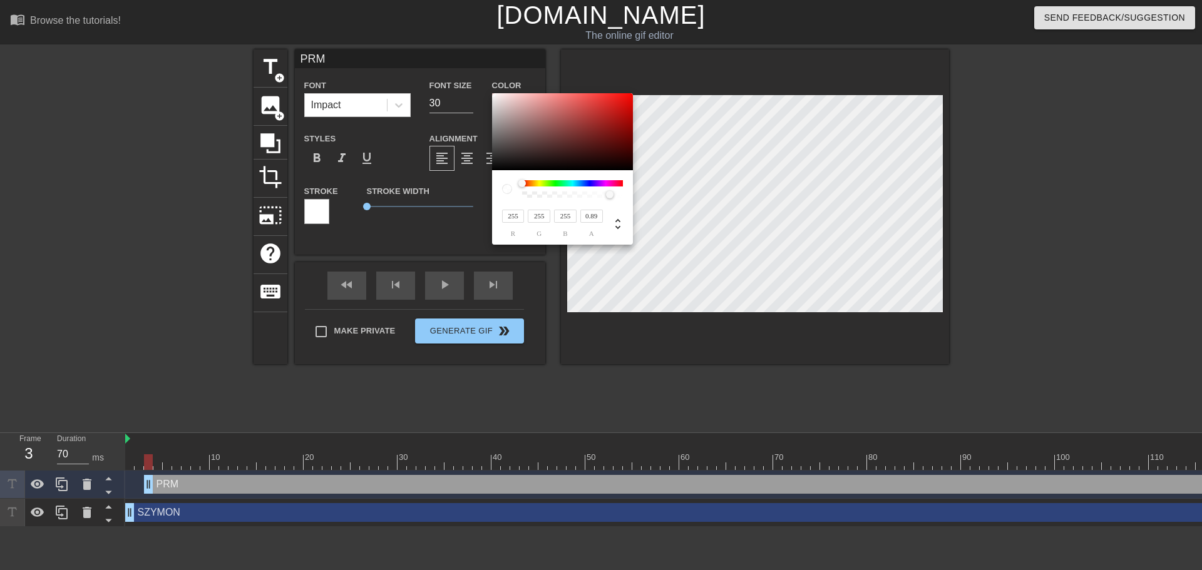
drag, startPoint x: 522, startPoint y: 185, endPoint x: 506, endPoint y: 187, distance: 16.5
click at [506, 187] on div at bounding box center [562, 189] width 121 height 18
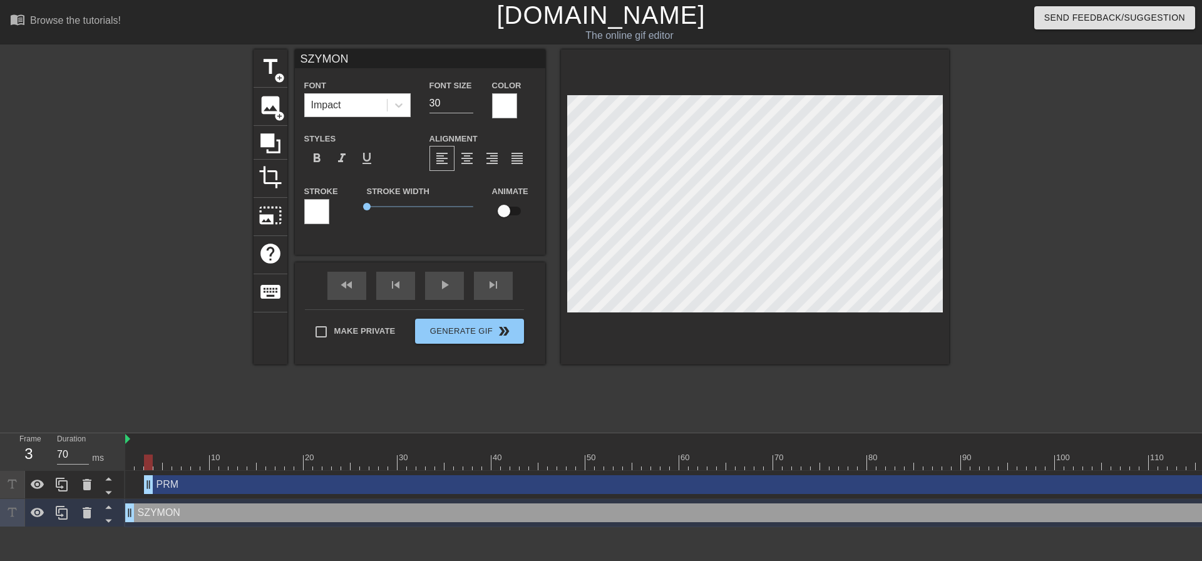
click at [506, 105] on div at bounding box center [504, 105] width 25 height 25
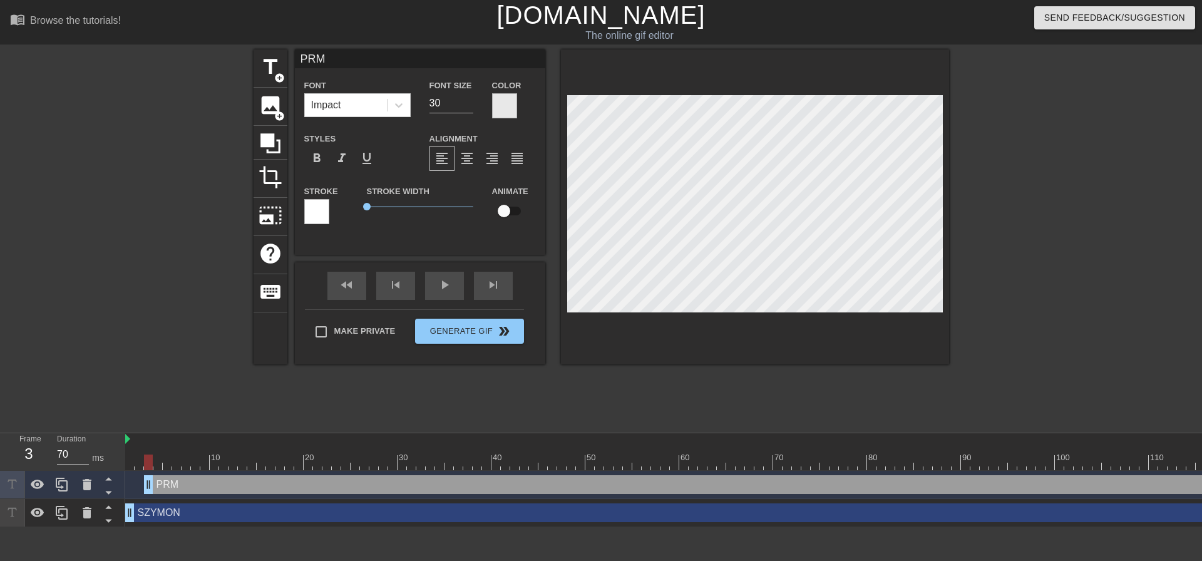
click at [530, 109] on div "Color" at bounding box center [514, 98] width 44 height 41
click at [509, 108] on div at bounding box center [504, 105] width 25 height 25
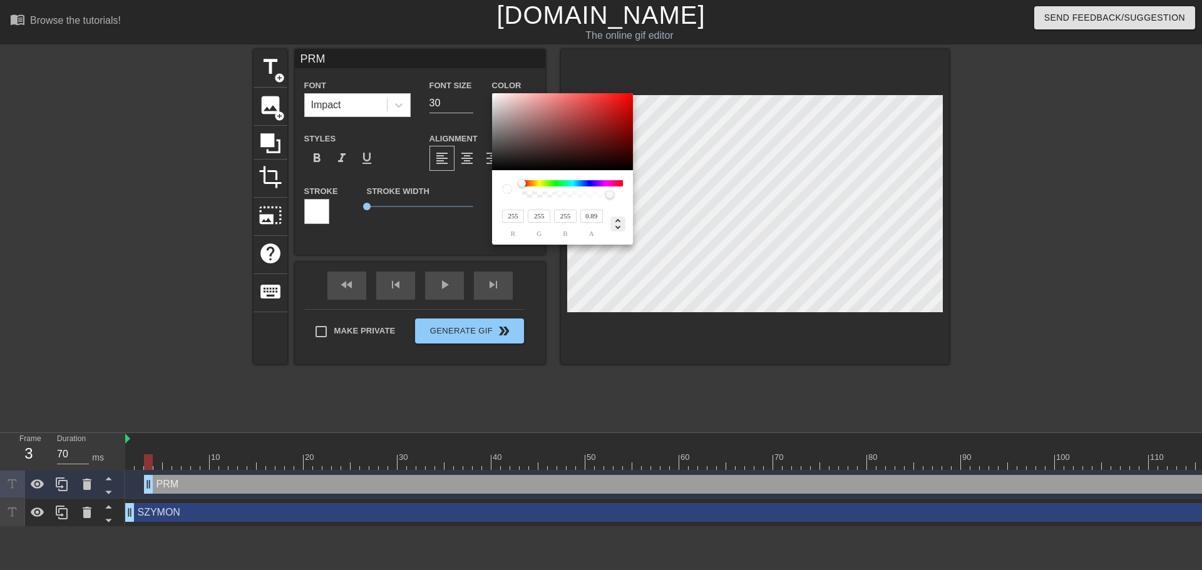
click at [620, 230] on icon at bounding box center [617, 224] width 15 height 15
type input "0"
type input "0%"
type input "100%"
click at [620, 230] on icon at bounding box center [617, 224] width 15 height 15
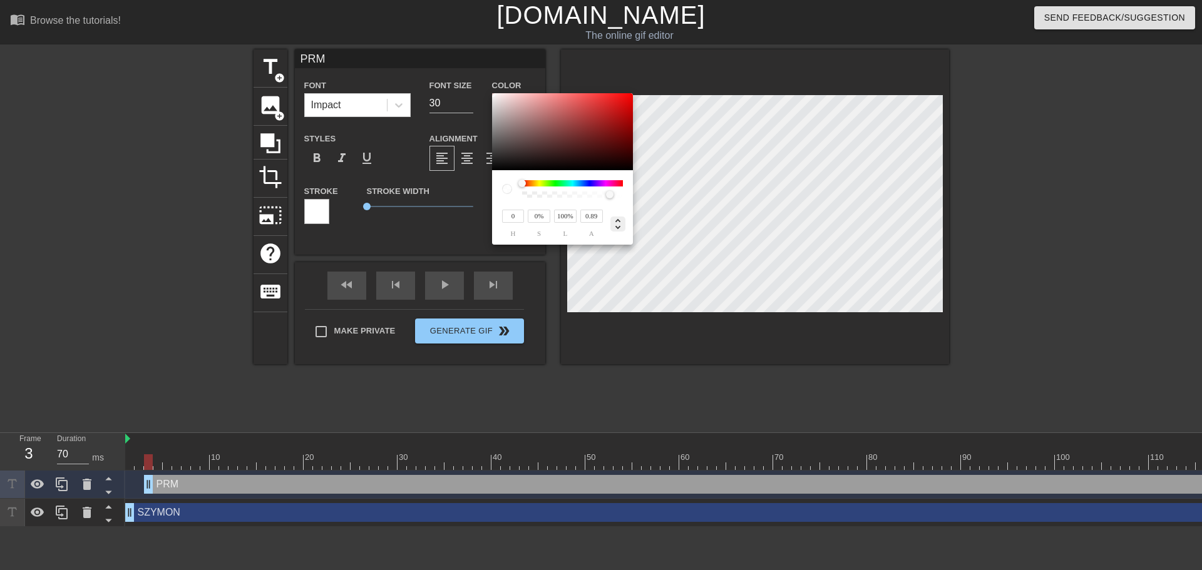
type input "255"
click at [620, 230] on icon at bounding box center [617, 224] width 15 height 15
type input "0"
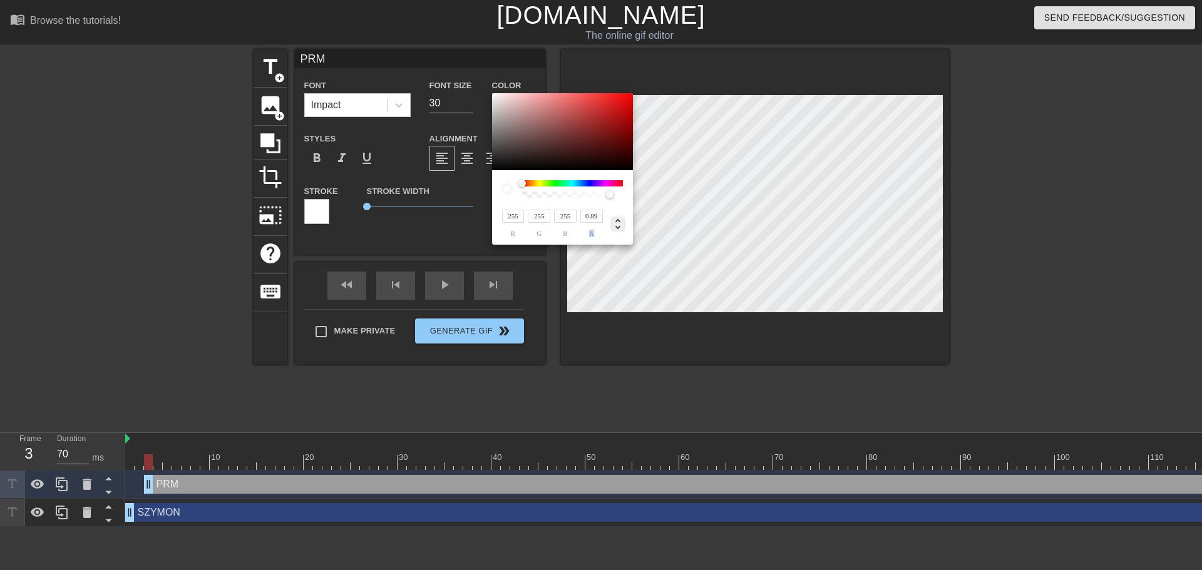
type input "0%"
type input "100%"
click at [620, 230] on icon at bounding box center [617, 224] width 15 height 15
type input "255"
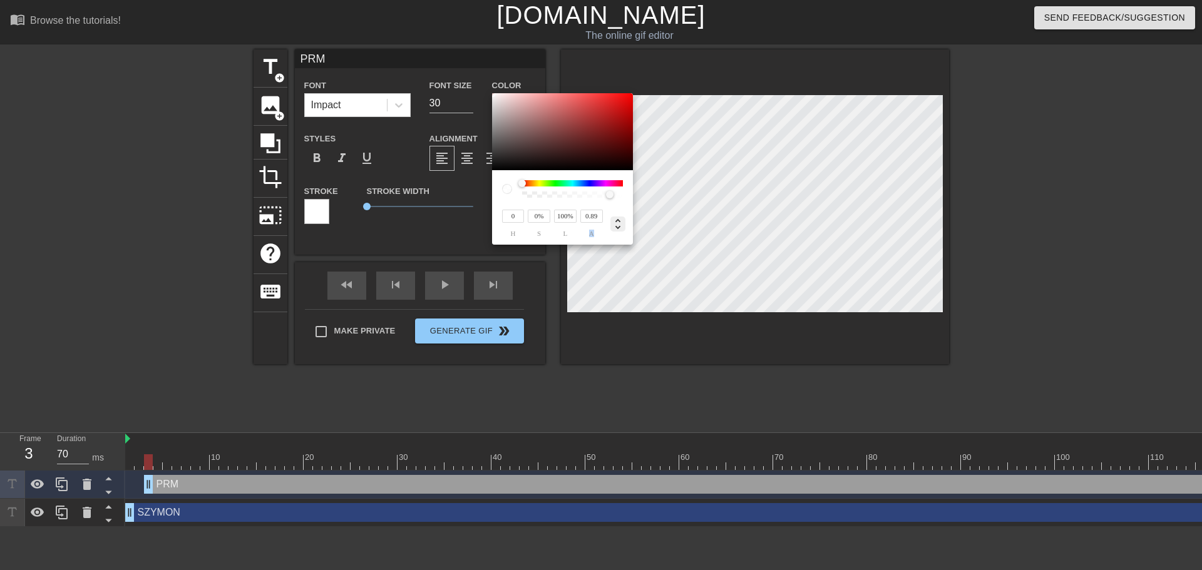
type input "255"
click at [595, 214] on input "0.89" at bounding box center [591, 216] width 23 height 13
type input "0"
click at [596, 218] on input "0" at bounding box center [591, 216] width 23 height 13
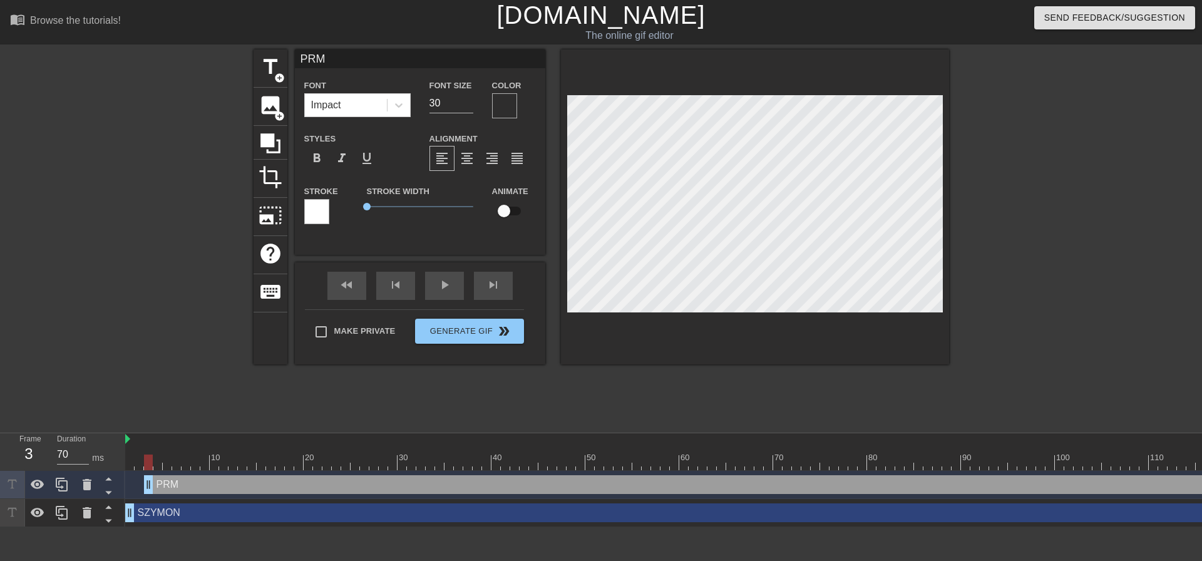
click at [319, 213] on div at bounding box center [316, 211] width 25 height 25
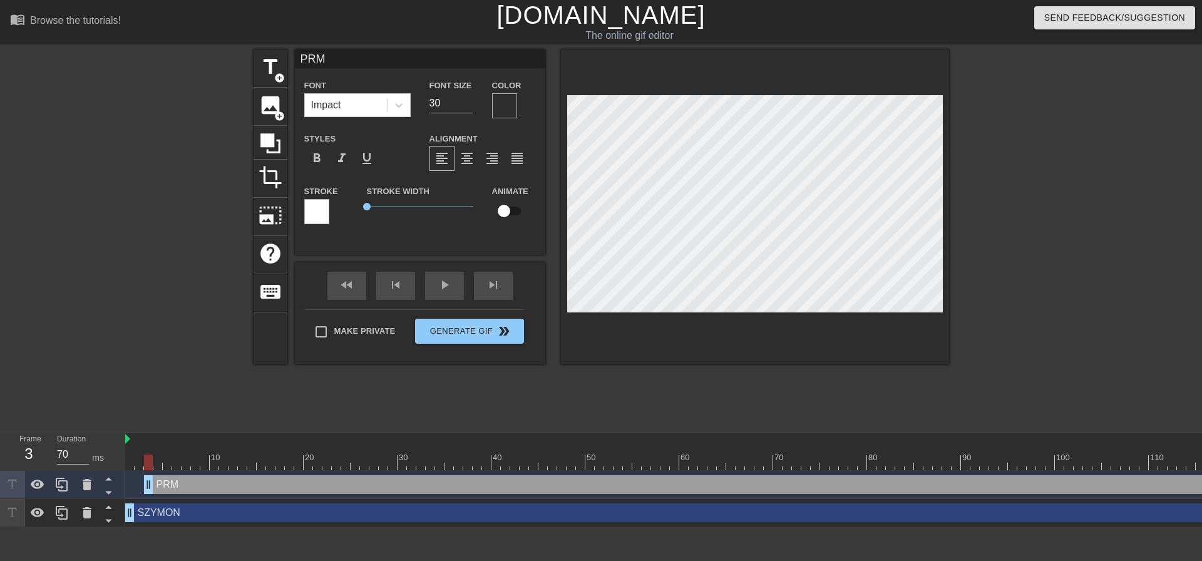
click at [502, 98] on div at bounding box center [504, 105] width 25 height 25
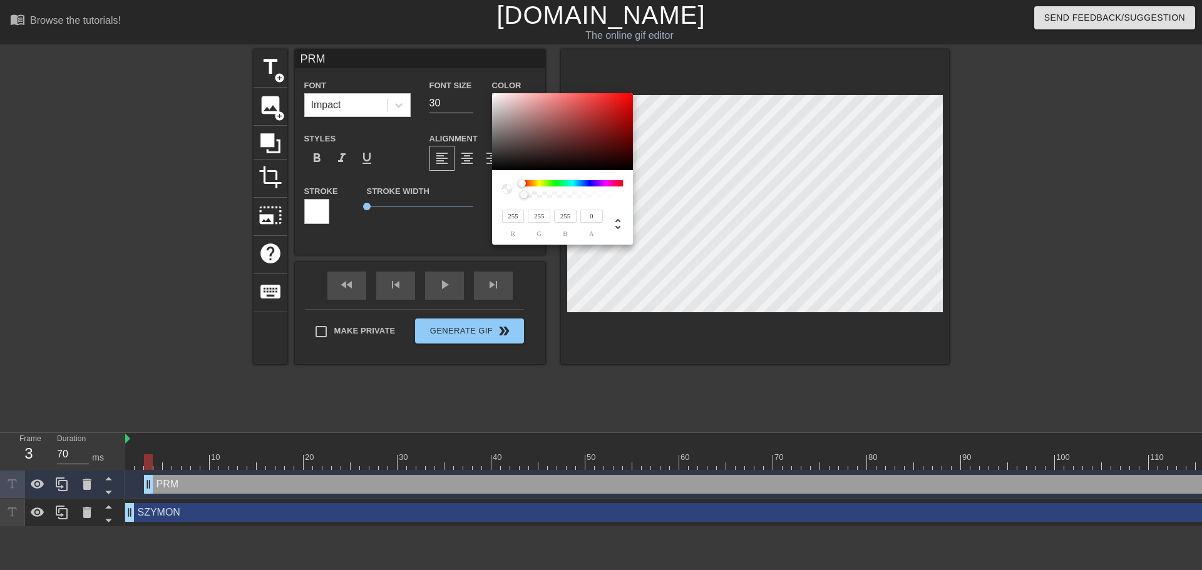
click at [501, 190] on div "255 r 255 g 255 b 0 a" at bounding box center [562, 207] width 141 height 74
type input "1"
drag, startPoint x: 524, startPoint y: 193, endPoint x: 667, endPoint y: 195, distance: 143.3
click at [667, 195] on div "255 r 255 g 255 b 1 a" at bounding box center [601, 285] width 1202 height 570
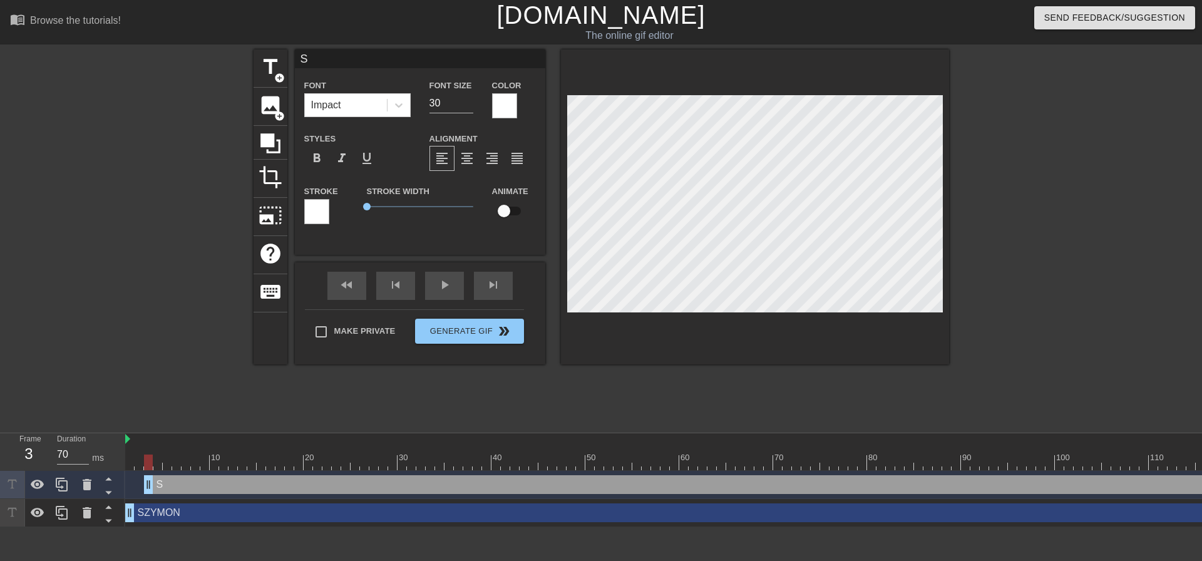
type input "S"
type textarea "S"
type input "SU"
type textarea "SU"
type input "SUT"
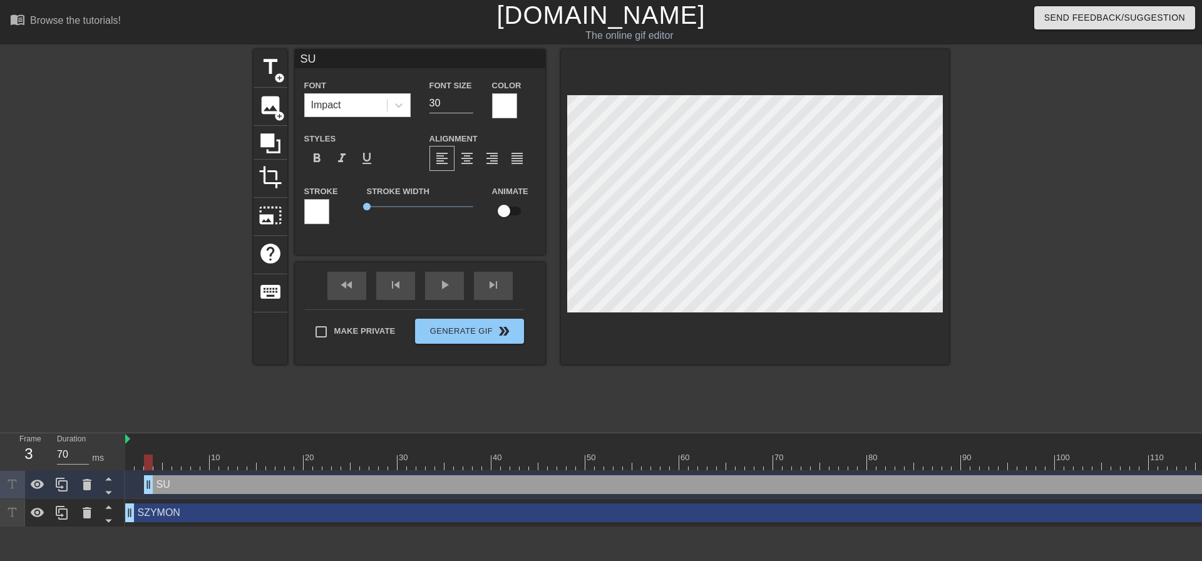
type textarea "SUT"
type input "SUTP"
type textarea "SUTP"
drag, startPoint x: 161, startPoint y: 465, endPoint x: 149, endPoint y: 473, distance: 14.1
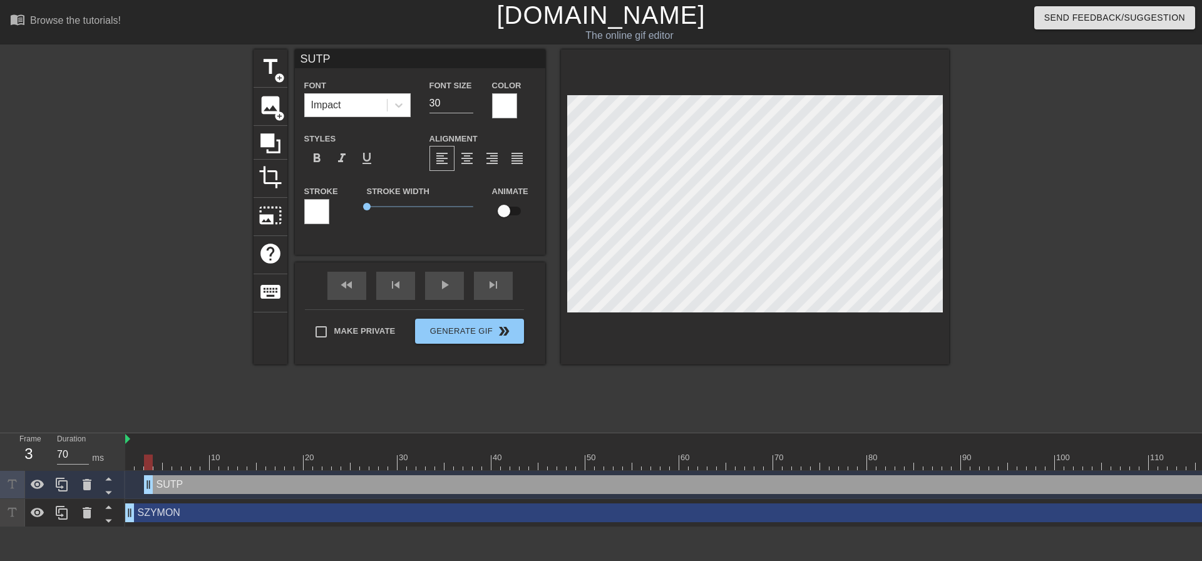
click at [149, 473] on div "10 20 30 40 50 60 70 80 90 100 110 120 130 140 150 160" at bounding box center [663, 480] width 1077 height 94
type input "70"
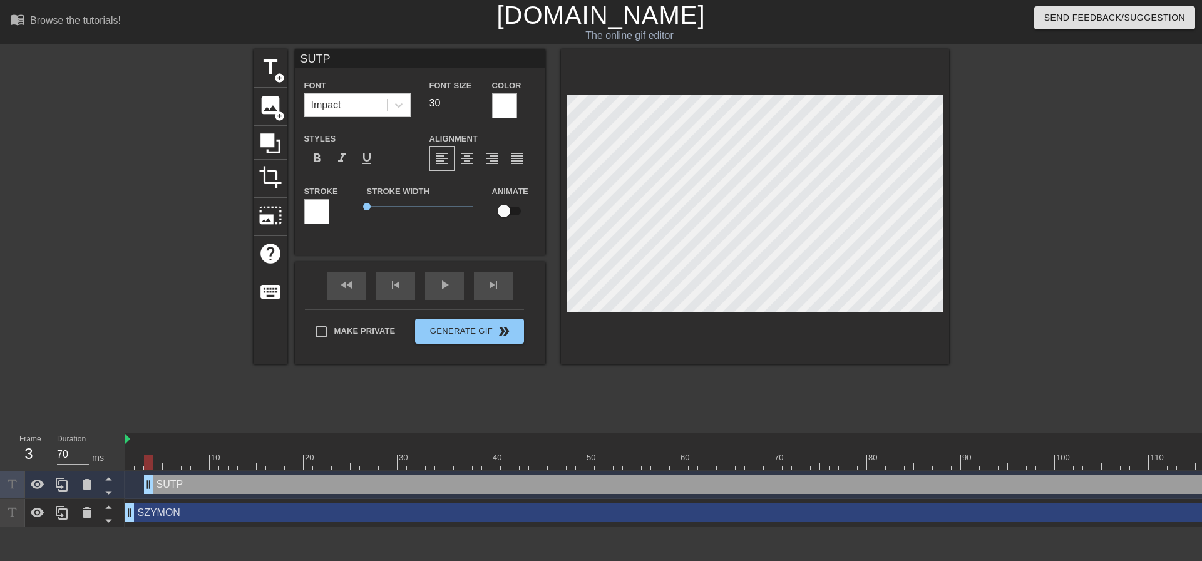
click at [68, 483] on icon at bounding box center [61, 484] width 15 height 15
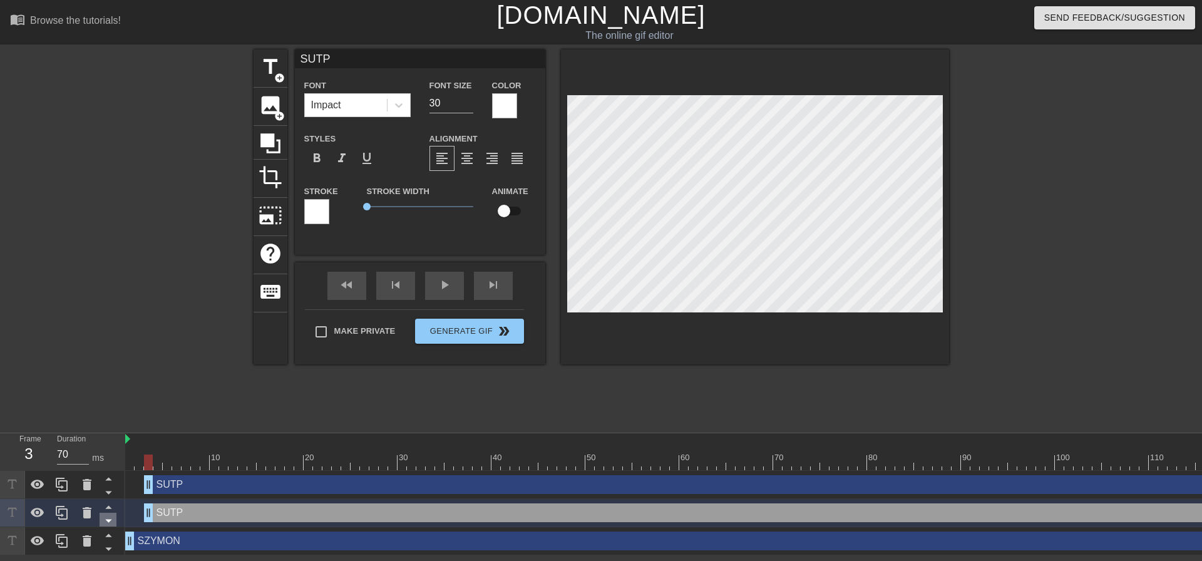
click at [105, 518] on icon at bounding box center [109, 521] width 16 height 16
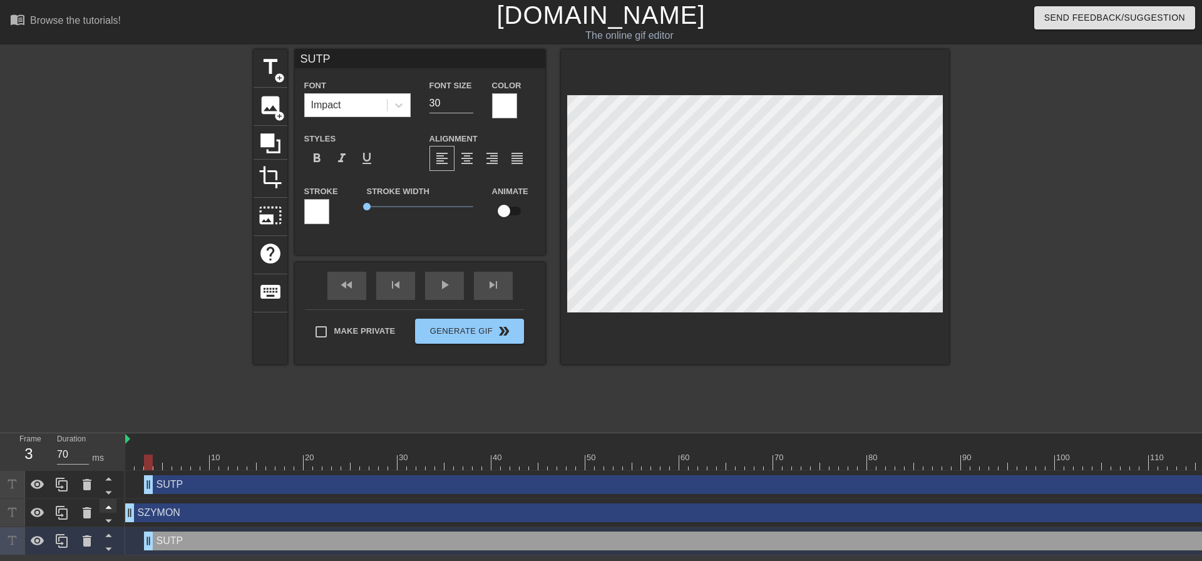
click at [105, 512] on icon at bounding box center [109, 507] width 16 height 16
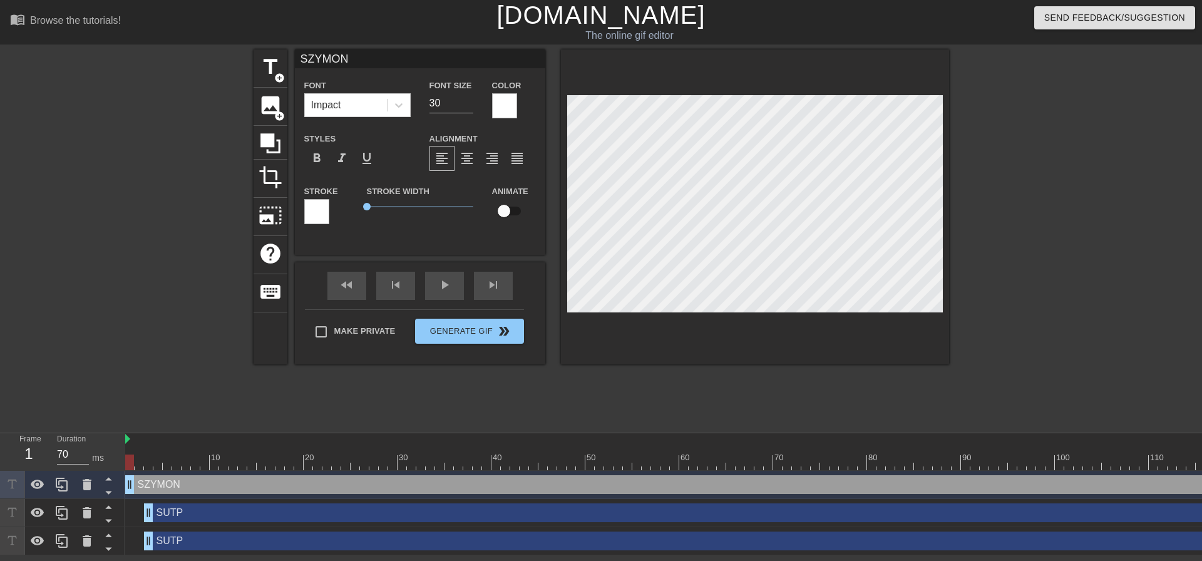
type input "SUTP"
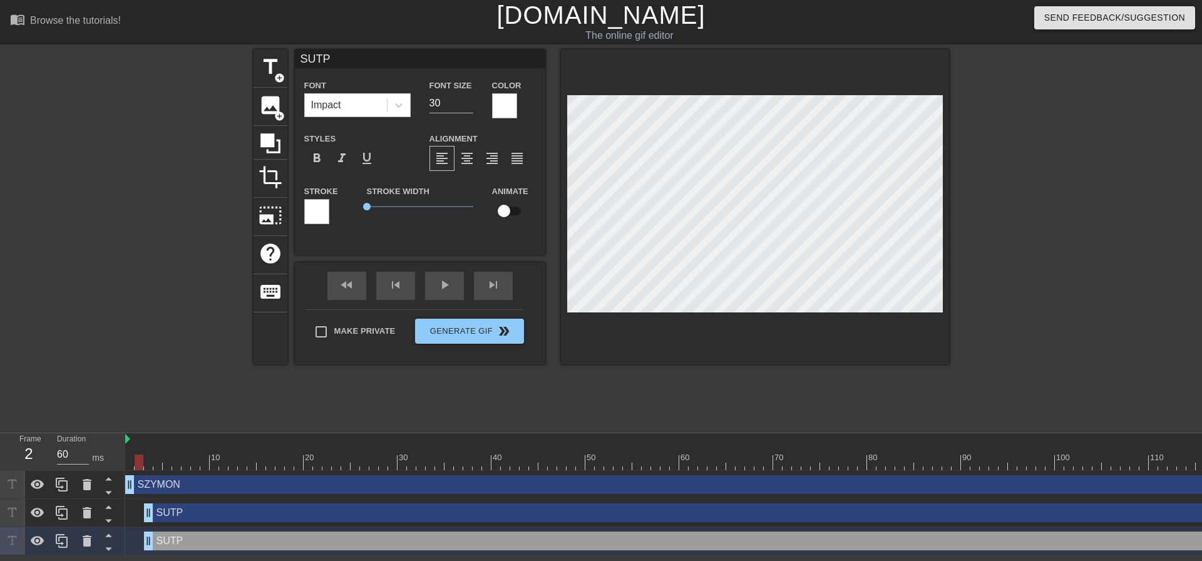
type input "70"
type input "SZYMON"
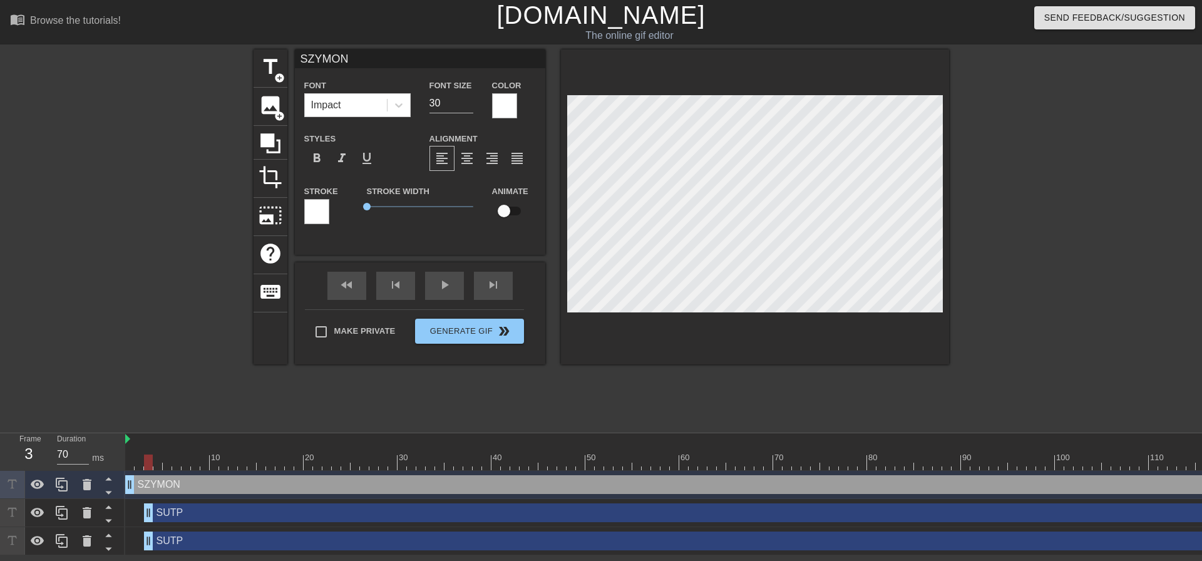
click at [125, 461] on div "Frame 3 Duration 70 ms" at bounding box center [62, 452] width 125 height 38
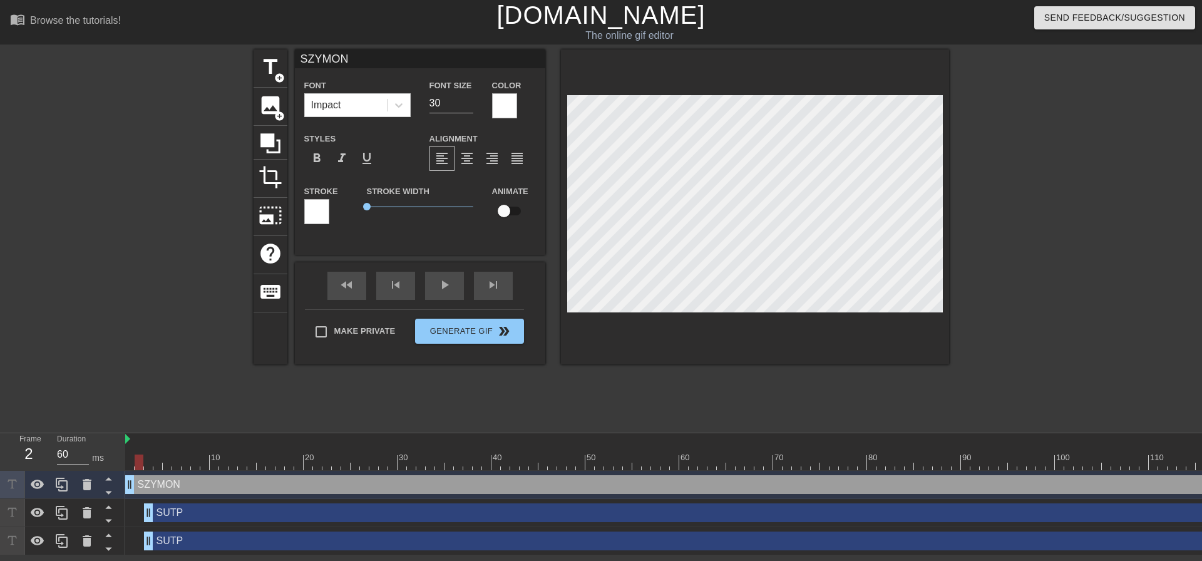
type input "70"
type input "SUTP"
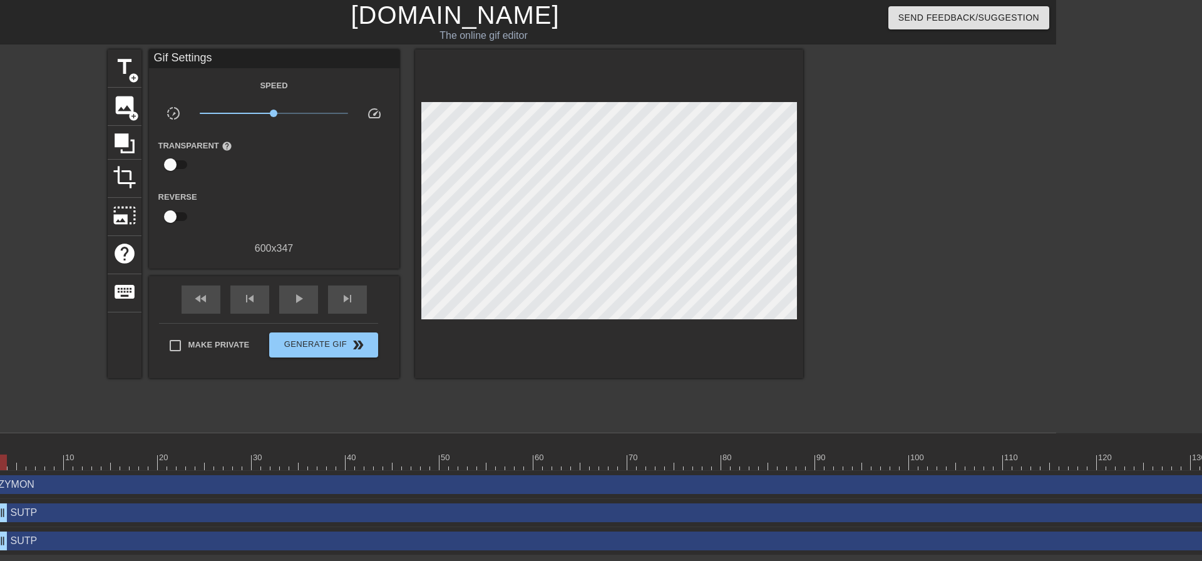
scroll to position [0, 0]
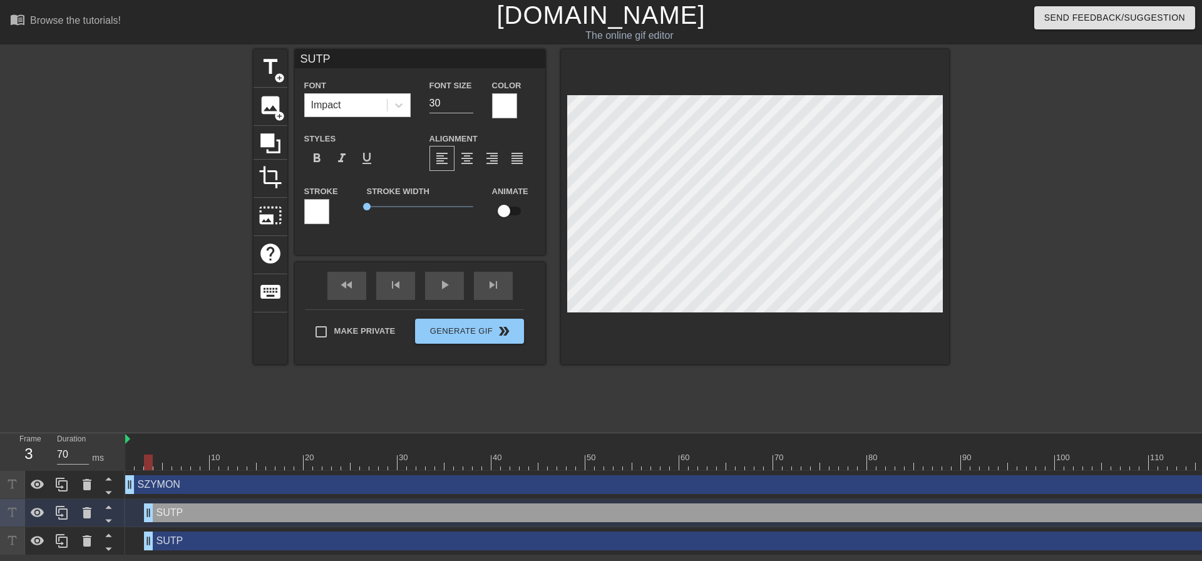
drag, startPoint x: 352, startPoint y: 514, endPoint x: 343, endPoint y: 513, distance: 9.5
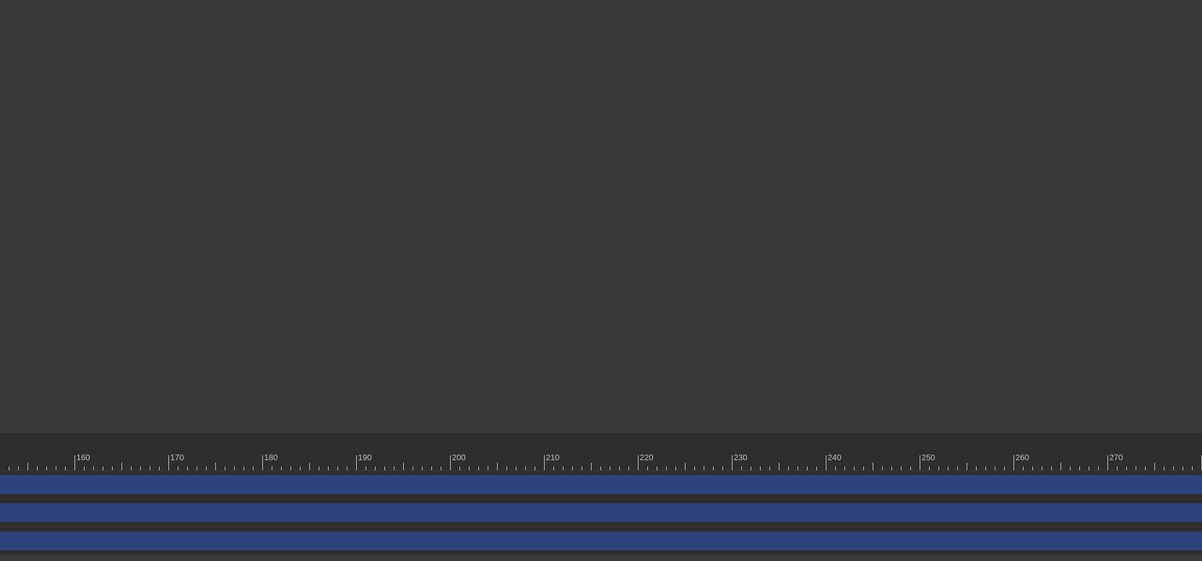
scroll to position [0, 1602]
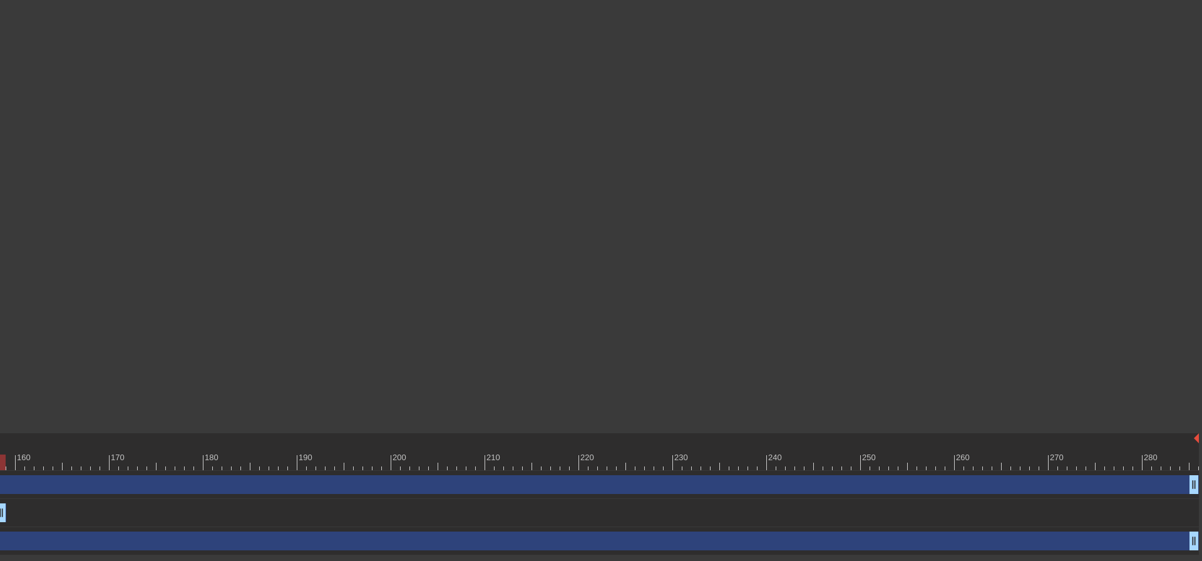
drag, startPoint x: 1190, startPoint y: 516, endPoint x: 1, endPoint y: 565, distance: 1190.8
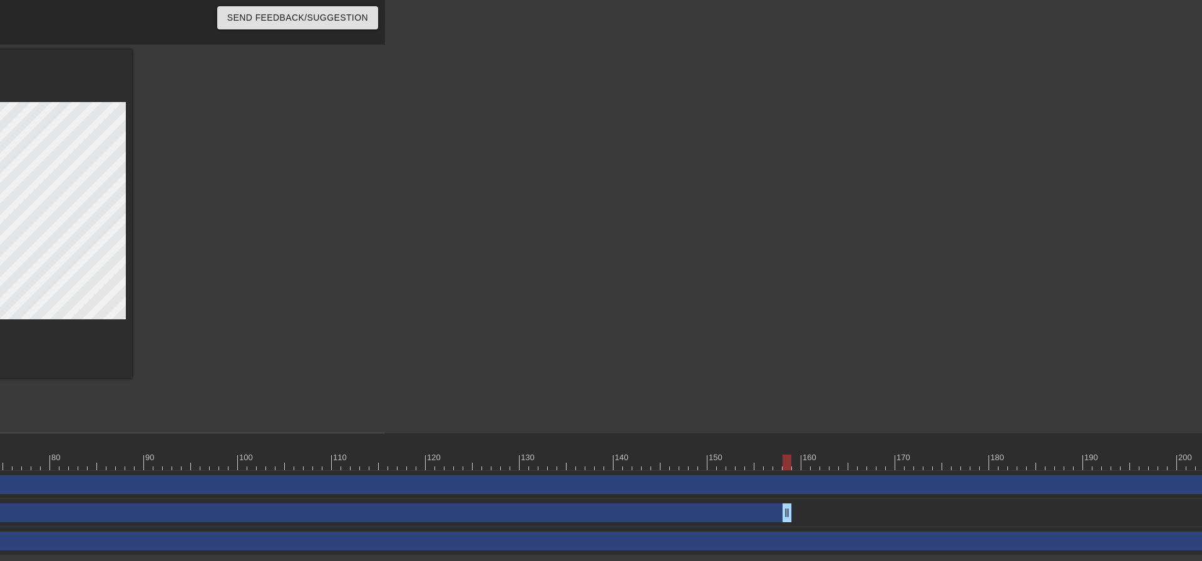
scroll to position [0, 682]
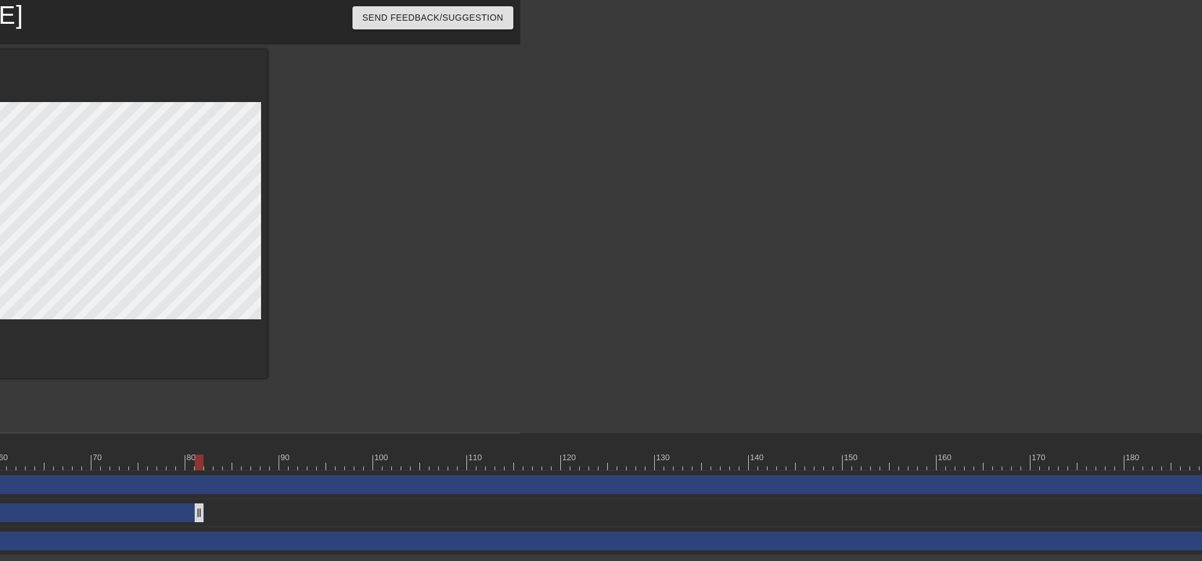
drag, startPoint x: 899, startPoint y: 523, endPoint x: 156, endPoint y: 509, distance: 742.4
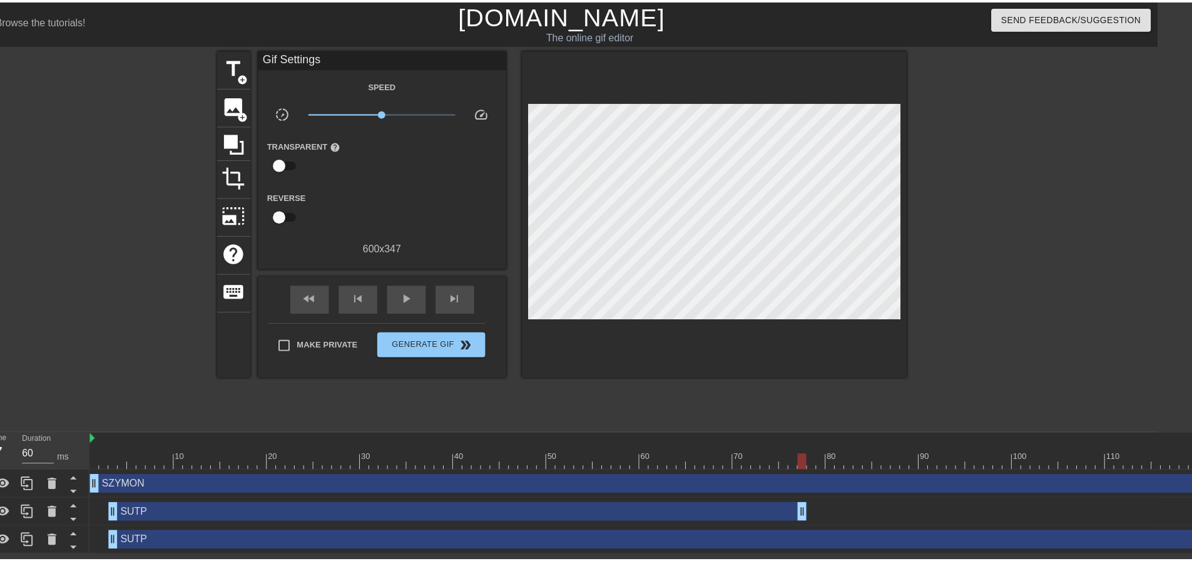
scroll to position [0, 0]
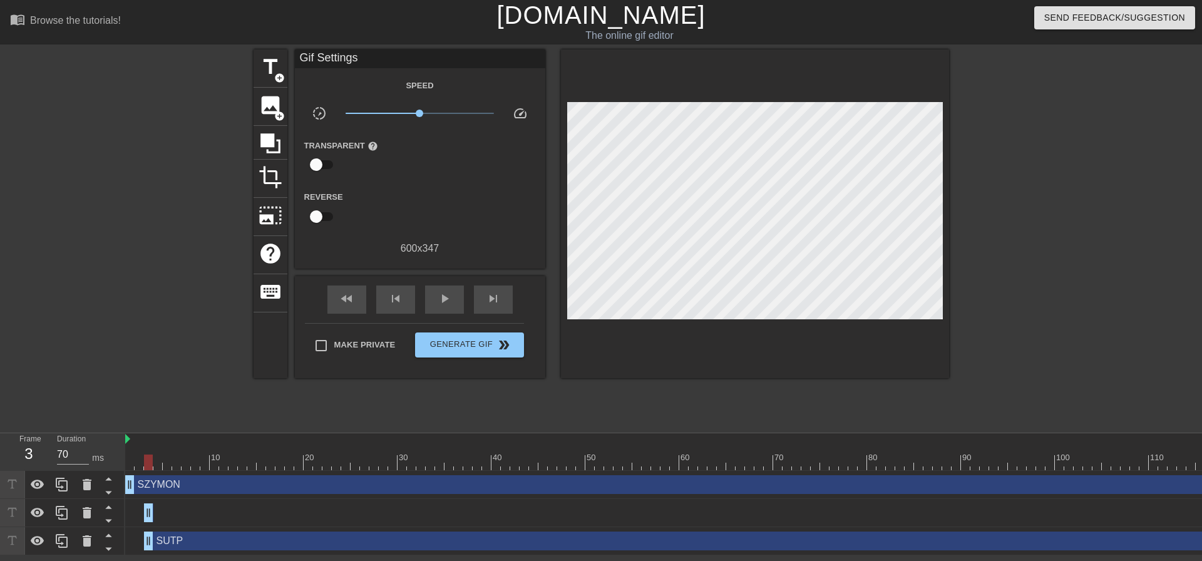
drag, startPoint x: 843, startPoint y: 514, endPoint x: 152, endPoint y: 513, distance: 691.0
click at [39, 511] on icon at bounding box center [37, 512] width 15 height 15
click at [8, 513] on icon at bounding box center [12, 512] width 14 height 14
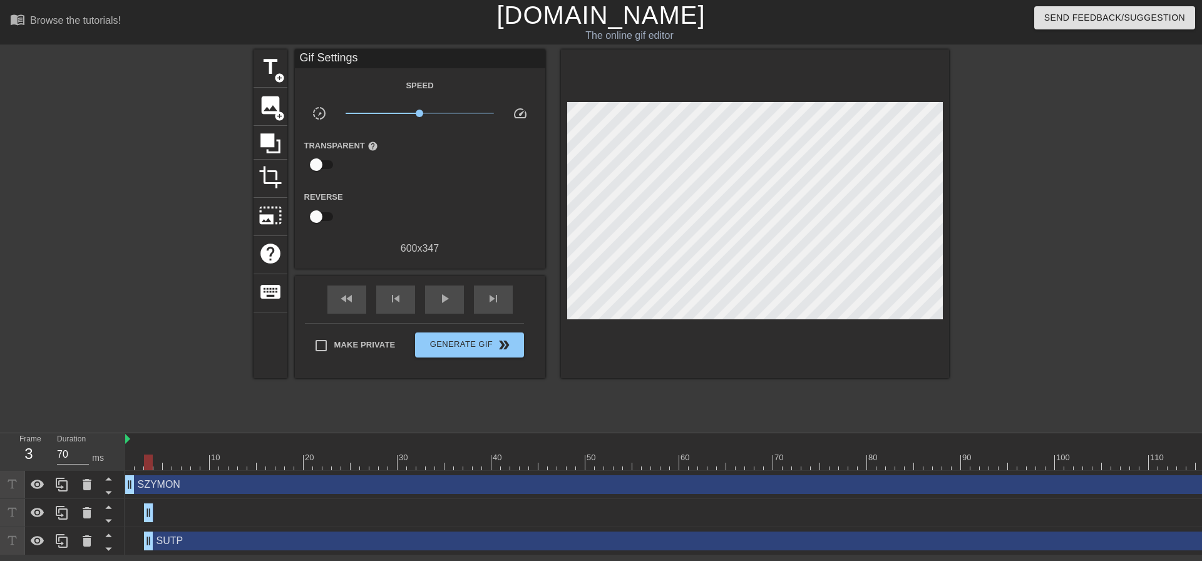
click at [16, 514] on icon at bounding box center [12, 512] width 14 height 14
drag, startPoint x: 175, startPoint y: 514, endPoint x: 171, endPoint y: 525, distance: 11.1
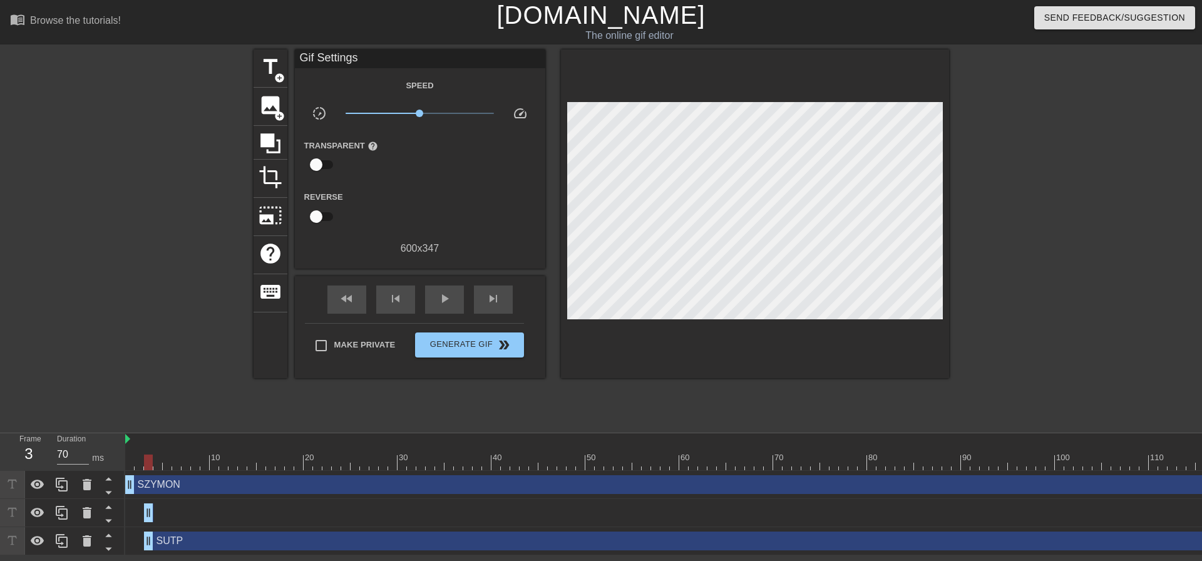
drag, startPoint x: 170, startPoint y: 513, endPoint x: 141, endPoint y: 536, distance: 36.9
click at [141, 536] on div "SZYMON drag_handle drag_handle SUTP drag_handle drag_handle SUTP drag_handle dr…" at bounding box center [663, 513] width 1077 height 84
click at [63, 511] on icon at bounding box center [61, 512] width 15 height 15
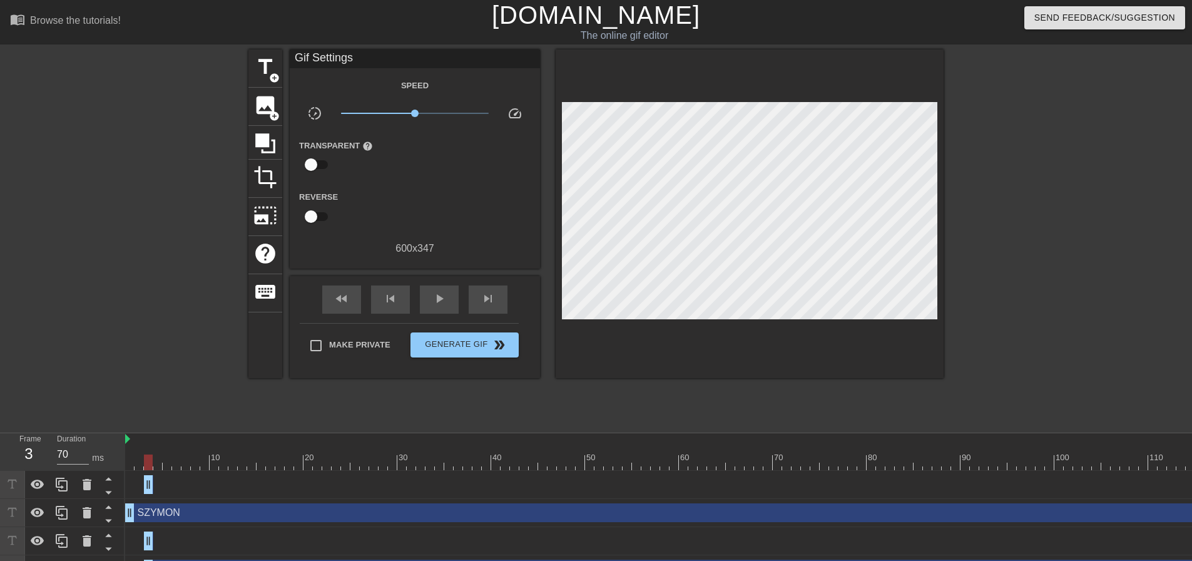
drag, startPoint x: 195, startPoint y: 480, endPoint x: 193, endPoint y: 514, distance: 33.9
click at [193, 514] on div "SUTP drag_handle drag_handle SZYMON drag_handle drag_handle SUTP drag_handle dr…" at bounding box center [658, 527] width 1067 height 113
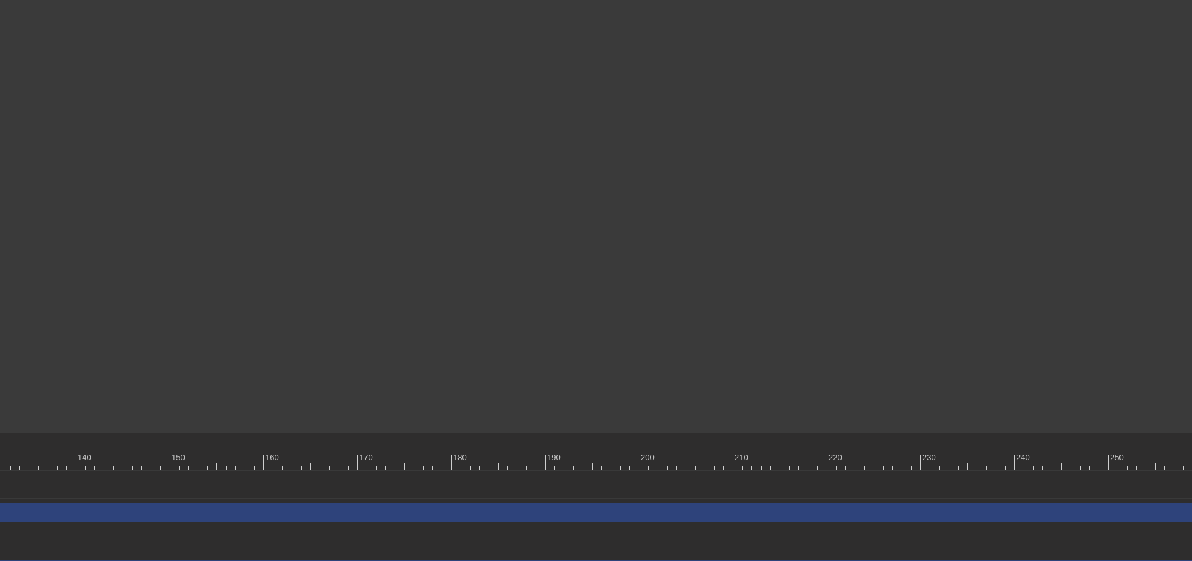
scroll to position [0, 1612]
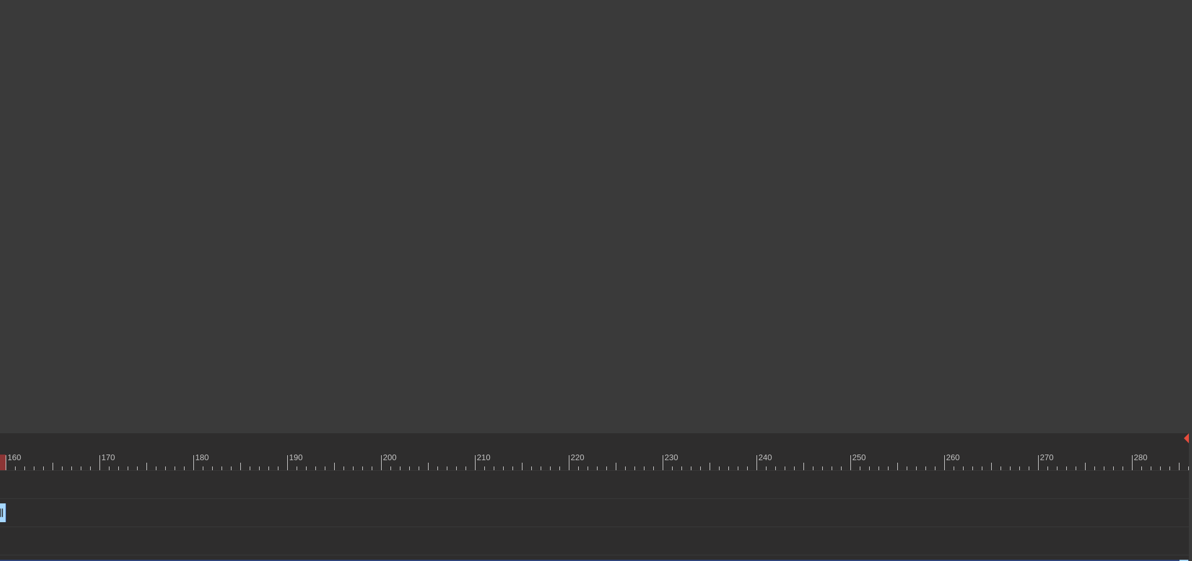
drag, startPoint x: 1186, startPoint y: 509, endPoint x: 0, endPoint y: 496, distance: 1186.2
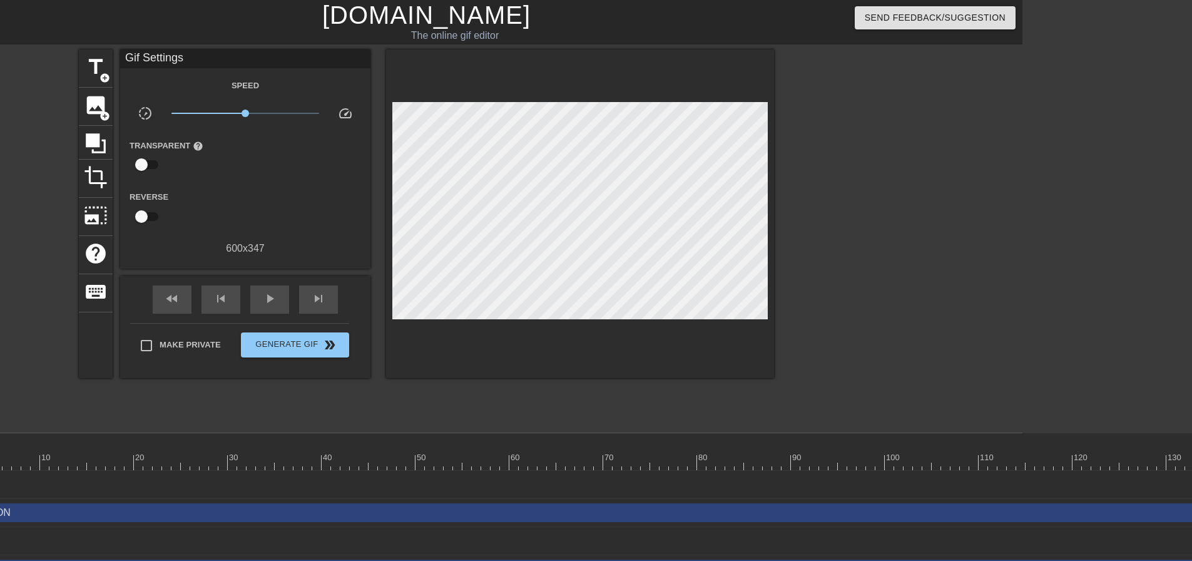
scroll to position [0, 165]
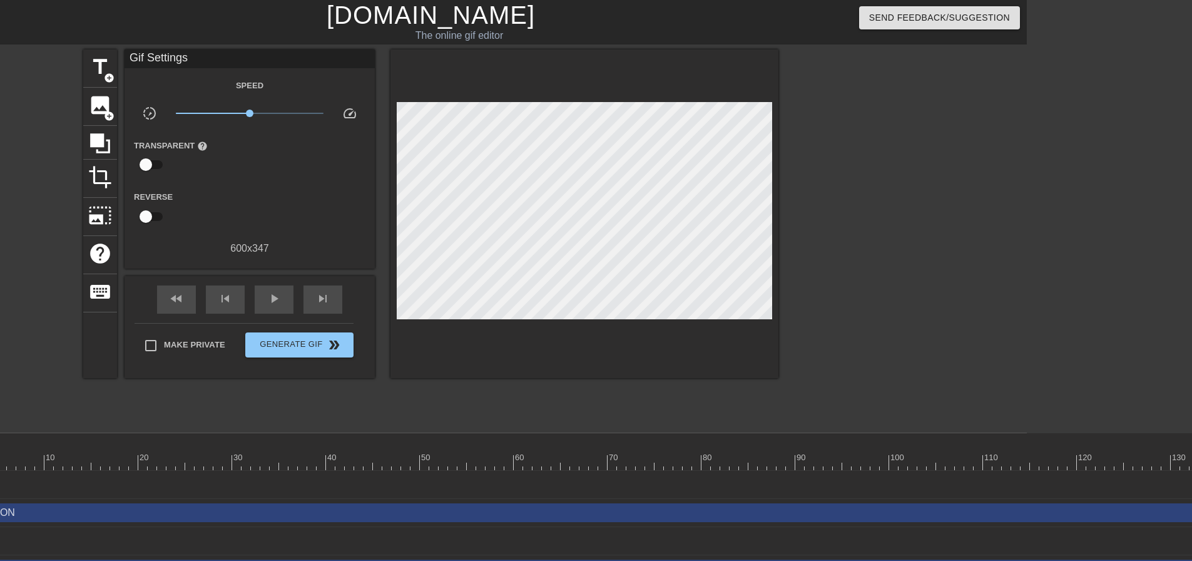
click at [187, 504] on div "SZYMON drag_handle drag_handle" at bounding box center [706, 512] width 1493 height 19
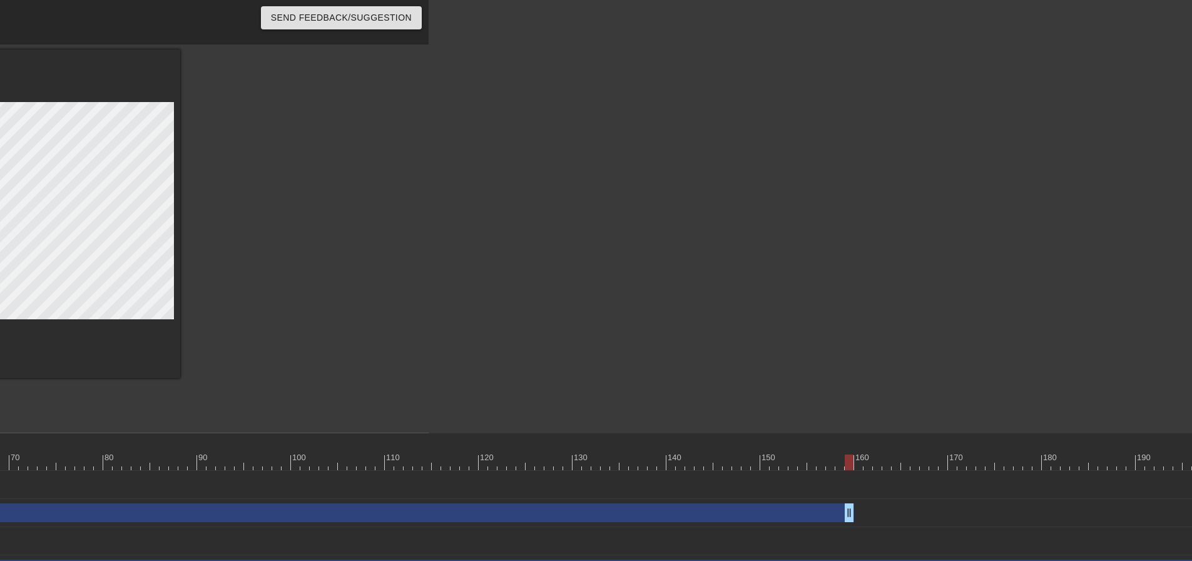
scroll to position [0, 815]
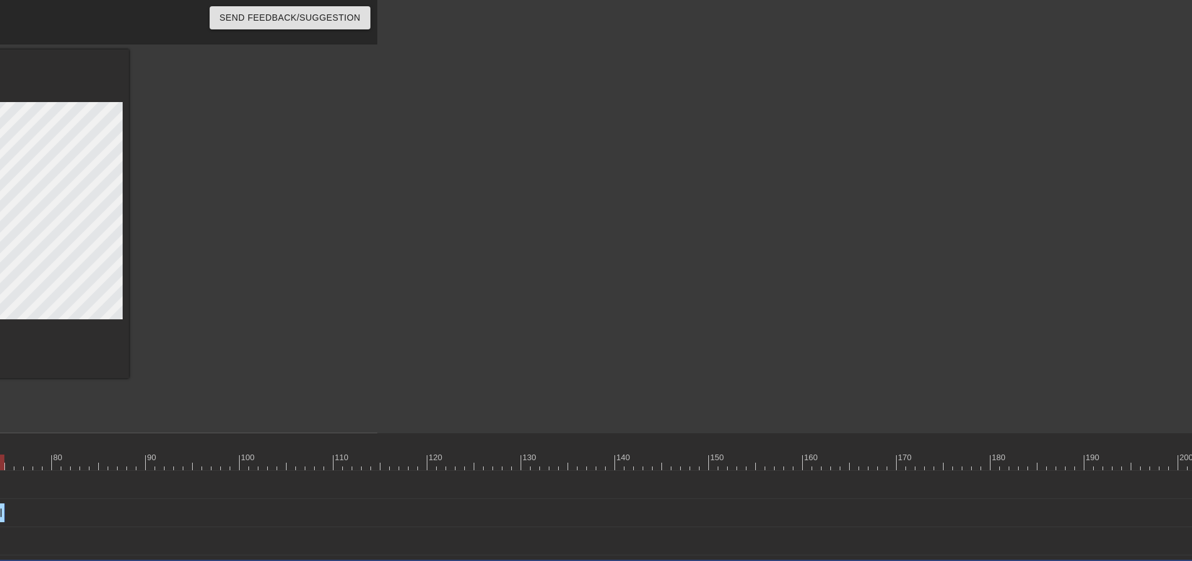
drag, startPoint x: 796, startPoint y: 510, endPoint x: 0, endPoint y: 477, distance: 796.8
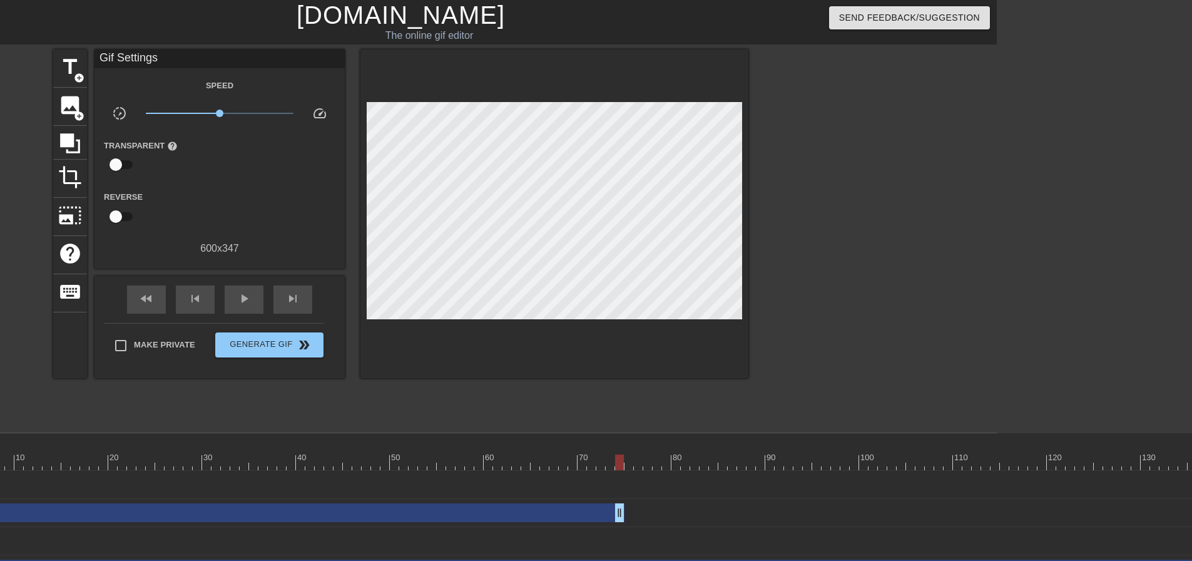
scroll to position [0, 0]
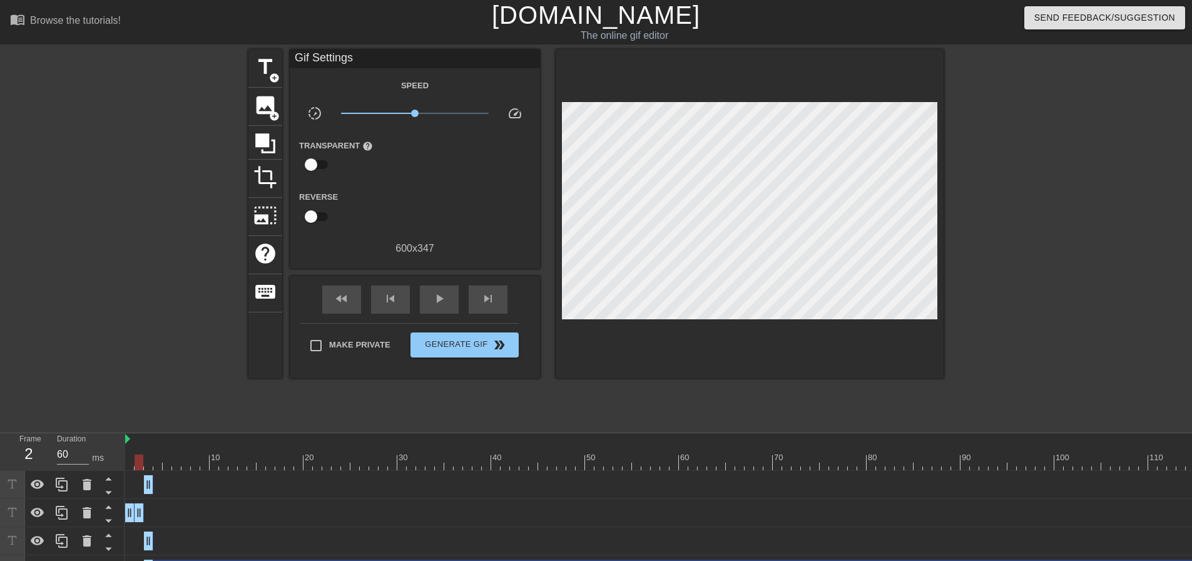
drag, startPoint x: 816, startPoint y: 516, endPoint x: 143, endPoint y: 516, distance: 672.8
drag, startPoint x: 141, startPoint y: 466, endPoint x: 148, endPoint y: 470, distance: 7.8
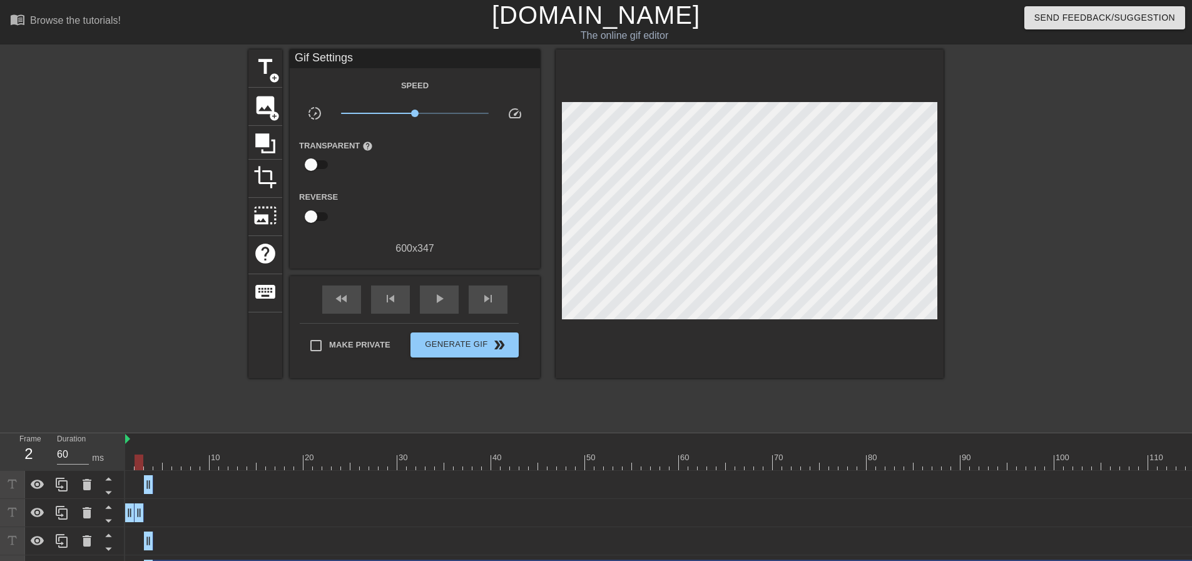
click at [141, 469] on div at bounding box center [139, 462] width 9 height 16
drag, startPoint x: 145, startPoint y: 479, endPoint x: 152, endPoint y: 483, distance: 8.4
drag, startPoint x: 155, startPoint y: 463, endPoint x: 148, endPoint y: 463, distance: 6.9
click at [148, 463] on div at bounding box center [148, 462] width 9 height 16
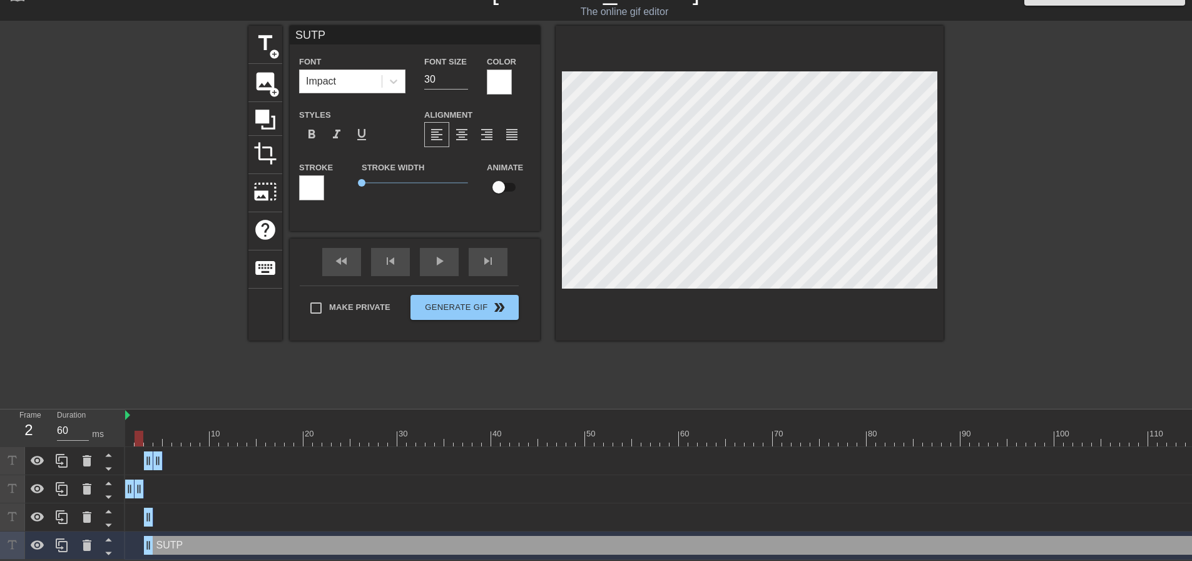
drag, startPoint x: 150, startPoint y: 434, endPoint x: 141, endPoint y: 446, distance: 14.4
click at [141, 446] on div "10 20 30 40 50 60 70 80 90 100 110 120 130 140 150 160" at bounding box center [658, 484] width 1067 height 150
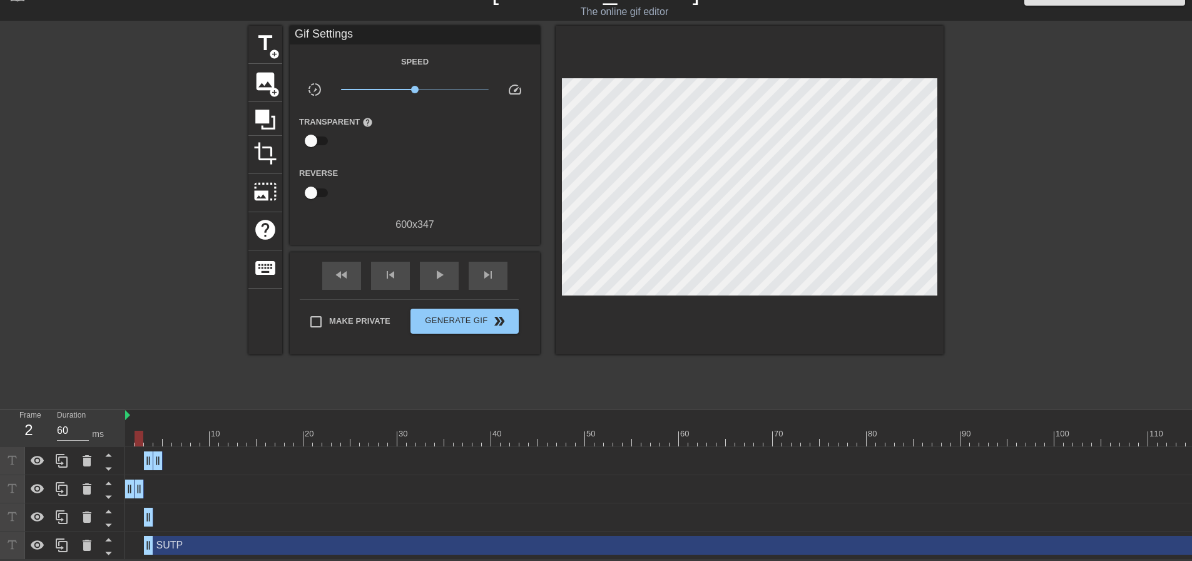
drag, startPoint x: 140, startPoint y: 491, endPoint x: 150, endPoint y: 489, distance: 9.5
drag, startPoint x: 161, startPoint y: 458, endPoint x: 150, endPoint y: 459, distance: 11.3
drag, startPoint x: 146, startPoint y: 438, endPoint x: 153, endPoint y: 444, distance: 9.7
click at [153, 444] on div at bounding box center [157, 439] width 9 height 16
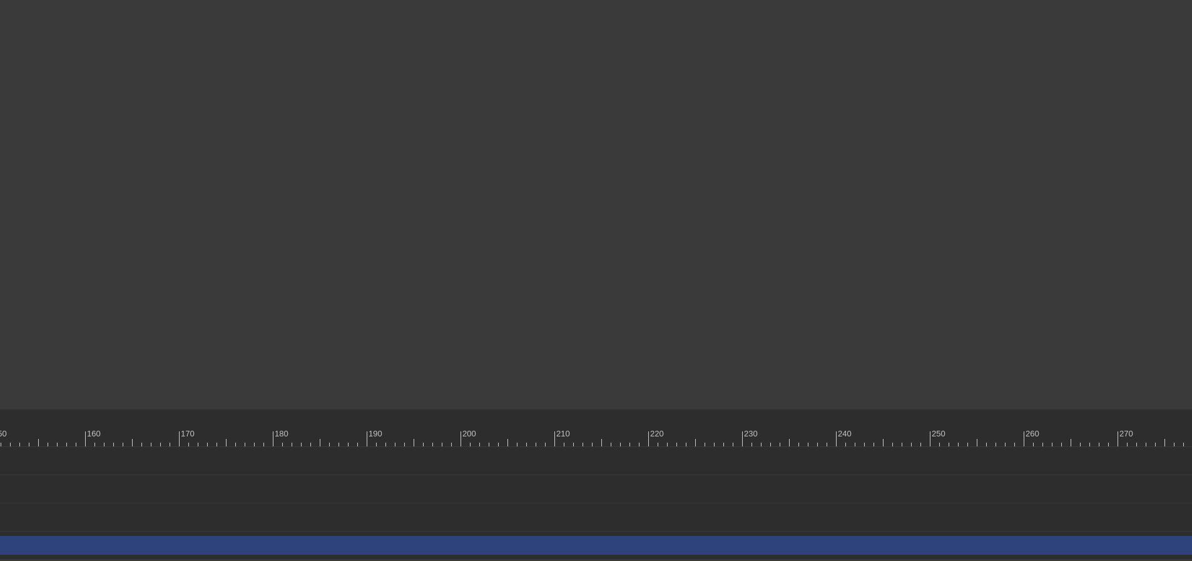
scroll to position [25, 1612]
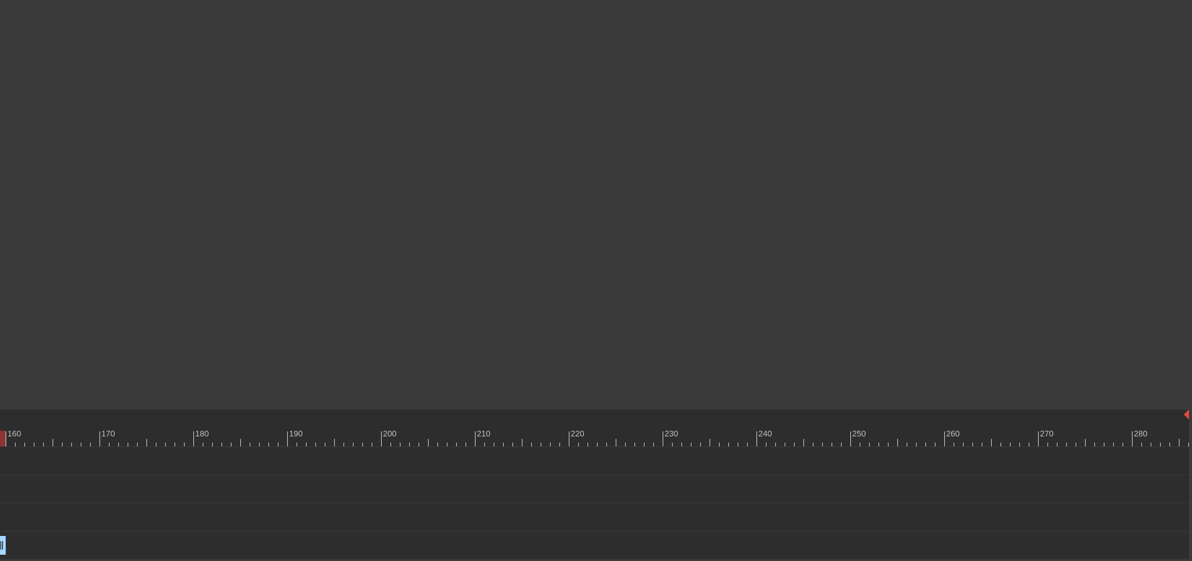
drag, startPoint x: 1185, startPoint y: 544, endPoint x: 0, endPoint y: 521, distance: 1185.7
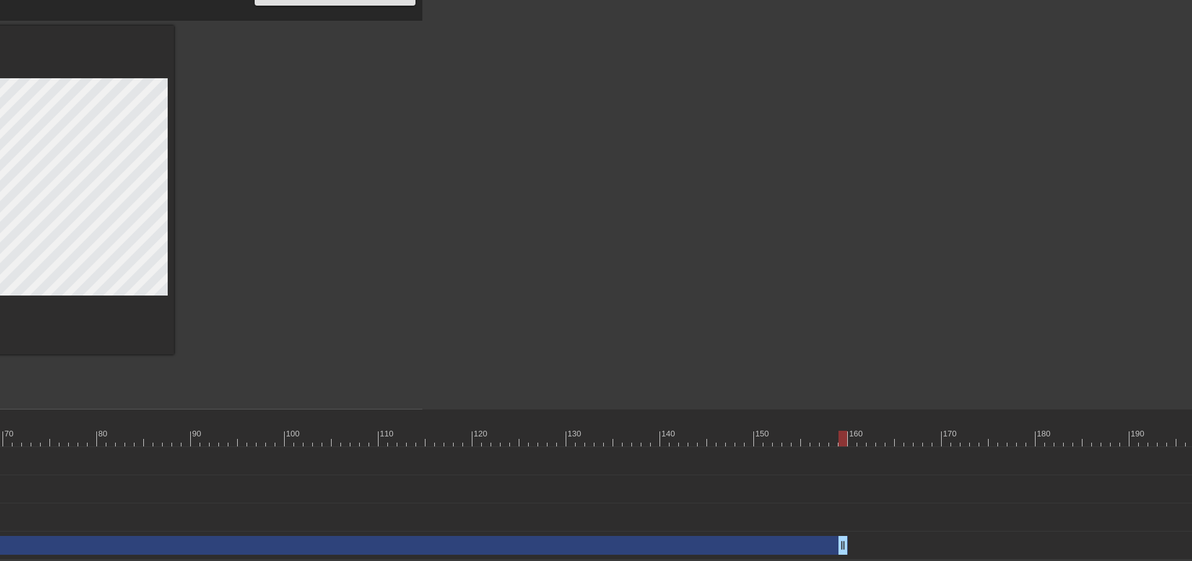
scroll to position [25, 519]
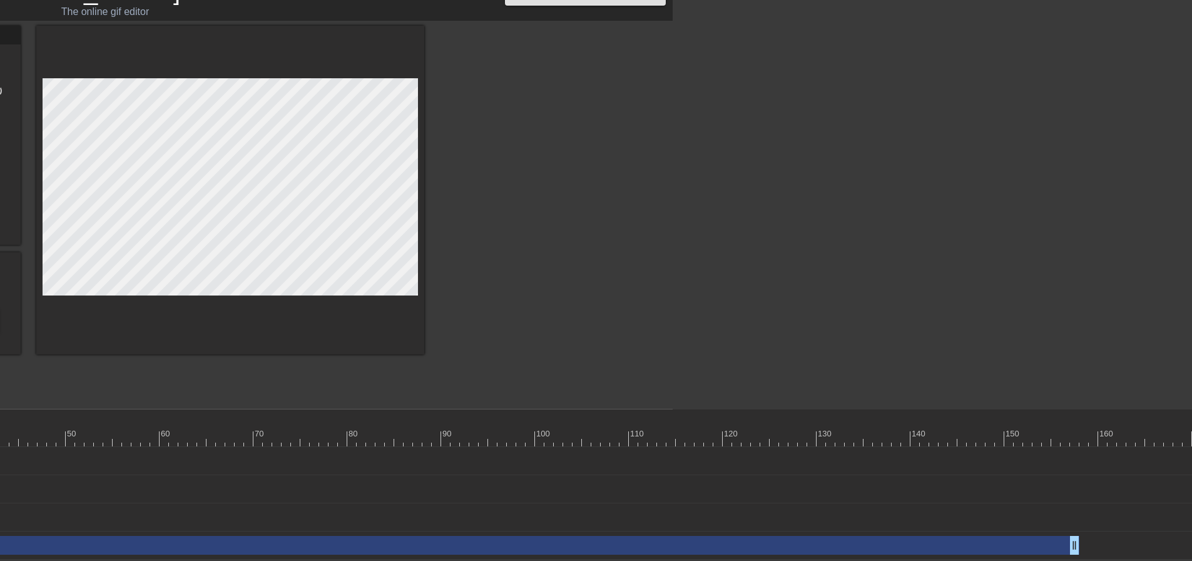
drag, startPoint x: 1087, startPoint y: 552, endPoint x: 186, endPoint y: 537, distance: 901.4
click at [186, 537] on div "SUTP drag_handle drag_handle" at bounding box center [343, 545] width 1474 height 19
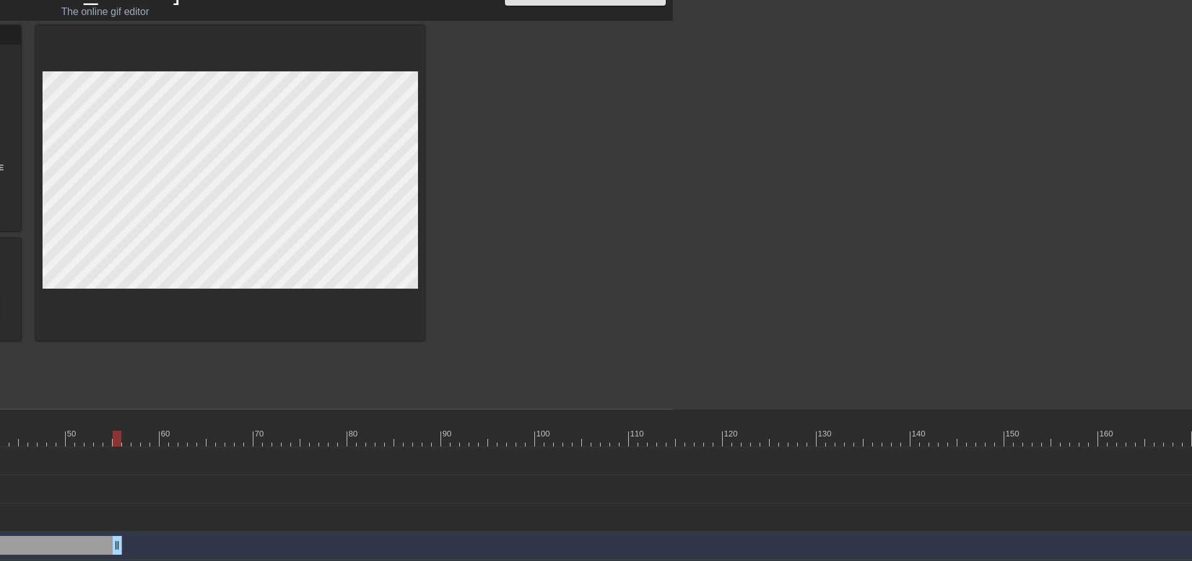
drag, startPoint x: 1078, startPoint y: 543, endPoint x: 118, endPoint y: 533, distance: 960.2
click at [118, 533] on div "SUTP drag_handle drag_handle" at bounding box center [944, 545] width 2676 height 28
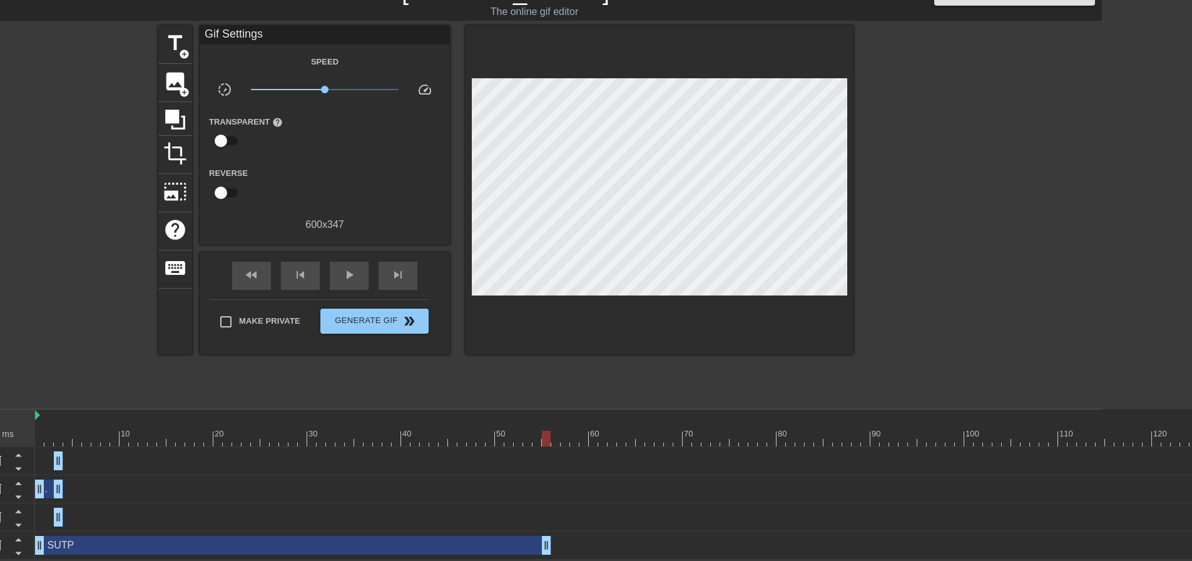
scroll to position [25, 0]
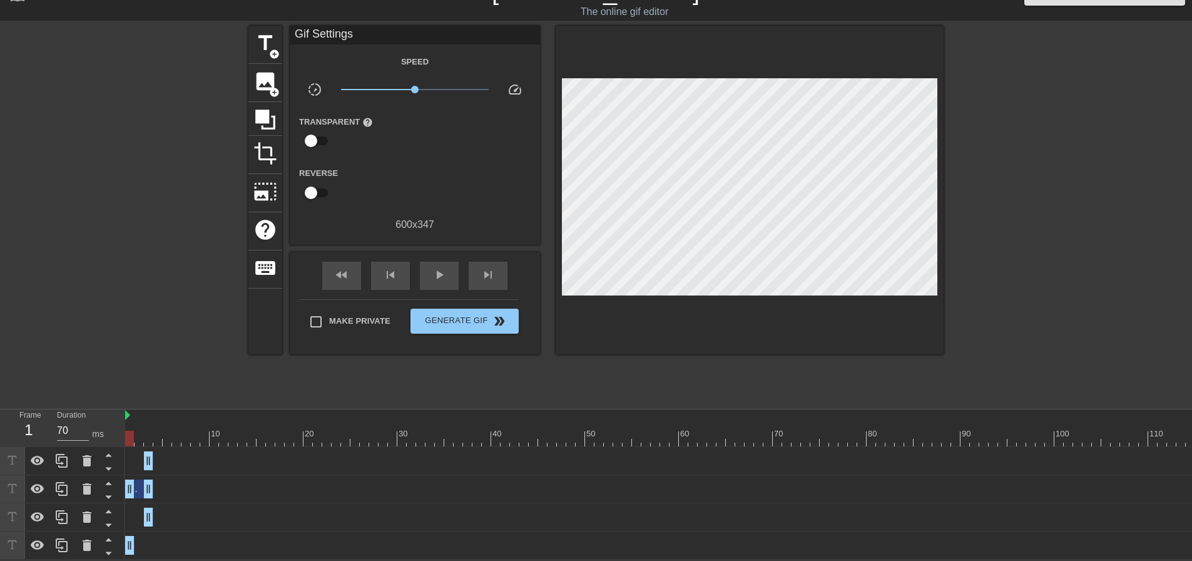
drag, startPoint x: 637, startPoint y: 547, endPoint x: 127, endPoint y: 545, distance: 510.1
drag, startPoint x: 127, startPoint y: 545, endPoint x: 174, endPoint y: 550, distance: 47.2
drag, startPoint x: 131, startPoint y: 548, endPoint x: 158, endPoint y: 550, distance: 27.6
drag, startPoint x: 174, startPoint y: 545, endPoint x: 158, endPoint y: 548, distance: 16.7
type input "70"
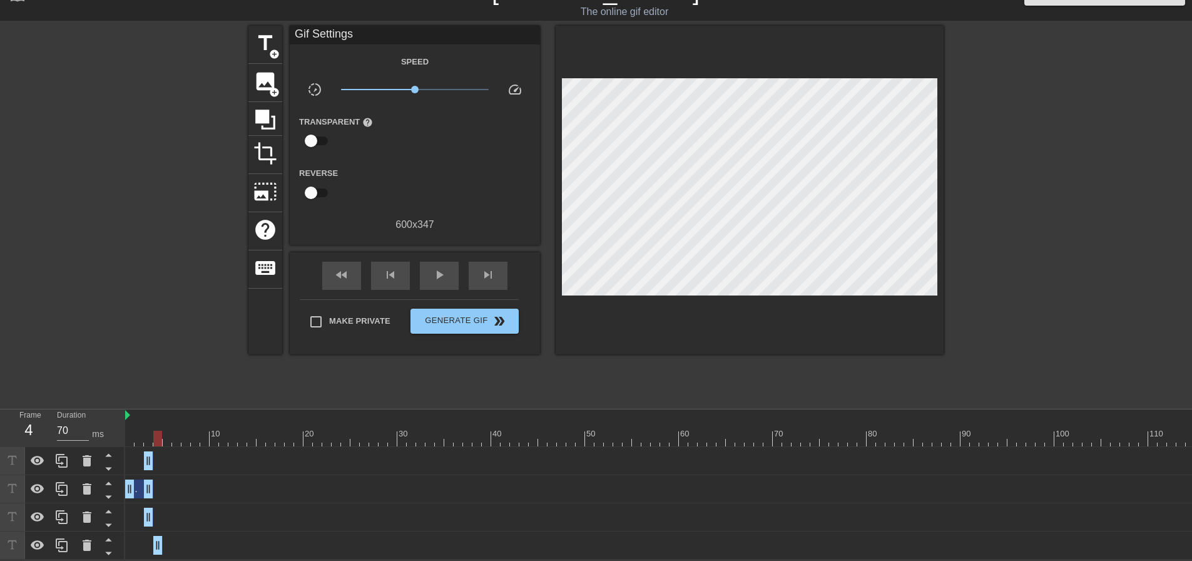
click at [155, 442] on div at bounding box center [157, 439] width 9 height 16
drag, startPoint x: 160, startPoint y: 543, endPoint x: 135, endPoint y: 548, distance: 25.4
click at [66, 546] on icon at bounding box center [61, 545] width 15 height 15
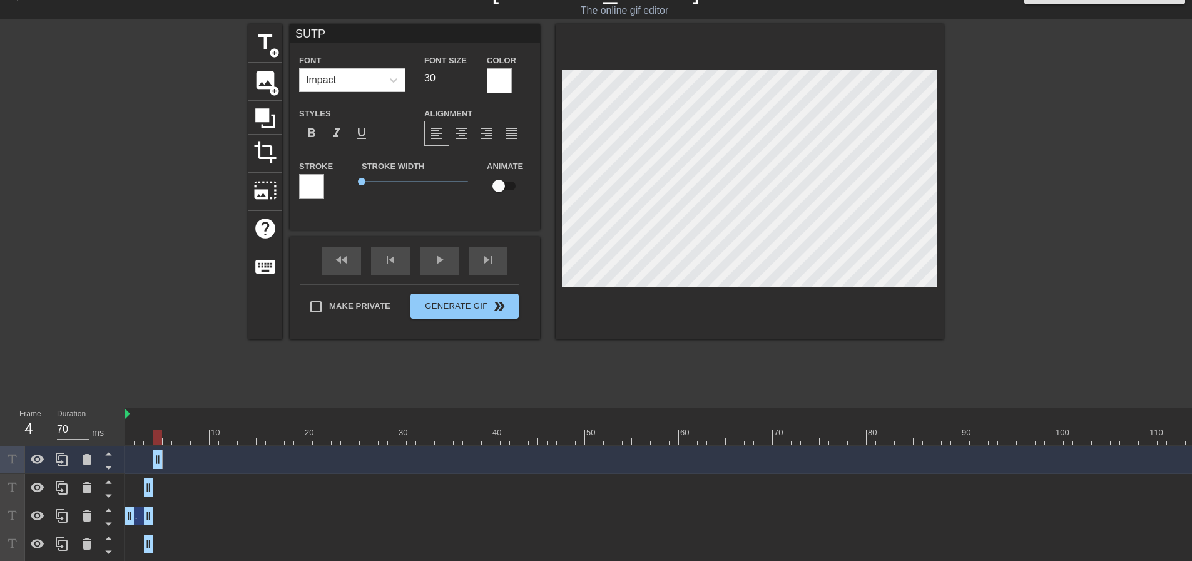
type input "S"
type textarea "S"
type input "SZ"
type textarea "SZ"
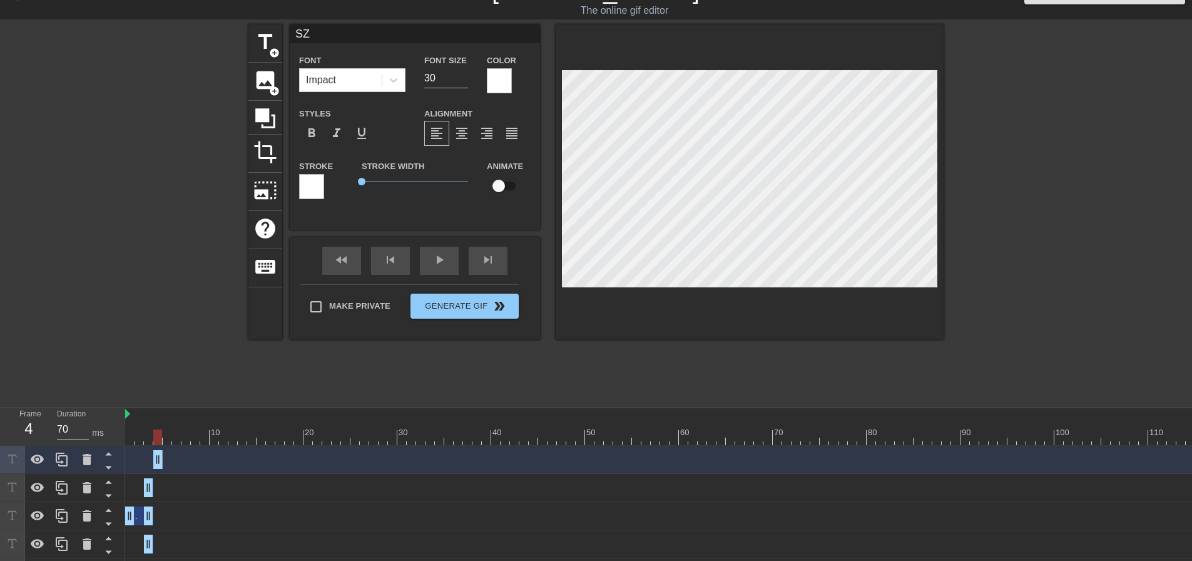
type input "S"
type textarea "S"
type input "SUTP"
type textarea "SUTP"
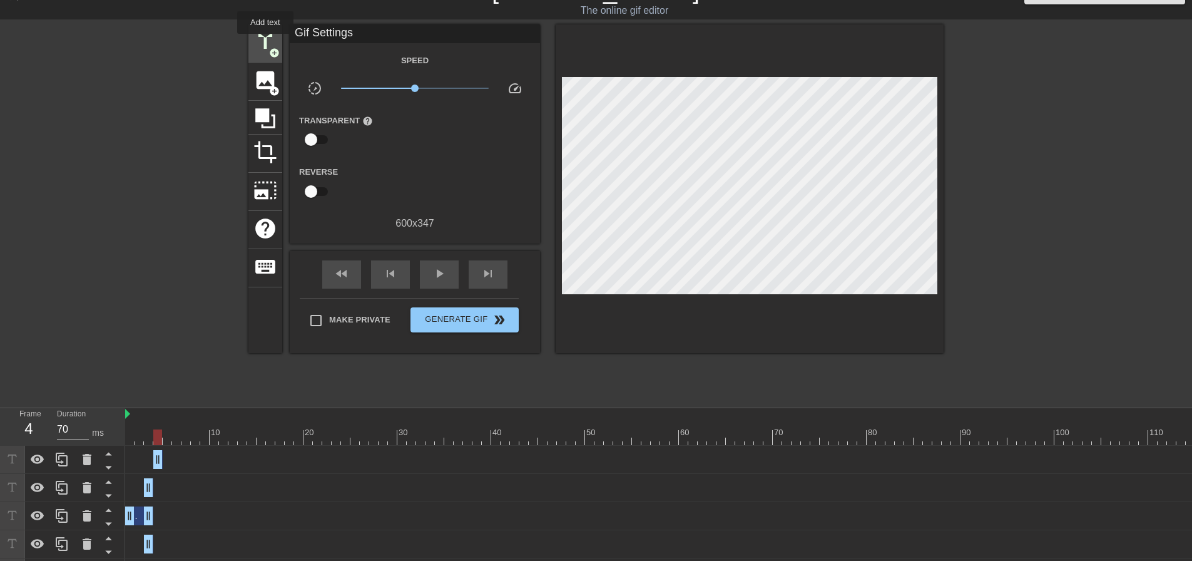
click at [265, 43] on span "title" at bounding box center [265, 42] width 24 height 24
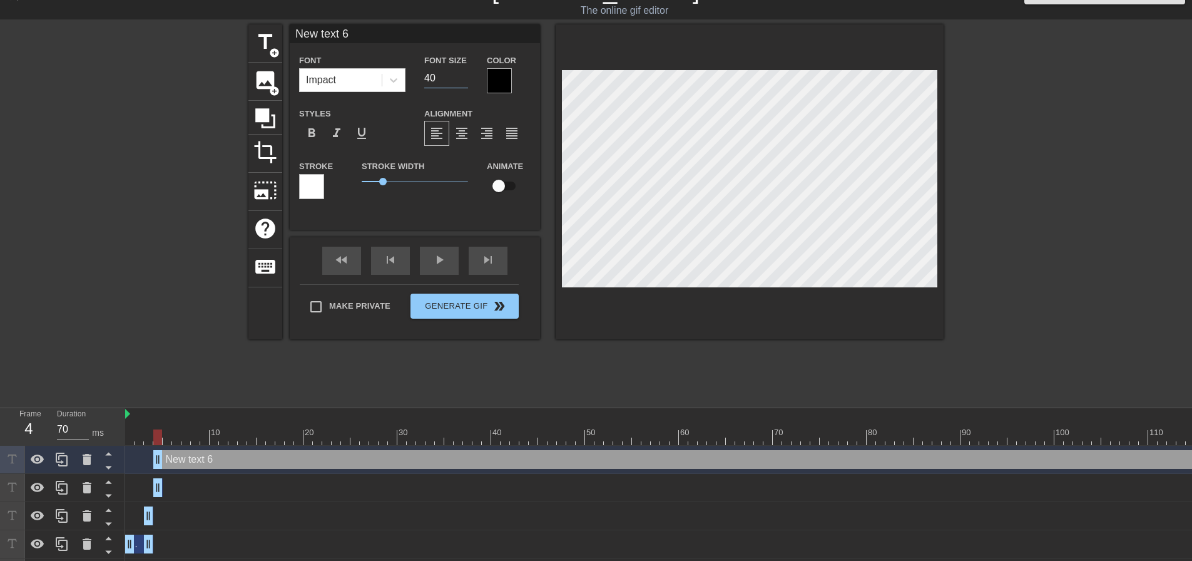
drag, startPoint x: 431, startPoint y: 82, endPoint x: 423, endPoint y: 85, distance: 8.7
click at [423, 85] on div "Font Size 40" at bounding box center [446, 73] width 63 height 41
type input "30"
type input "S"
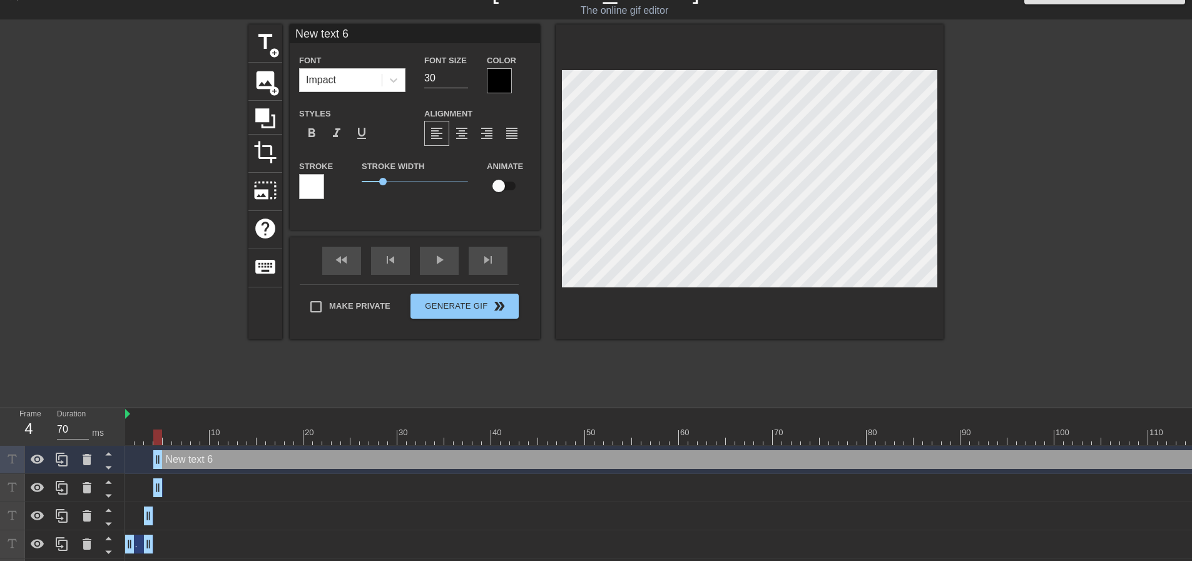
type textarea "S"
type input "SZ"
type textarea "SZ"
type input "SZY"
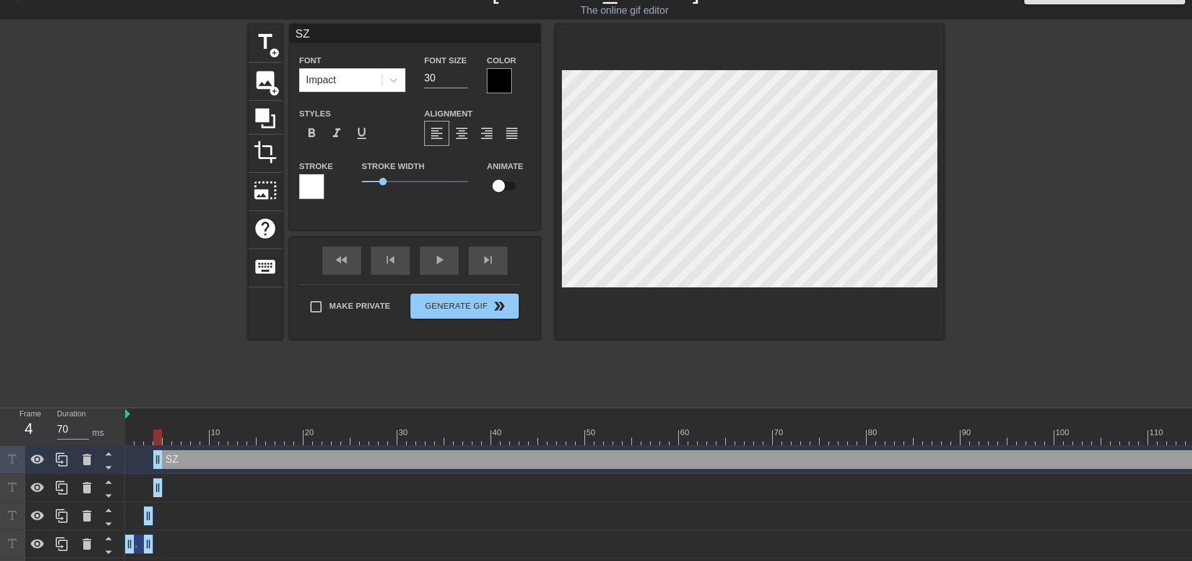
type textarea "SZY"
type input "SZYM"
type textarea "SZYM"
type input "SZYMO"
type textarea "SZYMO"
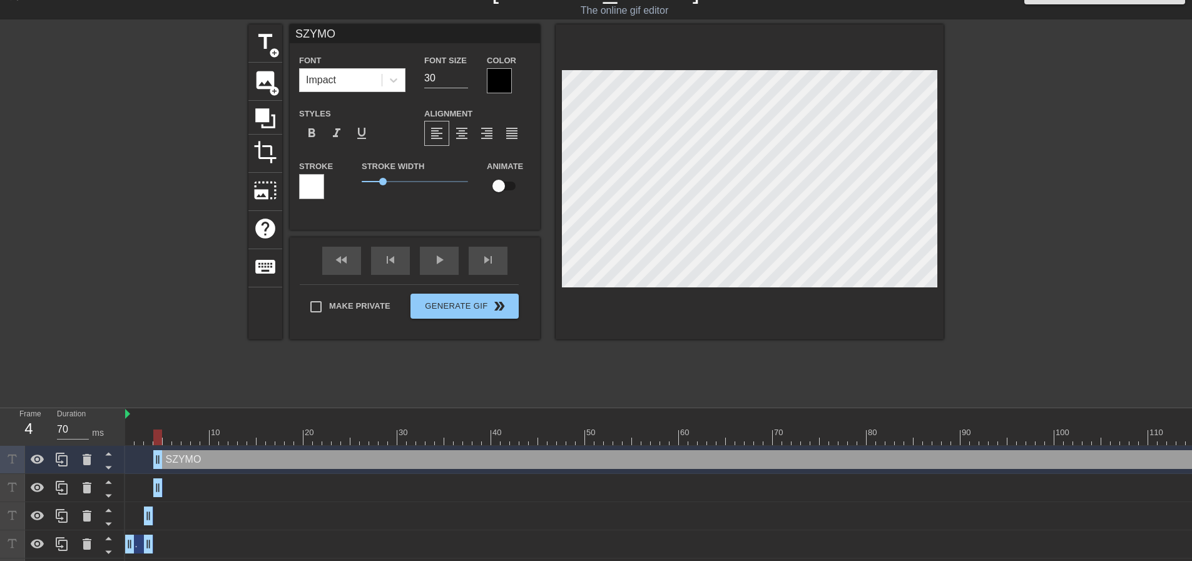
type input "SZYMON"
type textarea "SZYMON"
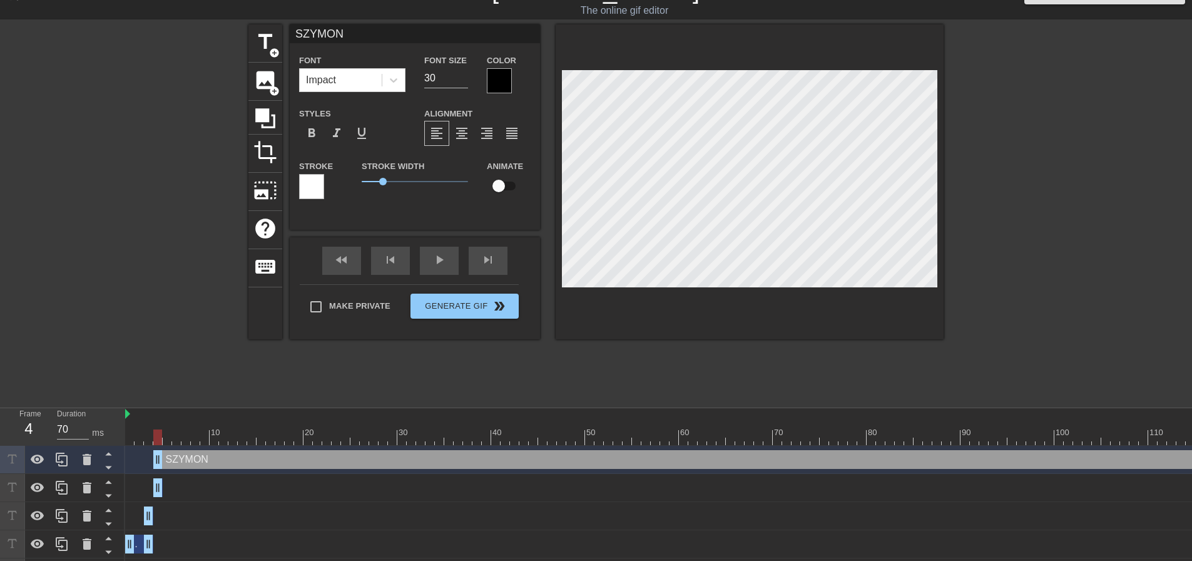
click at [78, 452] on div at bounding box center [86, 460] width 25 height 28
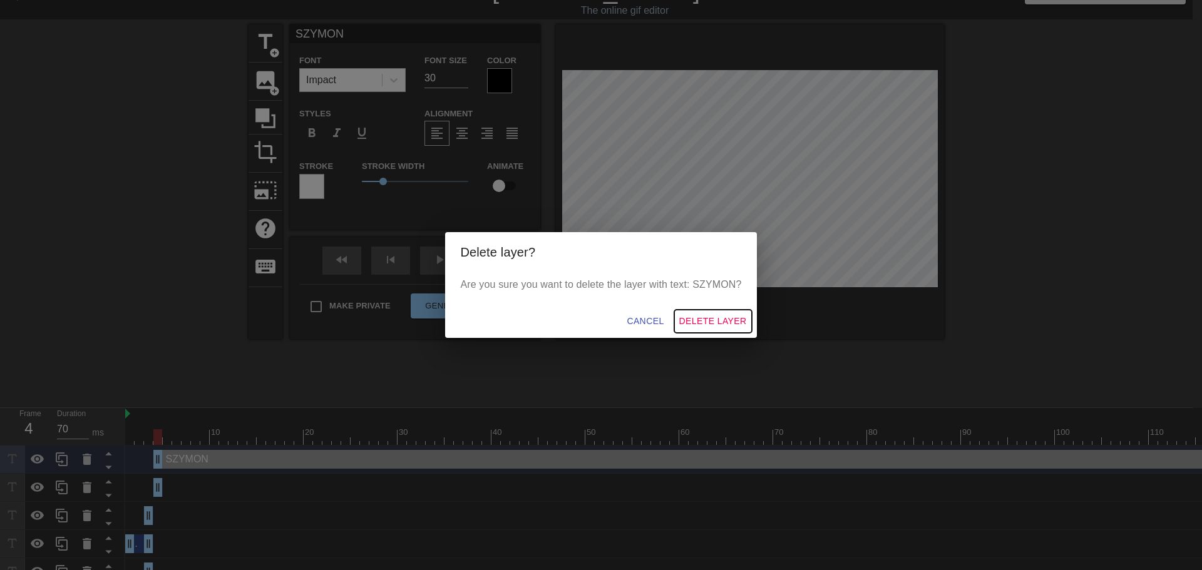
click at [694, 324] on span "Delete Layer" at bounding box center [713, 322] width 68 height 16
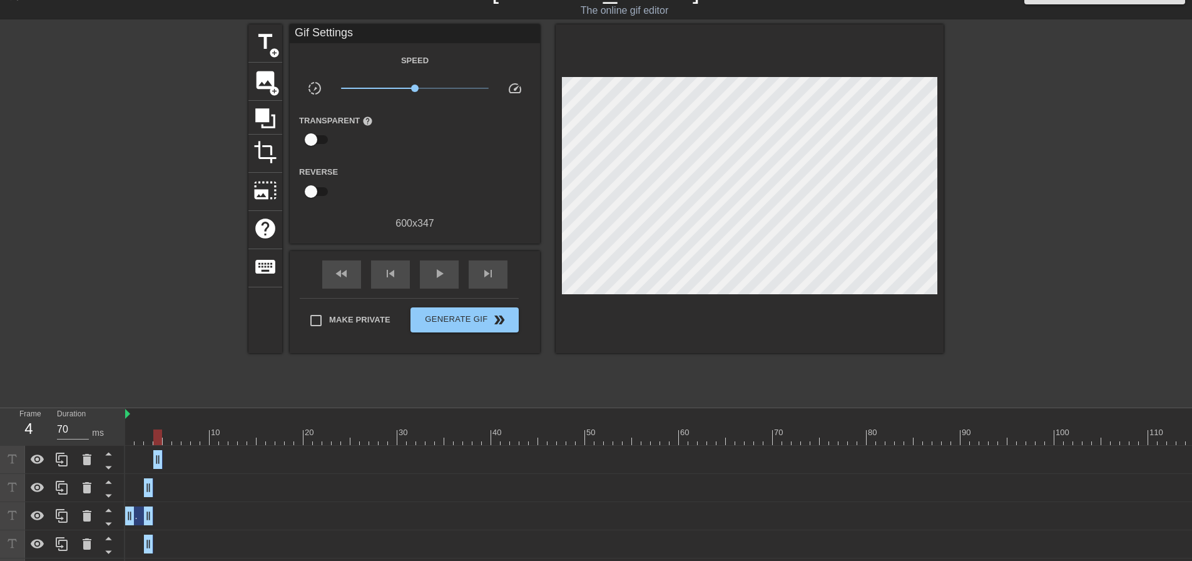
click at [155, 441] on div at bounding box center [157, 437] width 9 height 16
click at [64, 464] on icon at bounding box center [61, 459] width 15 height 15
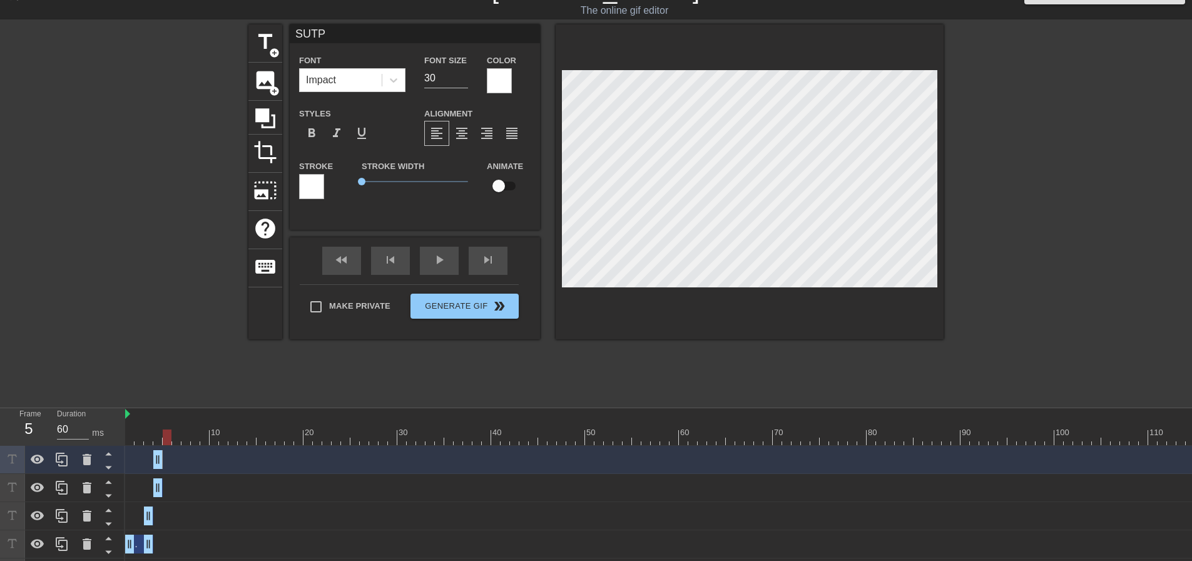
type input "70"
type input "S"
type textarea "S"
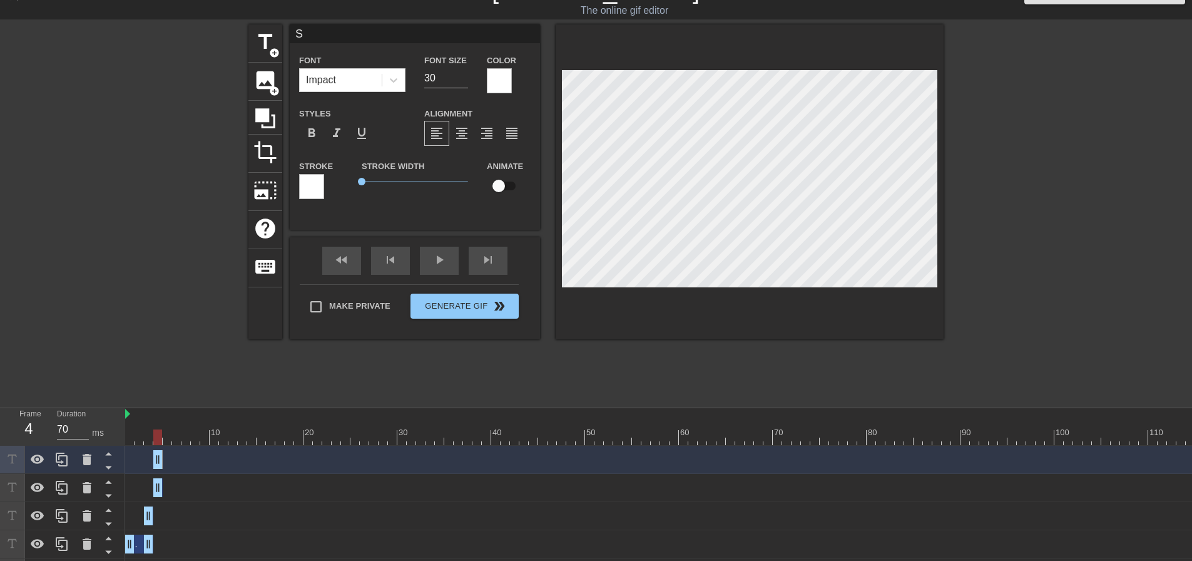
type input "SZ"
type textarea "SZ"
type input "SZY"
type textarea "SZY"
type input "SZYM"
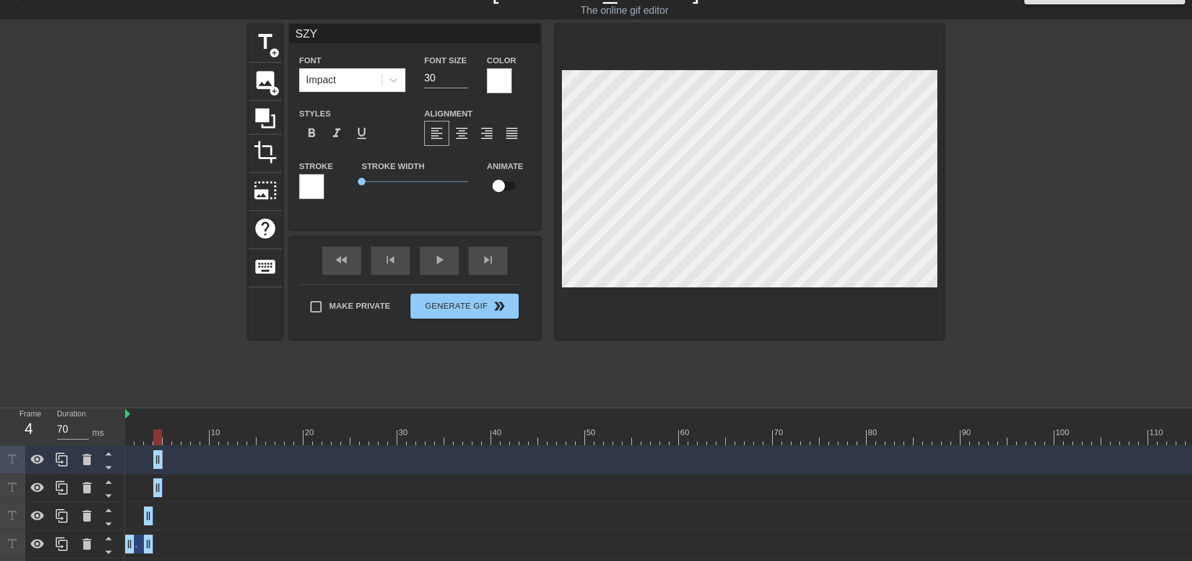
type textarea "SZYM"
type input "SZYMO"
type textarea "SZYMO"
type input "SZYMON"
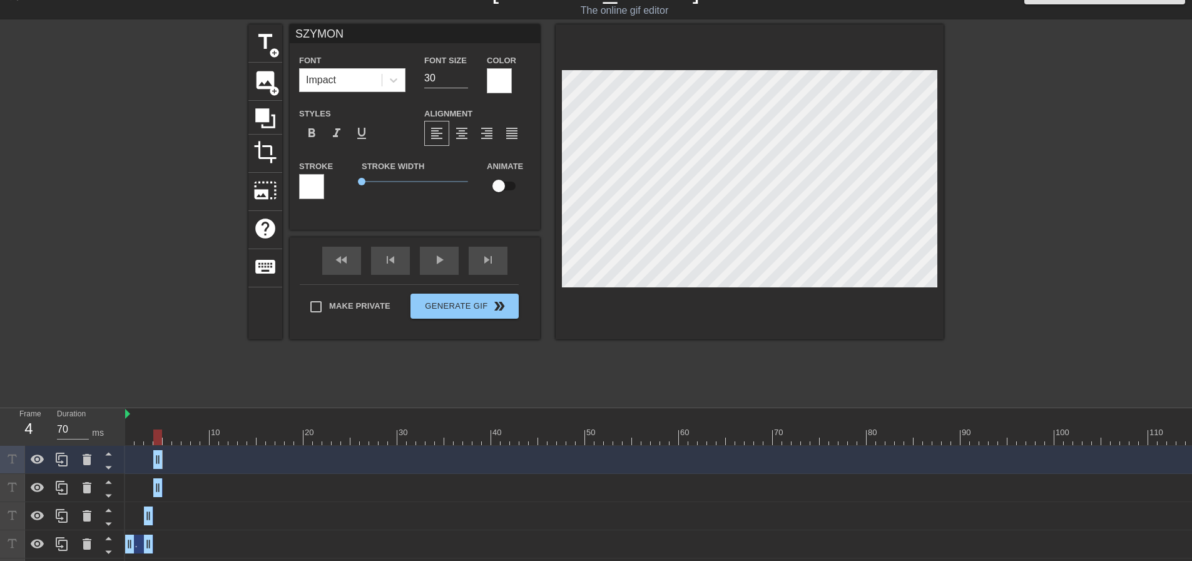
type textarea "SZYMON"
drag, startPoint x: 153, startPoint y: 441, endPoint x: 168, endPoint y: 445, distance: 14.9
click at [61, 460] on icon at bounding box center [61, 459] width 15 height 15
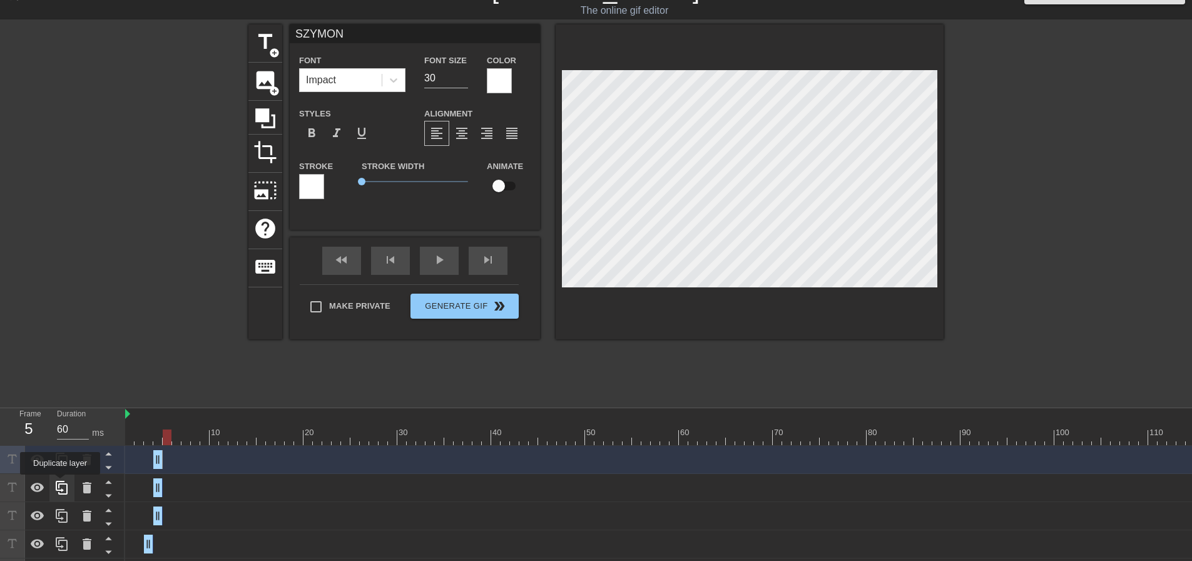
click at [60, 483] on icon at bounding box center [61, 487] width 15 height 15
drag, startPoint x: 158, startPoint y: 461, endPoint x: 165, endPoint y: 463, distance: 7.6
drag, startPoint x: 159, startPoint y: 464, endPoint x: 167, endPoint y: 464, distance: 8.2
drag, startPoint x: 158, startPoint y: 487, endPoint x: 166, endPoint y: 487, distance: 8.8
click at [83, 487] on icon at bounding box center [86, 487] width 15 height 15
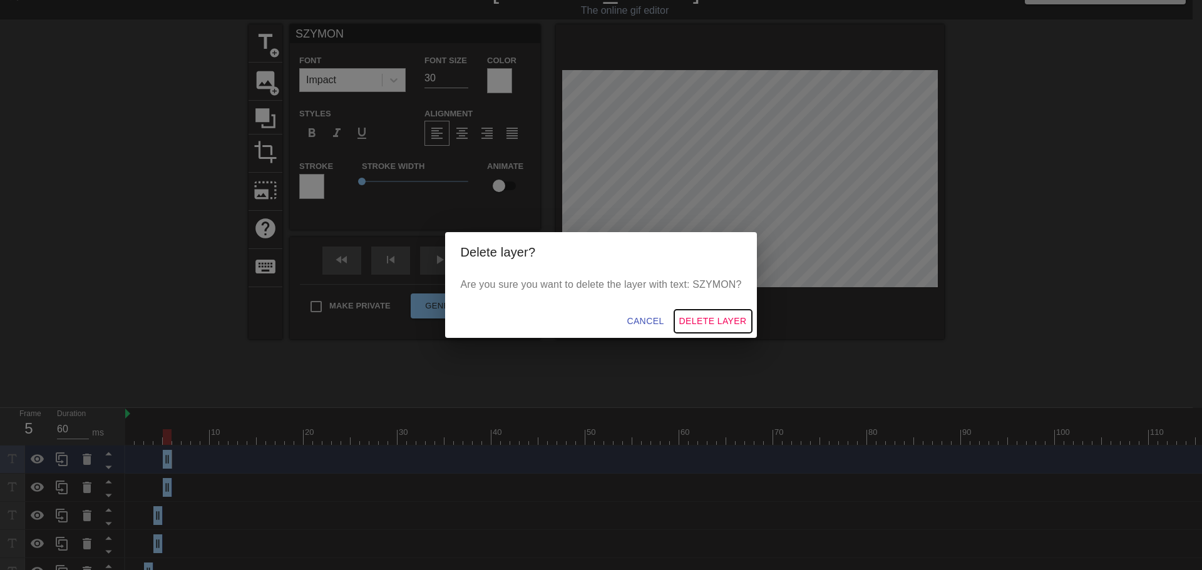
click at [697, 325] on span "Delete Layer" at bounding box center [713, 322] width 68 height 16
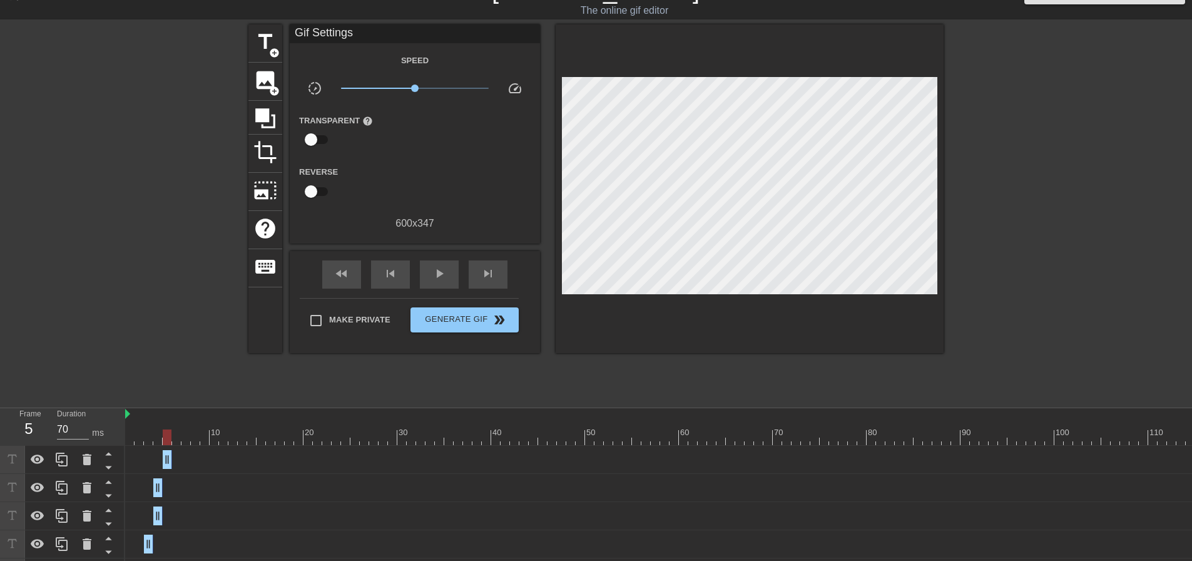
type input "60"
drag, startPoint x: 157, startPoint y: 438, endPoint x: 166, endPoint y: 439, distance: 9.0
click at [166, 439] on div at bounding box center [167, 437] width 9 height 16
